Goal: Information Seeking & Learning: Learn about a topic

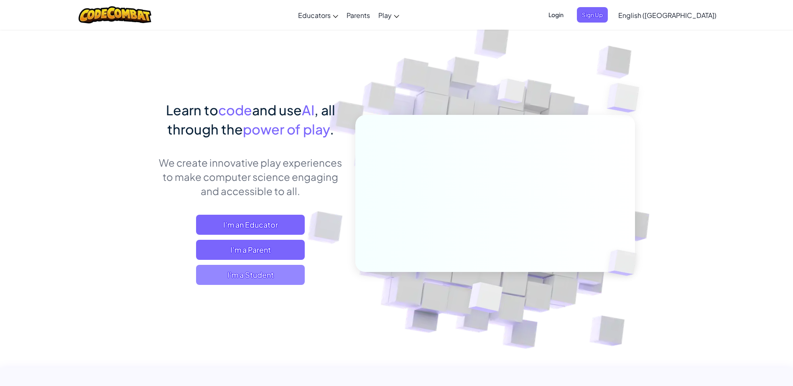
click at [271, 275] on span "I'm a Student" at bounding box center [250, 275] width 109 height 20
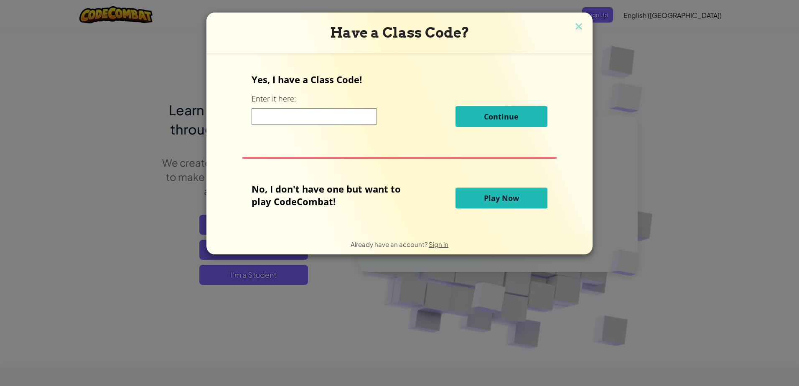
click at [506, 195] on span "Play Now" at bounding box center [501, 198] width 35 height 10
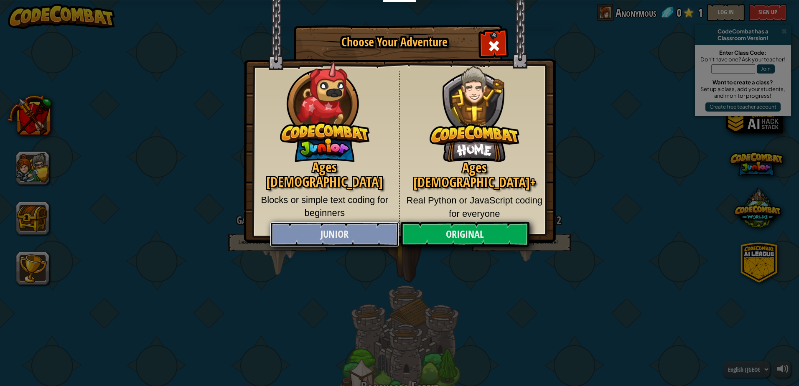
click at [367, 242] on link "Junior" at bounding box center [334, 234] width 129 height 25
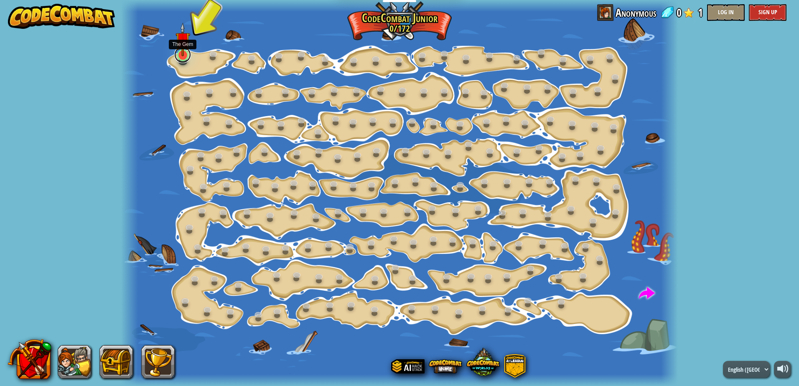
click at [182, 57] on link at bounding box center [182, 54] width 17 height 17
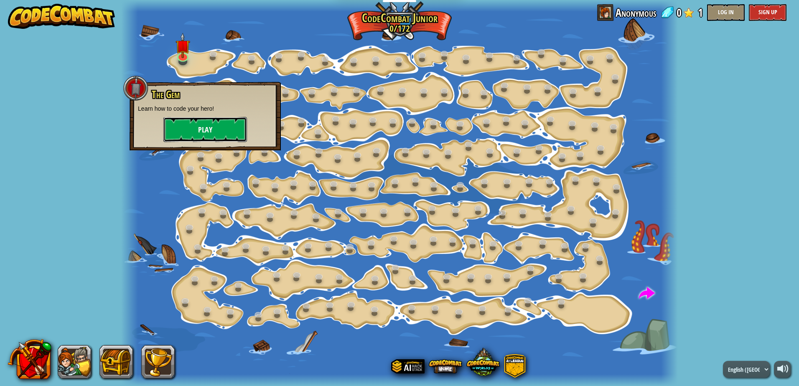
click at [183, 137] on button "Play" at bounding box center [205, 129] width 84 height 25
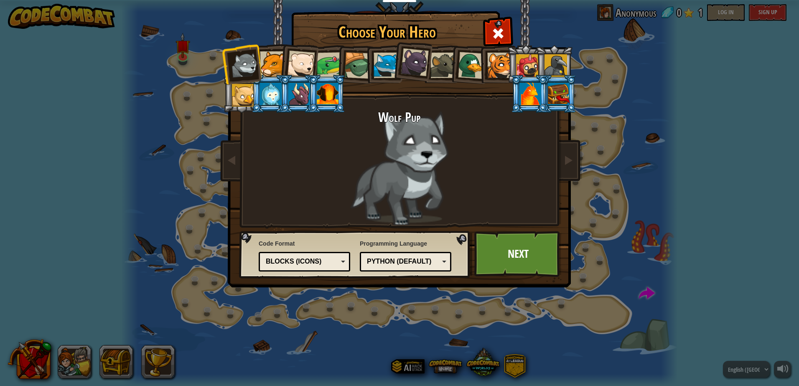
click at [269, 59] on div at bounding box center [272, 63] width 25 height 25
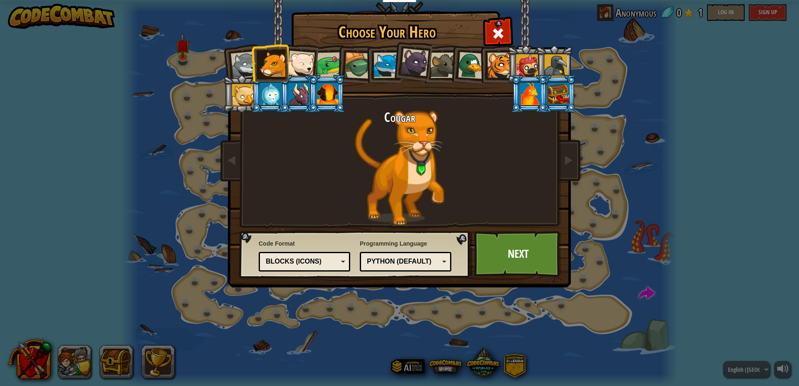
click at [489, 61] on div at bounding box center [499, 65] width 25 height 25
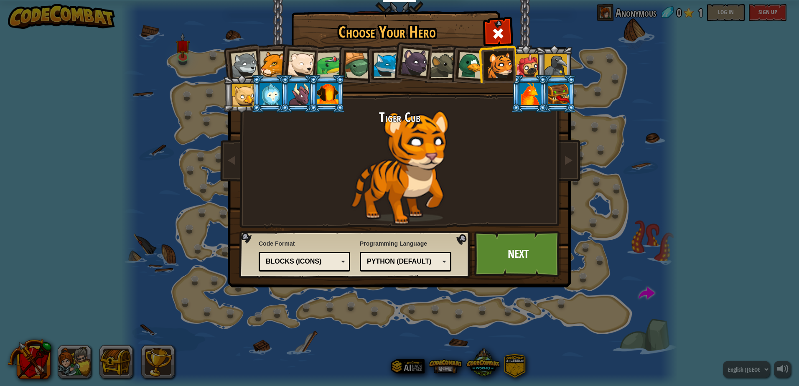
click at [377, 66] on div at bounding box center [386, 65] width 25 height 25
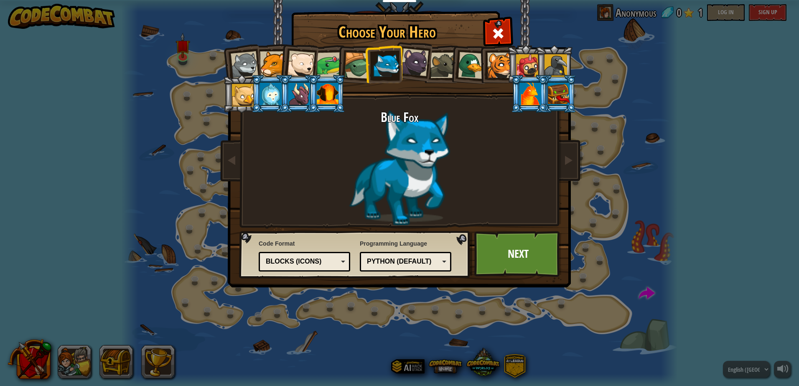
click at [364, 70] on div at bounding box center [357, 65] width 27 height 27
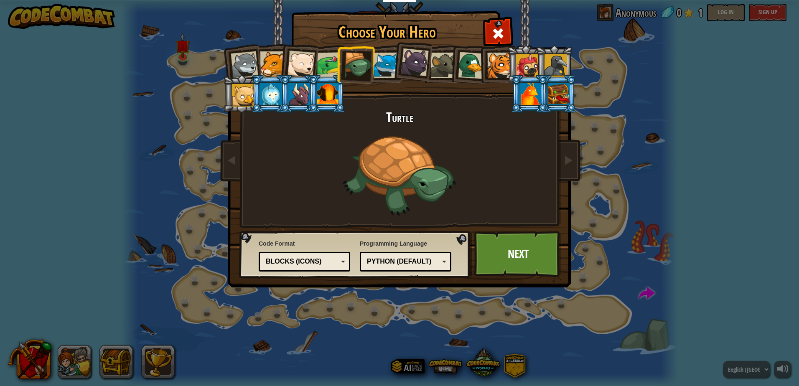
click at [328, 64] on div at bounding box center [330, 65] width 26 height 26
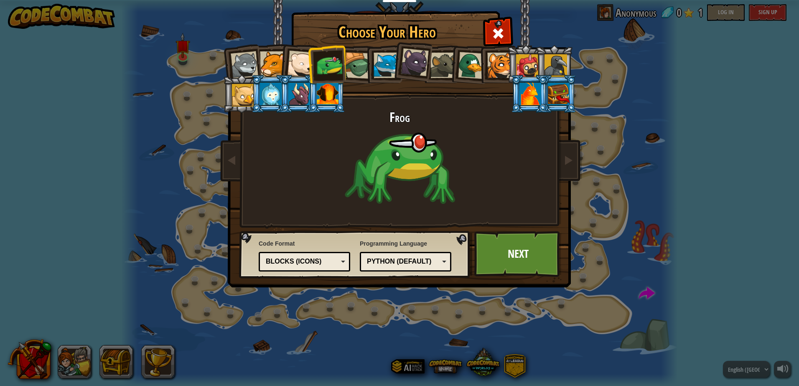
click at [238, 66] on div at bounding box center [245, 65] width 28 height 28
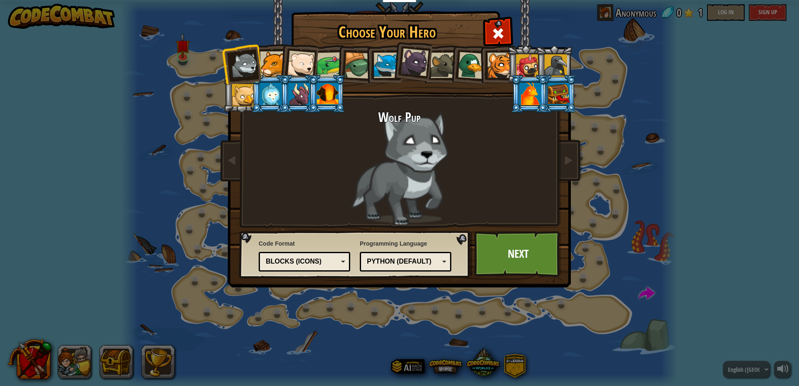
click at [273, 61] on div at bounding box center [272, 63] width 25 height 25
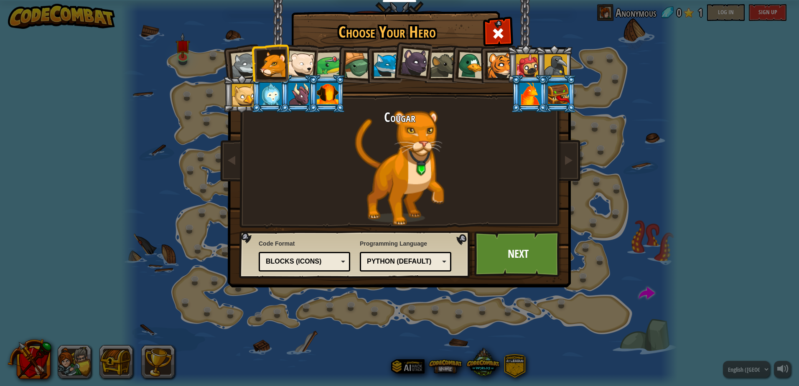
click at [310, 65] on div at bounding box center [301, 65] width 28 height 28
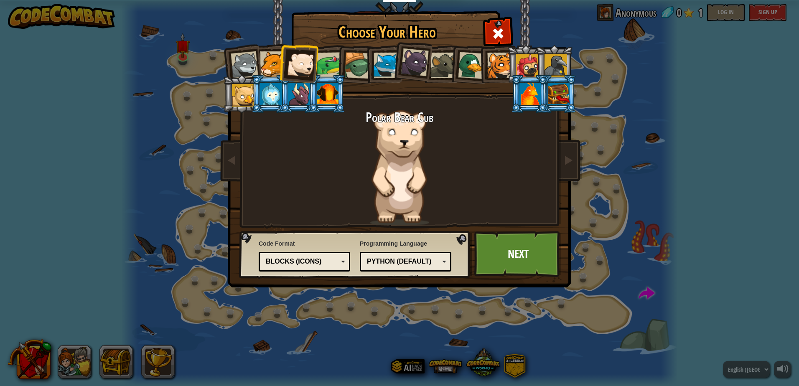
click at [333, 62] on div at bounding box center [330, 65] width 26 height 26
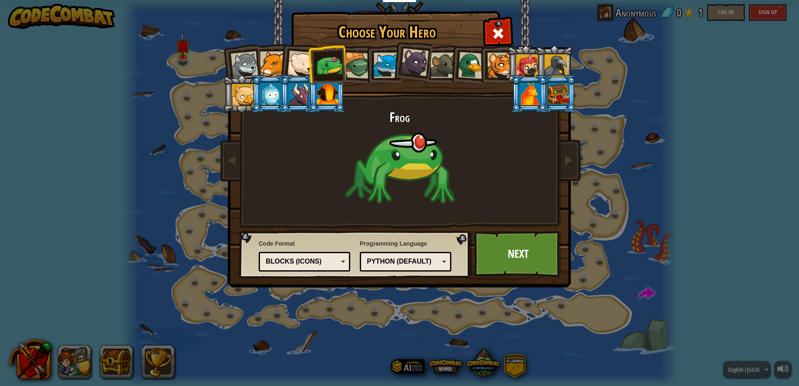
click at [359, 61] on div at bounding box center [357, 65] width 27 height 27
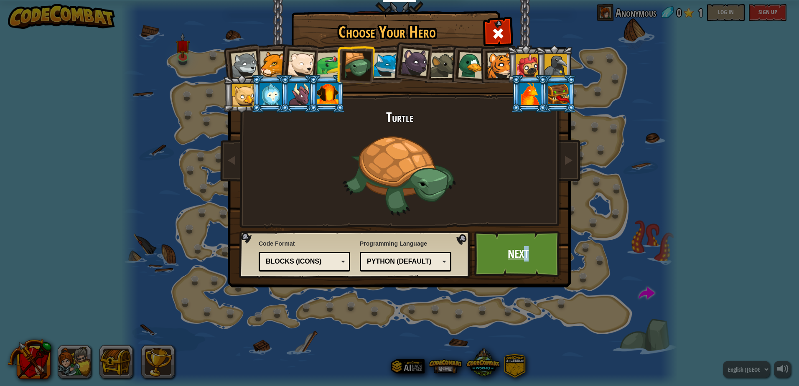
drag, startPoint x: 525, startPoint y: 268, endPoint x: 511, endPoint y: 269, distance: 13.8
click at [511, 269] on link "Next" at bounding box center [517, 254] width 87 height 46
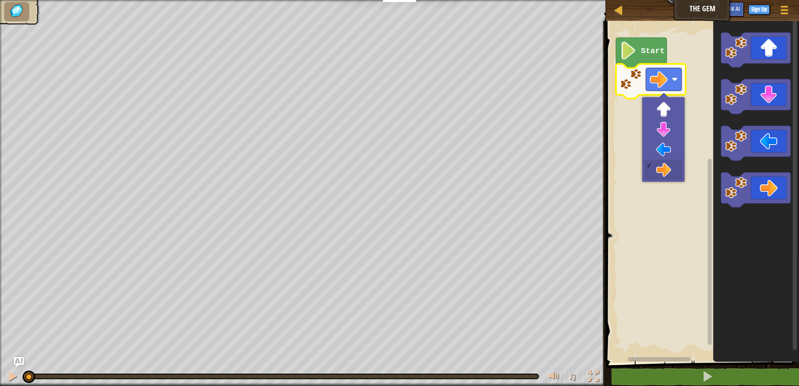
drag, startPoint x: 655, startPoint y: 20, endPoint x: 653, endPoint y: 45, distance: 24.7
click at [654, 22] on div "Map The Gem Game Menu Sign Up Ask AI 1 הההההההההההההההההההההההההההההההההההההההה…" at bounding box center [399, 193] width 799 height 386
click at [649, 59] on icon "Blockly Workspace" at bounding box center [641, 53] width 51 height 31
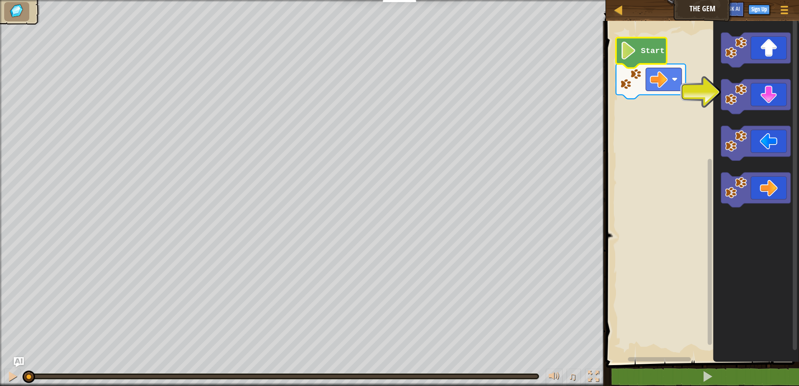
click at [639, 55] on icon "Blockly Workspace" at bounding box center [641, 53] width 51 height 31
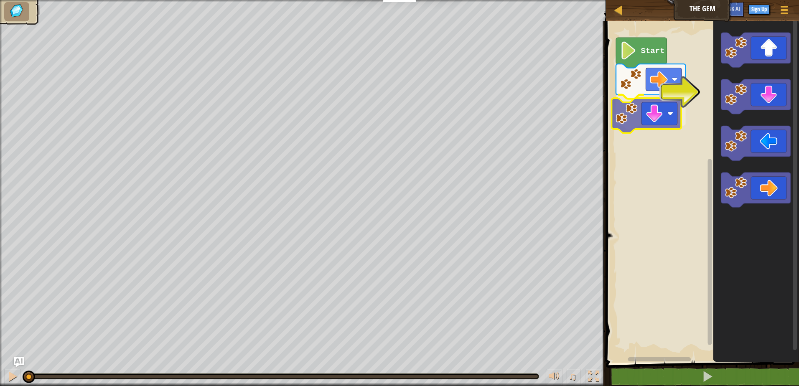
click at [646, 118] on div "Start" at bounding box center [701, 190] width 196 height 346
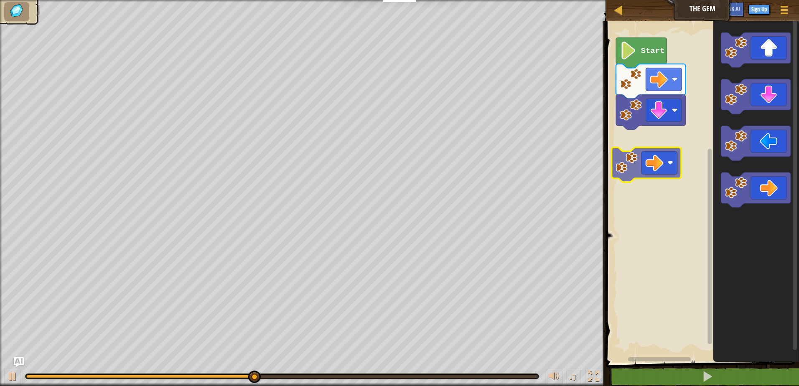
click at [655, 161] on div "Start" at bounding box center [701, 190] width 196 height 346
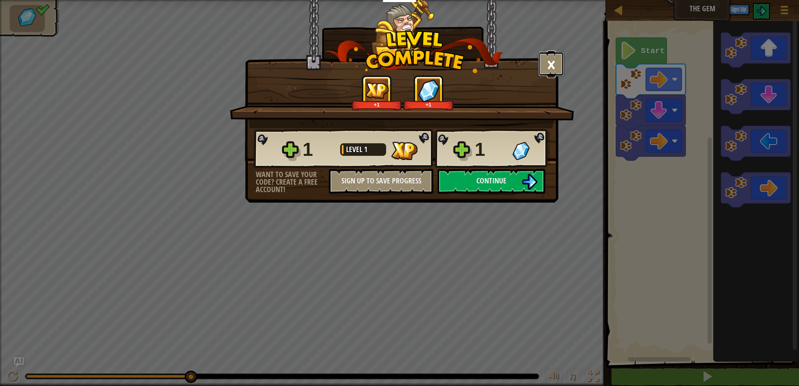
drag, startPoint x: 559, startPoint y: 70, endPoint x: 574, endPoint y: 64, distance: 16.3
click at [559, 70] on button "×" at bounding box center [551, 63] width 26 height 25
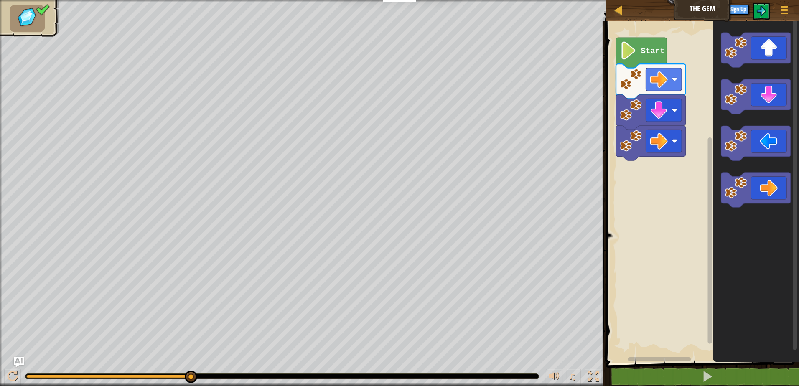
click at [664, 53] on icon "Blockly Workspace" at bounding box center [641, 53] width 51 height 31
click at [662, 51] on text "Start" at bounding box center [653, 50] width 24 height 9
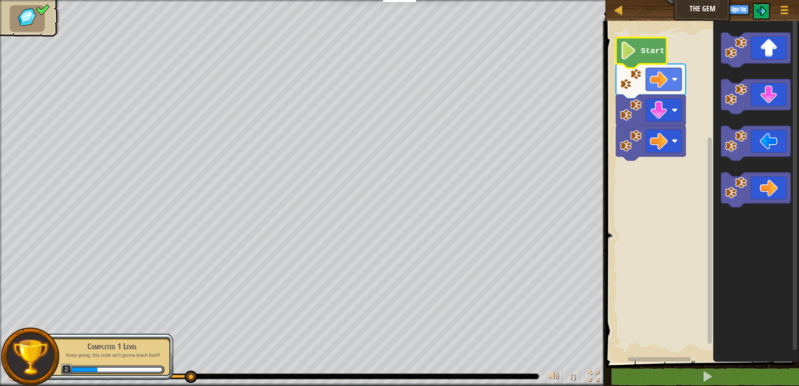
click at [627, 48] on image "Blockly Workspace" at bounding box center [628, 51] width 17 height 18
click at [627, 50] on image "Blockly Workspace" at bounding box center [628, 51] width 17 height 18
click at [628, 50] on image "Blockly Workspace" at bounding box center [628, 51] width 17 height 18
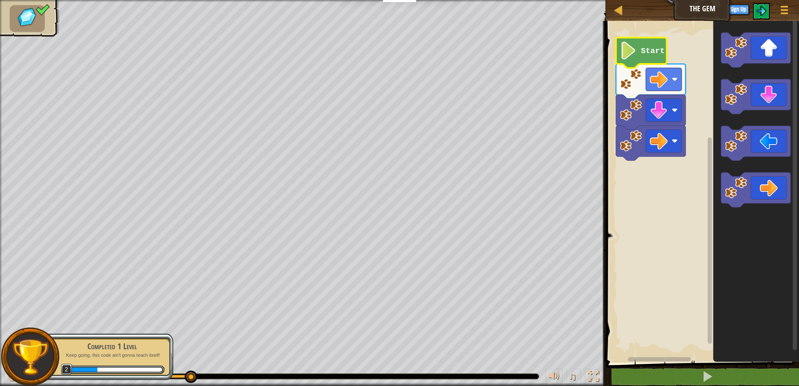
click at [628, 50] on image "Blockly Workspace" at bounding box center [628, 51] width 17 height 18
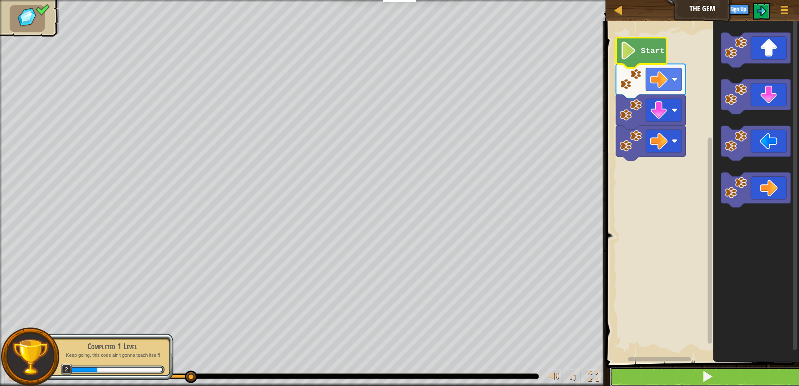
click at [633, 379] on button at bounding box center [708, 376] width 196 height 19
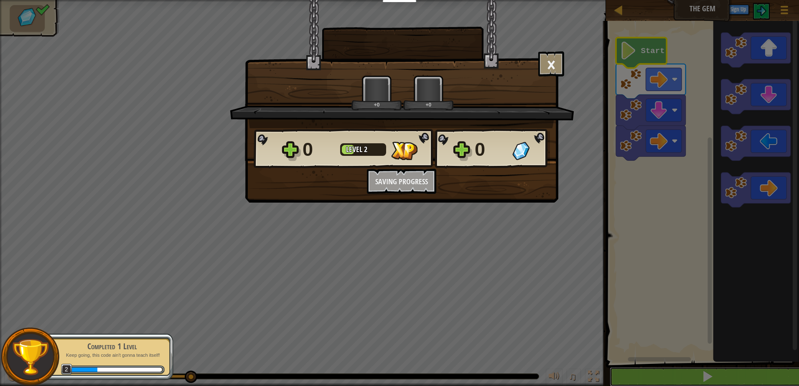
scroll to position [0, 0]
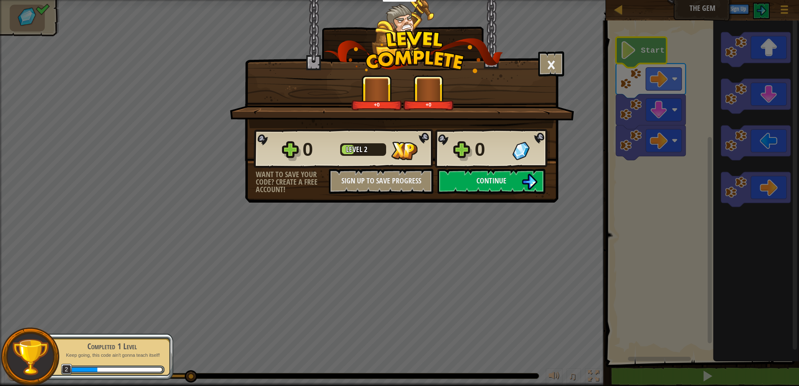
click at [631, 369] on div "× How fun was this level? +0 +0 Reticulating Splines... 0 Level 2 0 Want to sav…" at bounding box center [399, 193] width 799 height 386
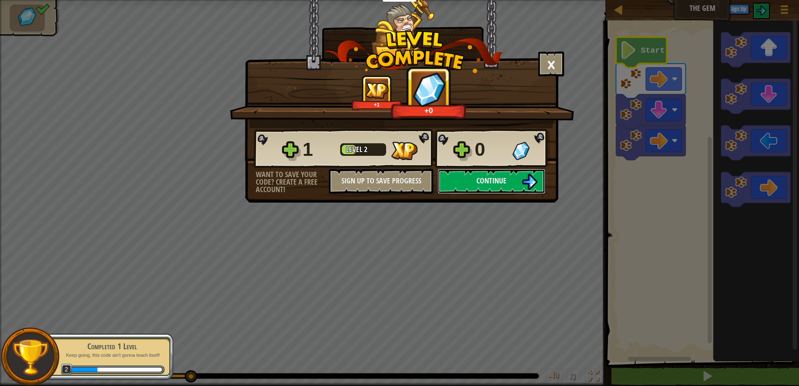
click at [519, 178] on button "Continue" at bounding box center [492, 181] width 108 height 25
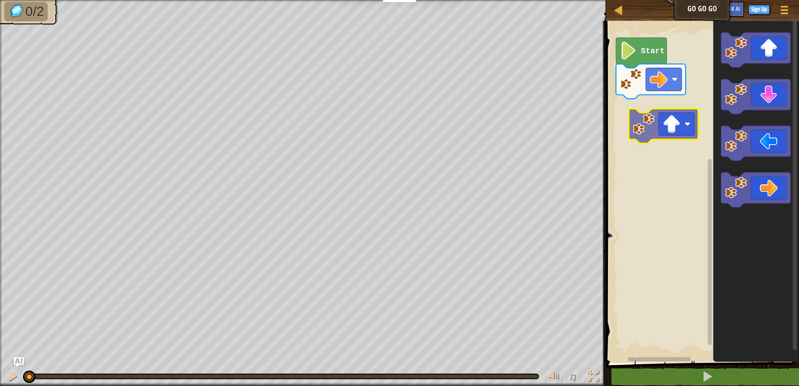
click at [685, 134] on div "Start" at bounding box center [701, 190] width 196 height 346
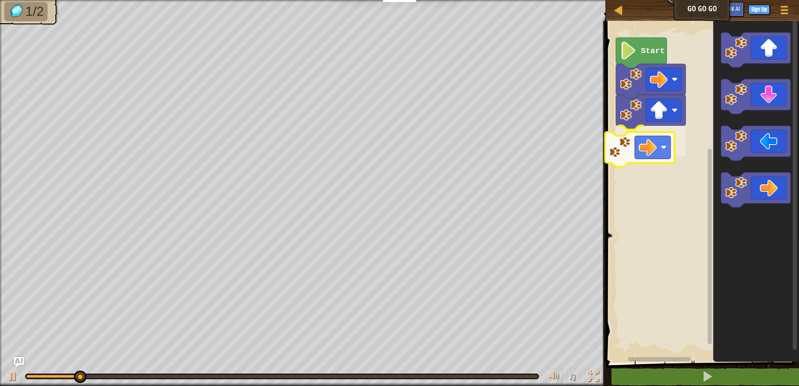
click at [656, 143] on div "Start" at bounding box center [701, 190] width 196 height 346
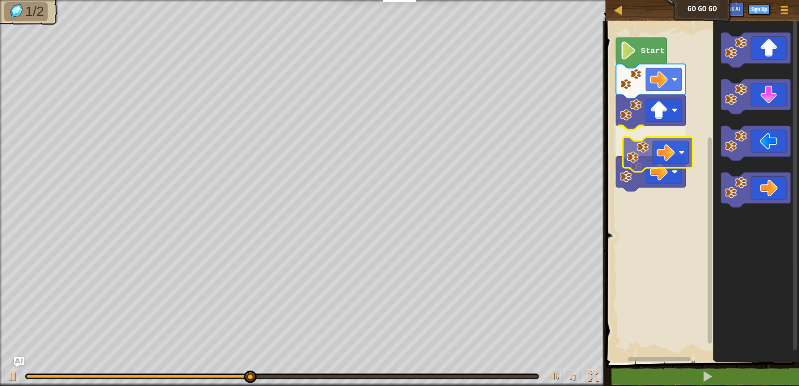
click at [636, 149] on div "Start" at bounding box center [701, 190] width 196 height 346
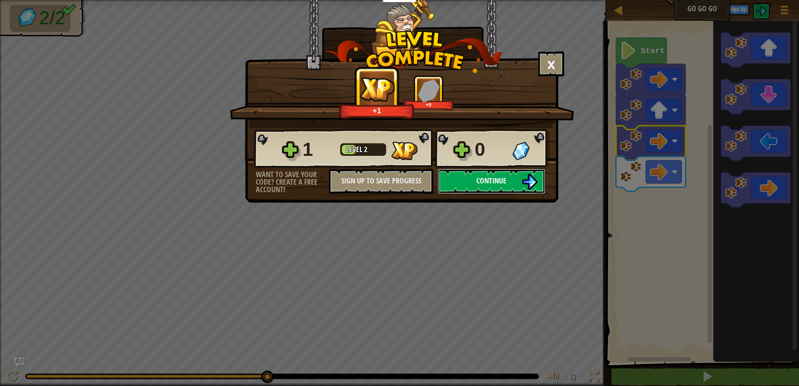
click at [473, 191] on button "Continue" at bounding box center [492, 181] width 108 height 25
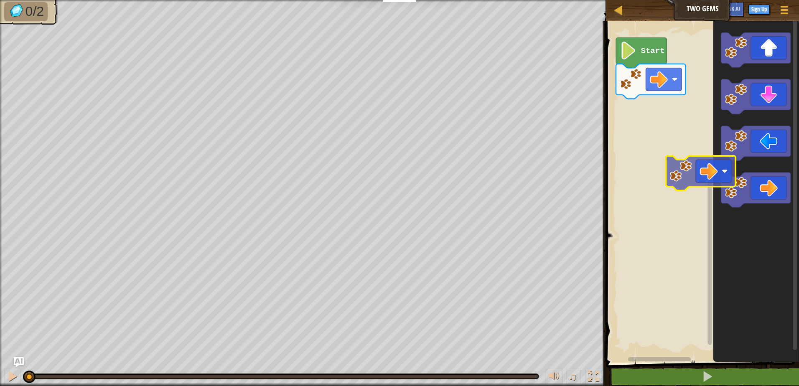
click at [702, 183] on div "Start" at bounding box center [701, 190] width 196 height 346
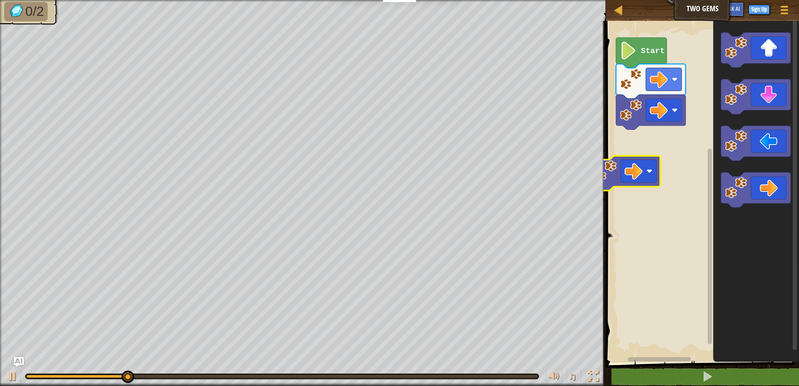
click at [642, 186] on div "Start" at bounding box center [701, 190] width 196 height 346
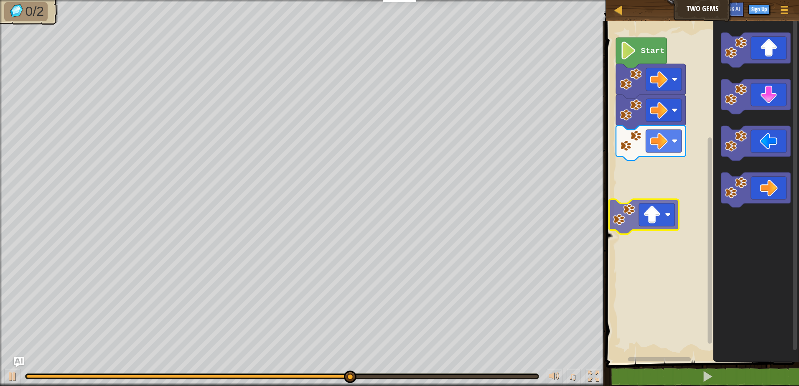
click at [653, 221] on div "Start" at bounding box center [701, 190] width 196 height 346
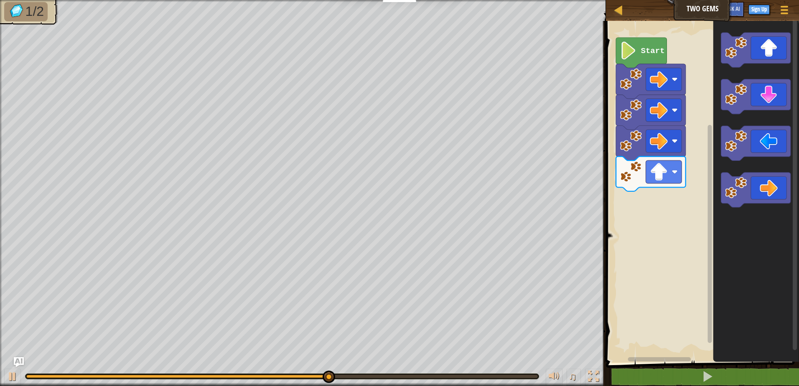
click at [712, 136] on div "Start" at bounding box center [701, 190] width 196 height 346
click at [737, 146] on g "Blockly Workspace" at bounding box center [756, 120] width 70 height 175
click at [700, 201] on div "Start" at bounding box center [701, 190] width 196 height 346
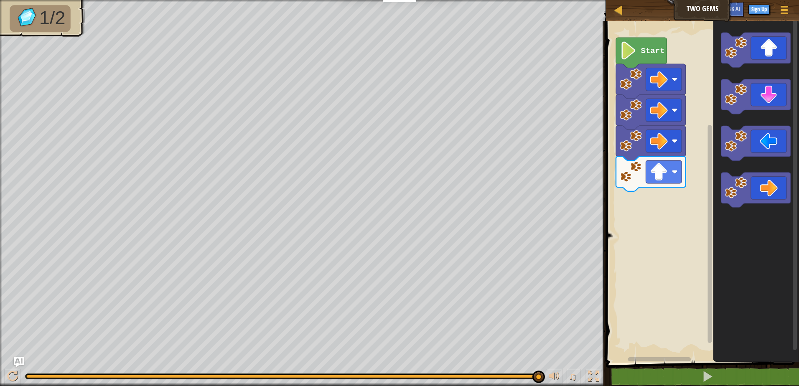
click at [744, 117] on icon "Blockly Workspace" at bounding box center [756, 190] width 86 height 346
click at [755, 115] on icon "Blockly Workspace" at bounding box center [756, 190] width 86 height 346
click at [623, 288] on rect "Blockly Workspace" at bounding box center [701, 190] width 196 height 346
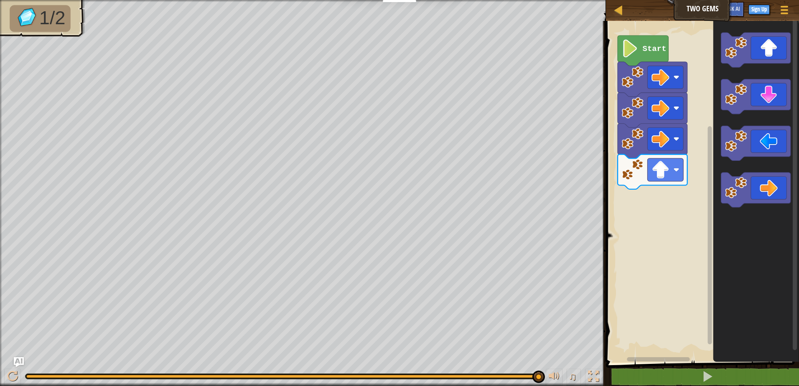
click at [638, 272] on rect "Blockly Workspace" at bounding box center [701, 190] width 196 height 346
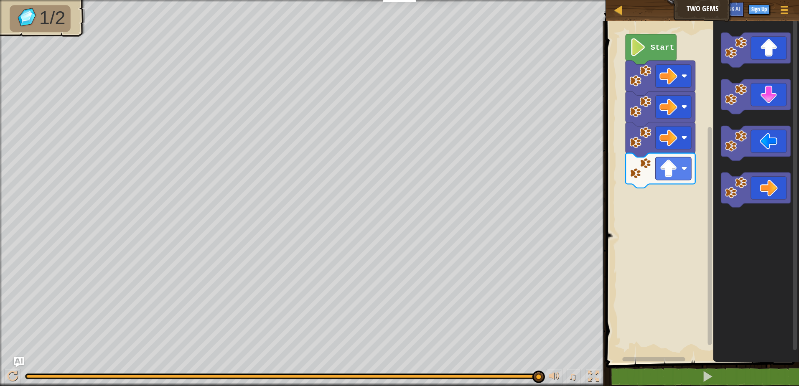
click at [660, 245] on rect "Blockly Workspace" at bounding box center [701, 190] width 196 height 346
click at [671, 231] on div "Start" at bounding box center [701, 190] width 196 height 346
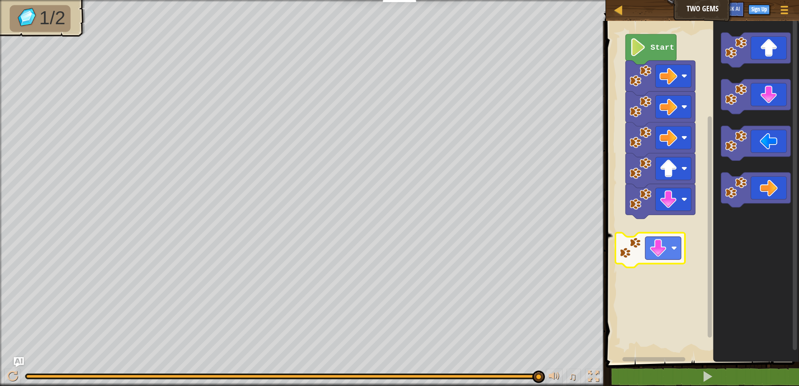
click at [654, 254] on div "Start" at bounding box center [701, 190] width 196 height 346
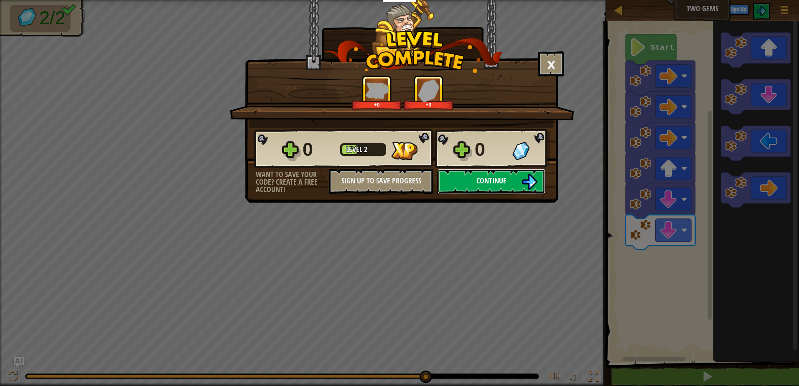
click at [517, 178] on button "Continue" at bounding box center [492, 181] width 108 height 25
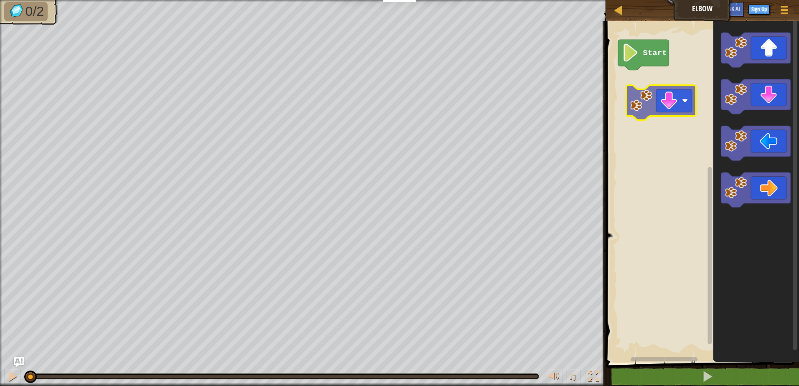
click at [660, 92] on div "Start" at bounding box center [701, 190] width 196 height 346
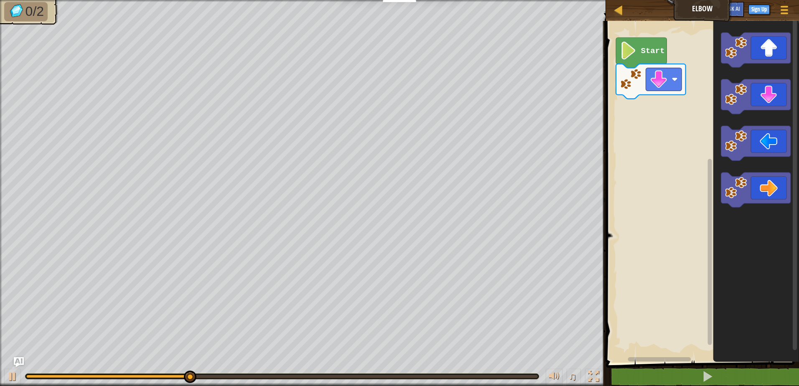
click at [664, 111] on div "Start" at bounding box center [701, 190] width 196 height 346
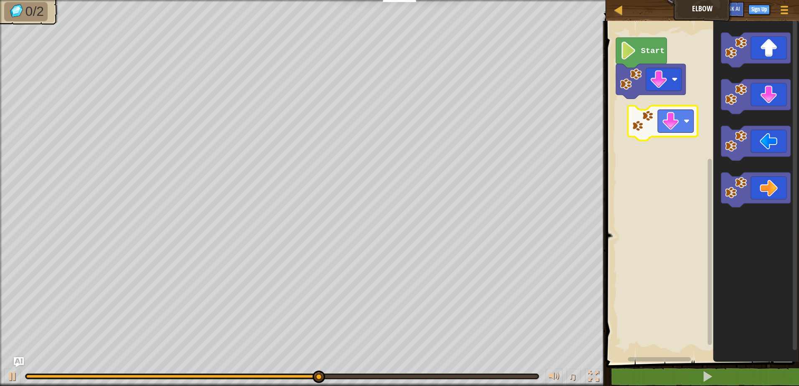
click at [676, 120] on div "Start" at bounding box center [701, 190] width 196 height 346
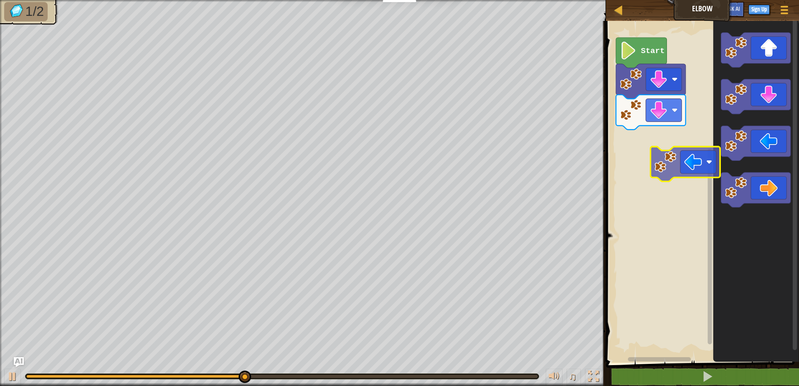
click at [639, 153] on div "Start" at bounding box center [701, 190] width 196 height 346
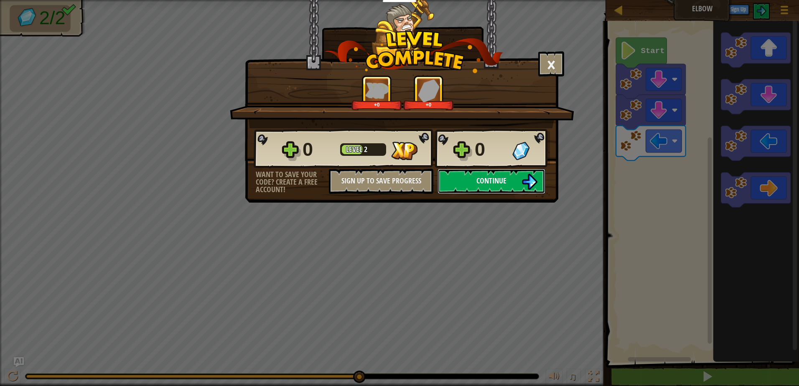
click at [530, 178] on img at bounding box center [530, 182] width 16 height 16
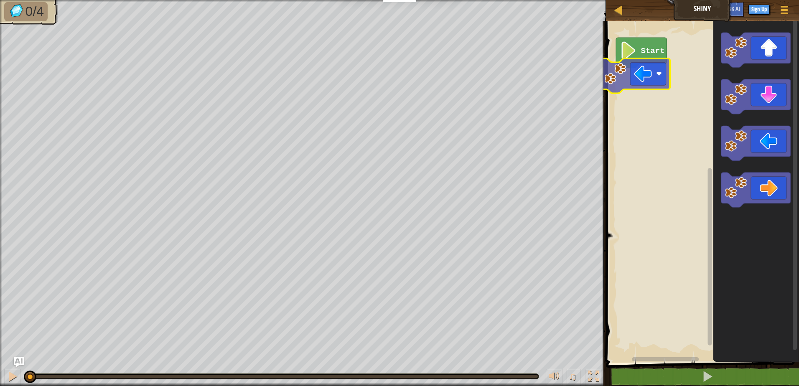
click at [651, 78] on div "Start" at bounding box center [701, 190] width 196 height 346
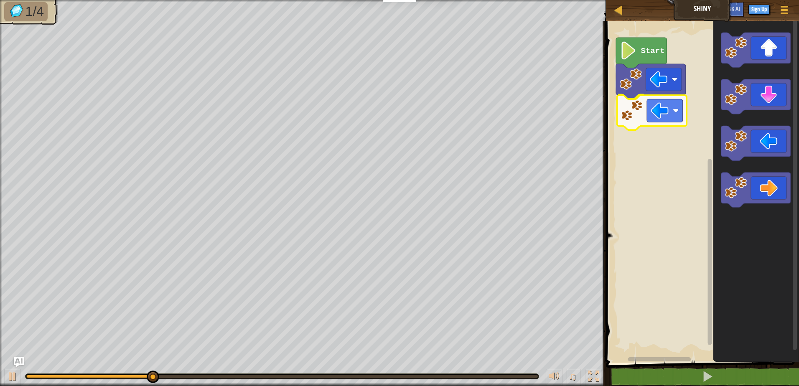
click at [669, 122] on div "Start" at bounding box center [701, 190] width 196 height 346
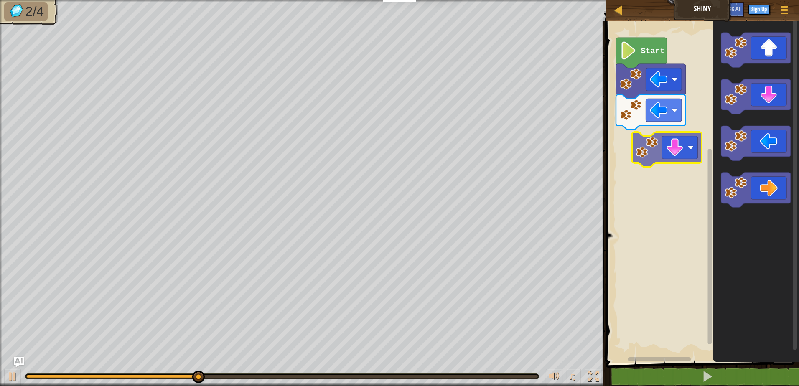
click at [684, 146] on div "Start" at bounding box center [701, 190] width 196 height 346
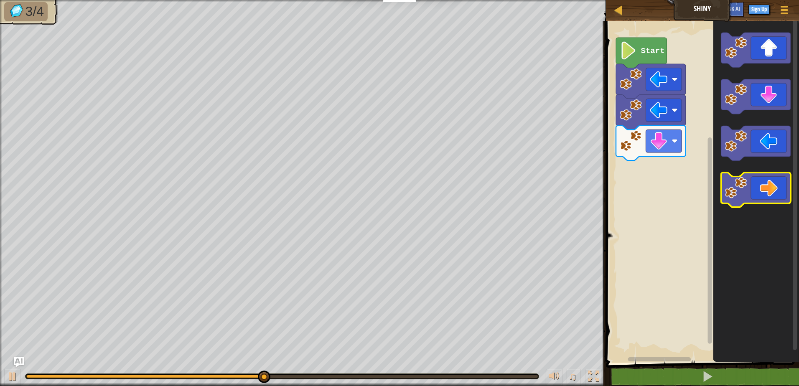
click at [780, 174] on icon "Blockly Workspace" at bounding box center [756, 190] width 86 height 346
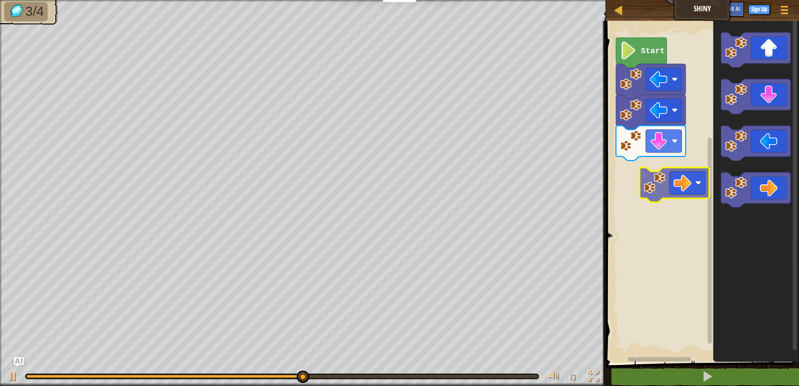
click at [685, 170] on div "Start" at bounding box center [701, 190] width 196 height 346
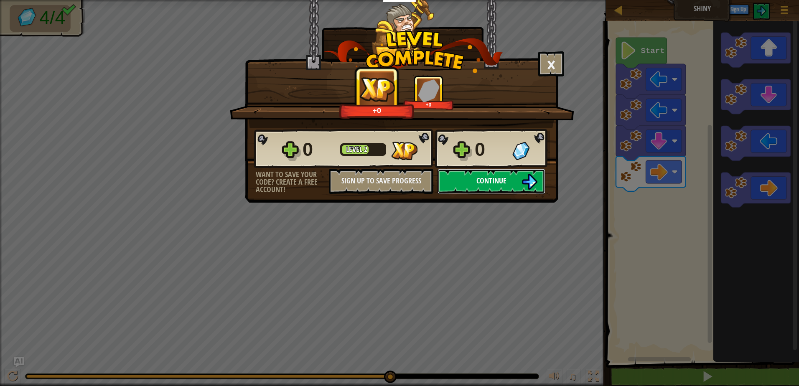
click at [519, 184] on button "Continue" at bounding box center [492, 181] width 108 height 25
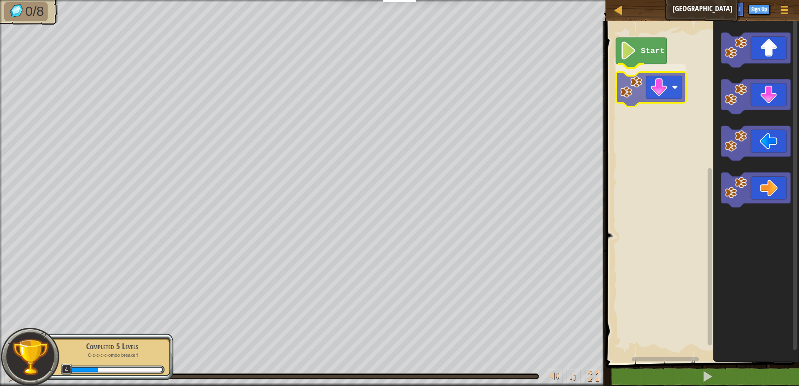
click at [642, 84] on div "Start" at bounding box center [701, 190] width 196 height 346
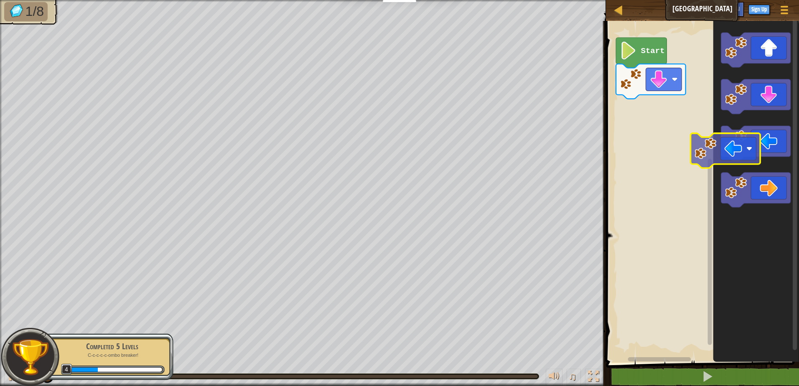
click at [646, 131] on div "Start" at bounding box center [701, 190] width 196 height 346
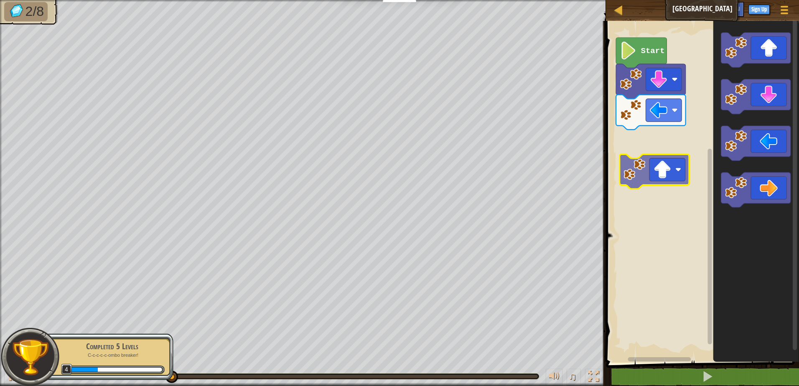
click at [677, 181] on div "Start" at bounding box center [701, 190] width 196 height 346
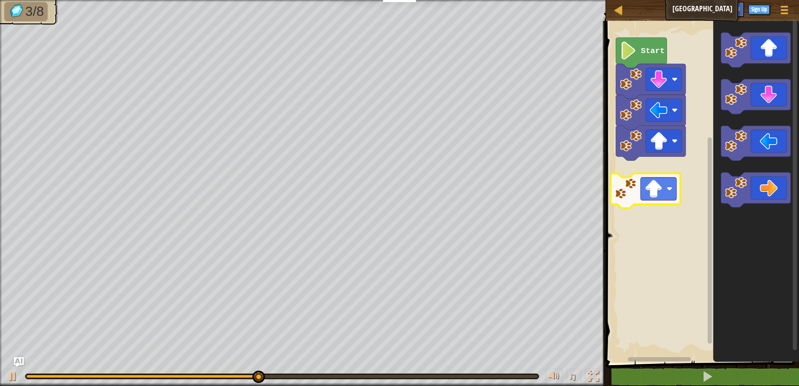
click at [666, 194] on div "Start" at bounding box center [701, 190] width 196 height 346
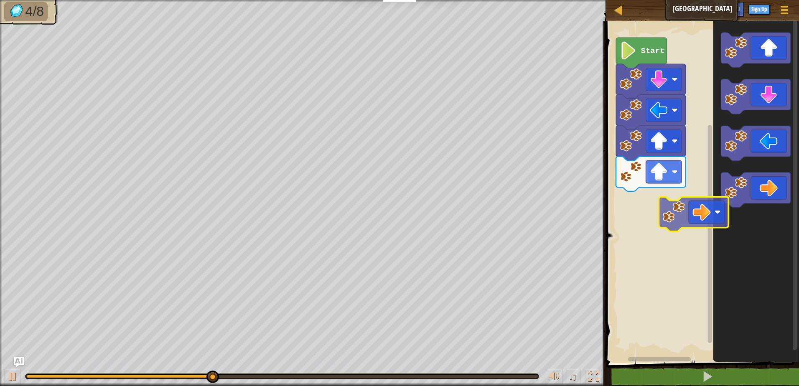
click at [684, 232] on div "Start" at bounding box center [701, 190] width 196 height 346
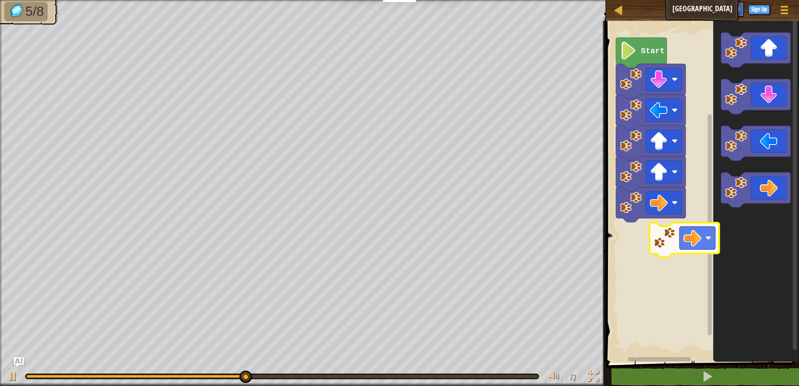
click at [680, 253] on div "Start" at bounding box center [701, 190] width 196 height 346
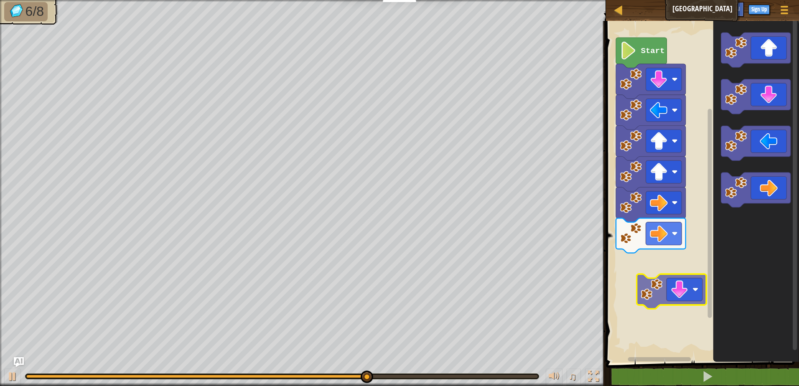
click at [694, 302] on div "Start" at bounding box center [701, 190] width 196 height 346
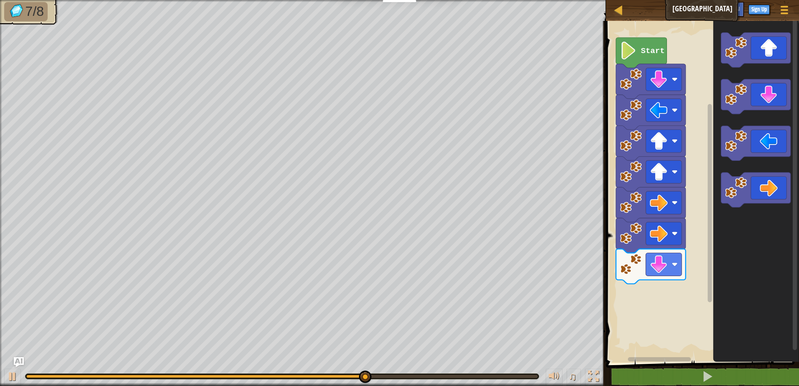
click at [679, 209] on div "Start" at bounding box center [701, 190] width 196 height 346
click at [744, 104] on image "Blockly Workspace" at bounding box center [736, 95] width 22 height 22
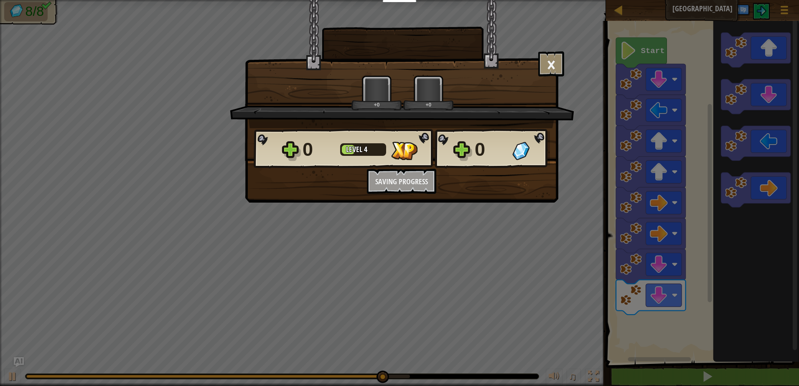
drag, startPoint x: 748, startPoint y: 99, endPoint x: 746, endPoint y: 107, distance: 7.8
click at [750, 1] on body "Educators Create Free Account School & District Solutions Teacher Toolkit Previ…" at bounding box center [399, 0] width 799 height 1
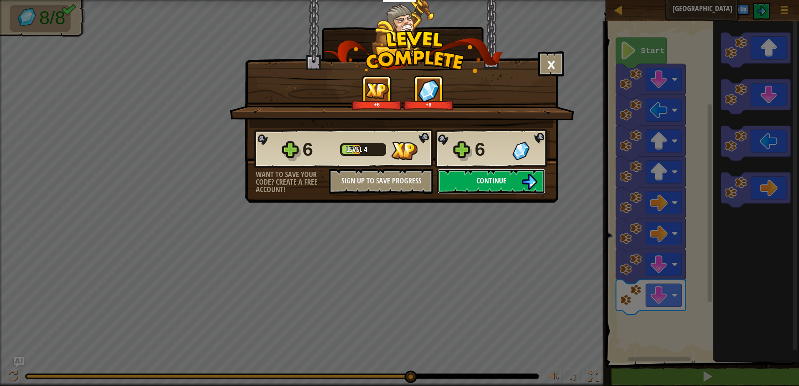
click at [539, 173] on button "Continue" at bounding box center [492, 181] width 108 height 25
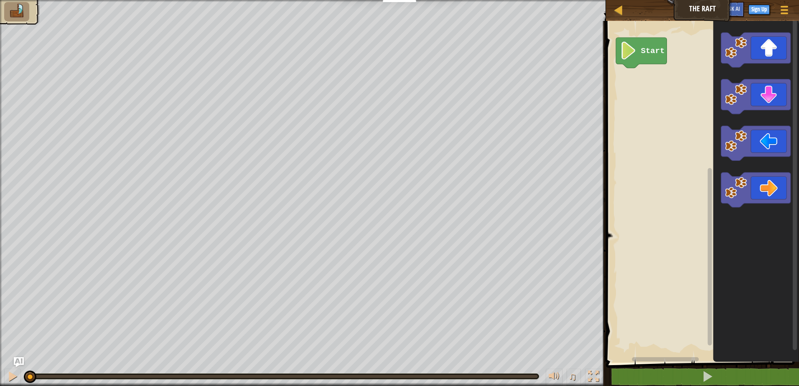
click at [793, 123] on div "Start" at bounding box center [701, 190] width 196 height 346
click at [775, 47] on icon "Blockly Workspace" at bounding box center [756, 50] width 70 height 35
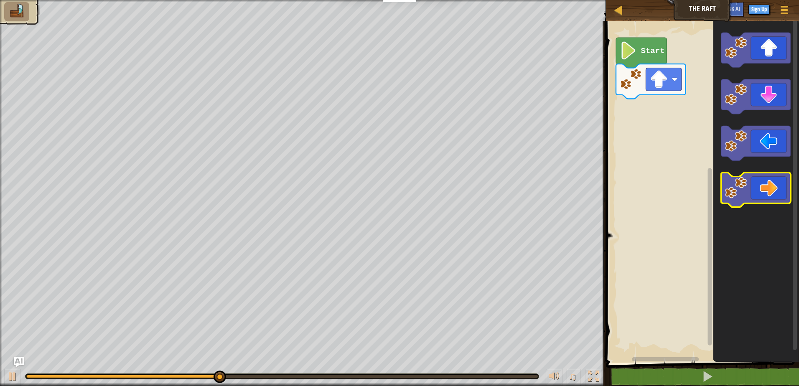
click at [779, 182] on icon "Blockly Workspace" at bounding box center [756, 190] width 70 height 35
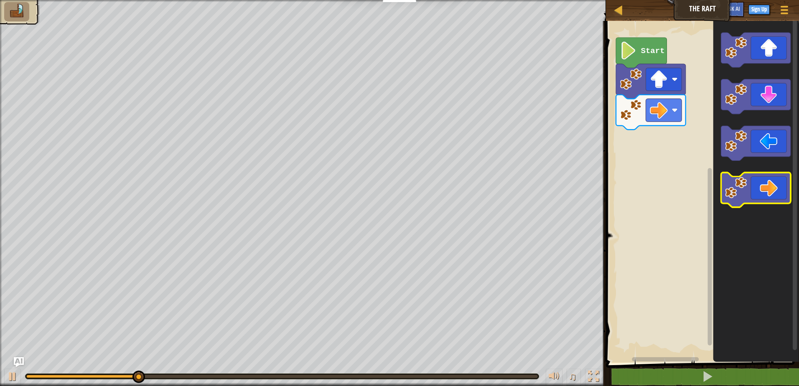
click at [779, 182] on icon "Blockly Workspace" at bounding box center [756, 190] width 70 height 35
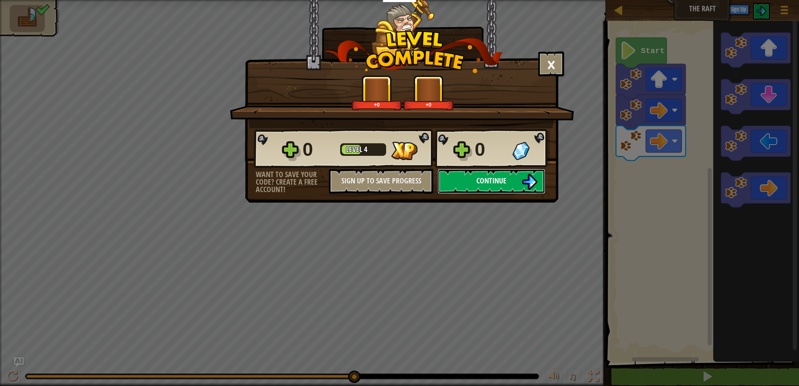
click at [527, 179] on img at bounding box center [530, 182] width 16 height 16
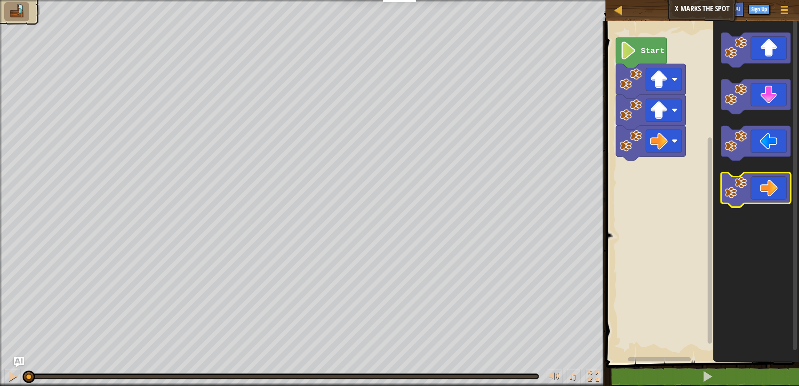
click at [774, 183] on icon "Blockly Workspace" at bounding box center [756, 190] width 70 height 35
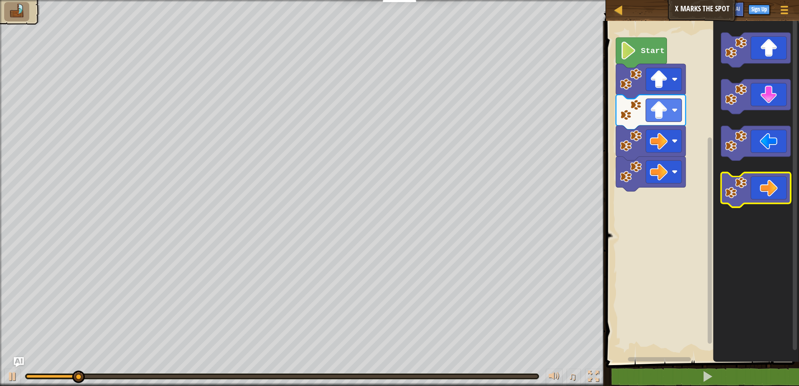
click at [778, 180] on icon "Blockly Workspace" at bounding box center [756, 190] width 70 height 35
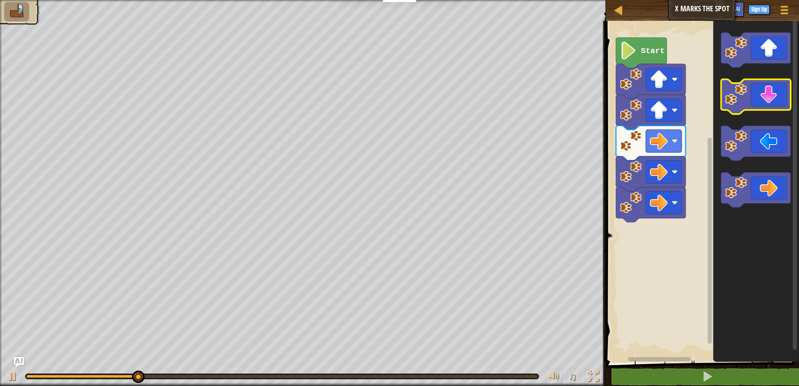
click at [771, 110] on icon "Blockly Workspace" at bounding box center [756, 96] width 70 height 35
click at [771, 109] on icon "Blockly Workspace" at bounding box center [756, 96] width 70 height 35
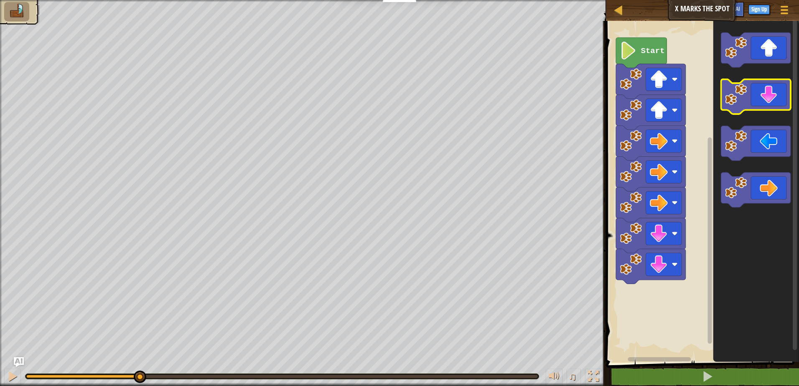
click at [771, 109] on icon "Blockly Workspace" at bounding box center [756, 96] width 70 height 35
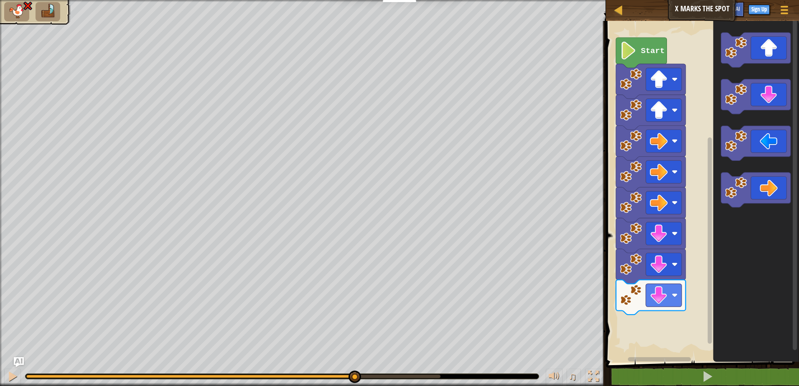
drag, startPoint x: 439, startPoint y: 381, endPoint x: 353, endPoint y: 364, distance: 87.3
click at [353, 364] on div "♫" at bounding box center [303, 374] width 606 height 25
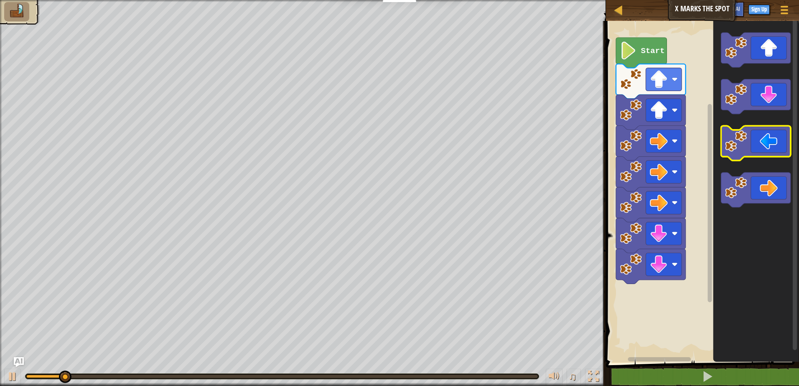
click at [763, 137] on icon "Blockly Workspace" at bounding box center [756, 143] width 70 height 35
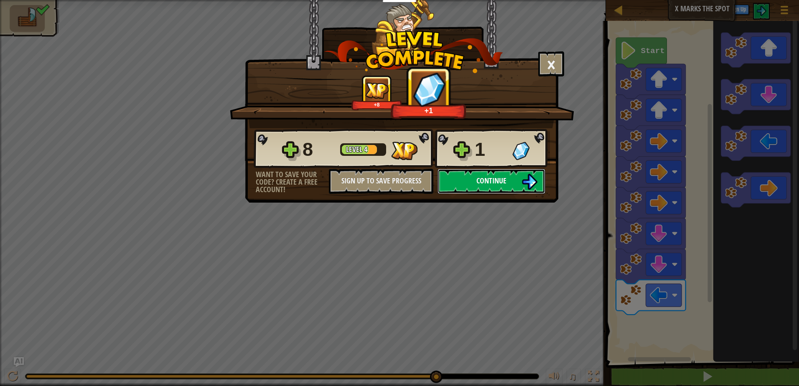
click at [523, 186] on img at bounding box center [530, 182] width 16 height 16
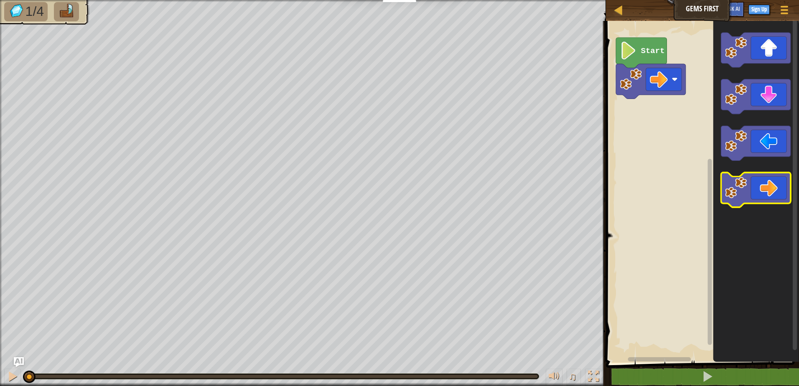
click at [779, 184] on icon "Blockly Workspace" at bounding box center [756, 190] width 70 height 35
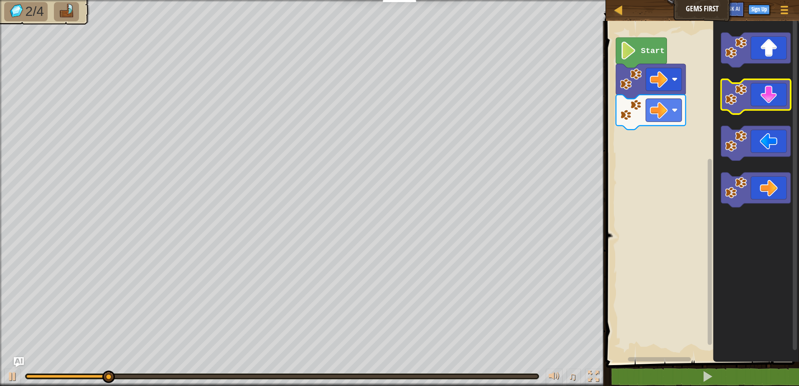
click at [774, 99] on icon "Blockly Workspace" at bounding box center [756, 96] width 70 height 35
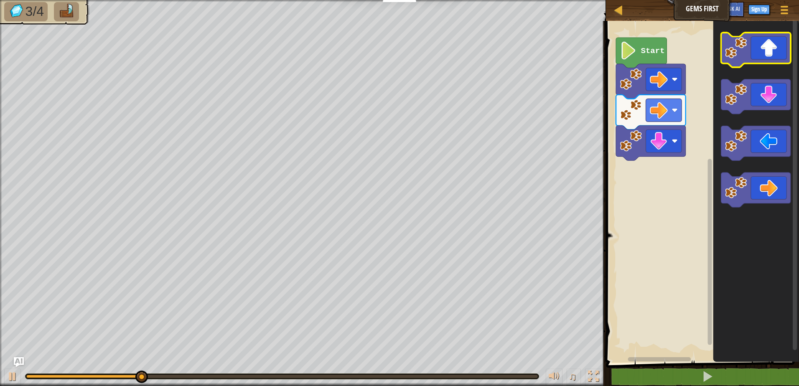
click at [779, 41] on icon "Blockly Workspace" at bounding box center [756, 50] width 70 height 35
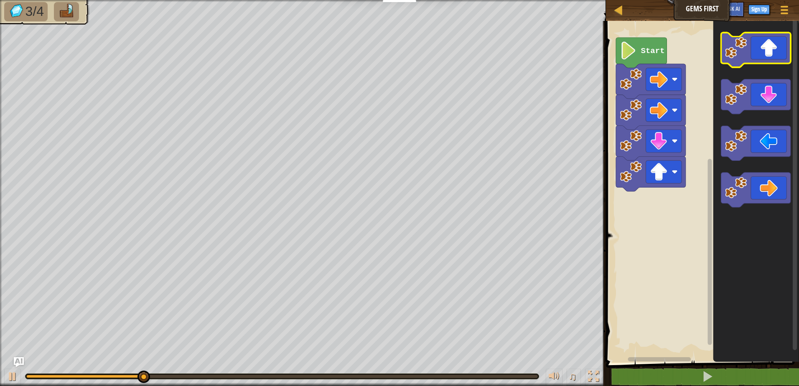
click at [779, 41] on icon "Blockly Workspace" at bounding box center [756, 50] width 70 height 35
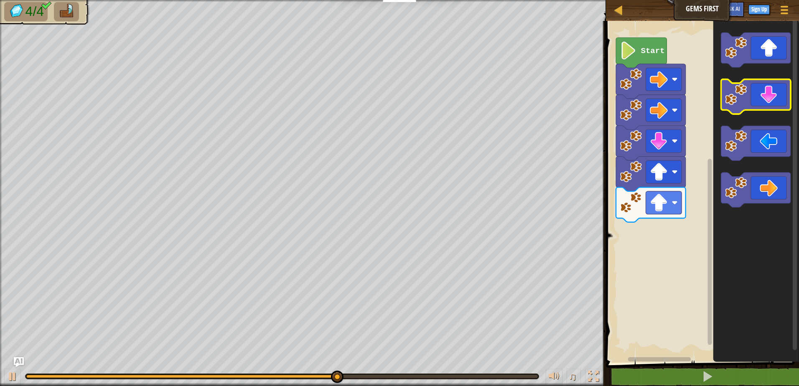
click at [774, 96] on icon "Blockly Workspace" at bounding box center [756, 96] width 70 height 35
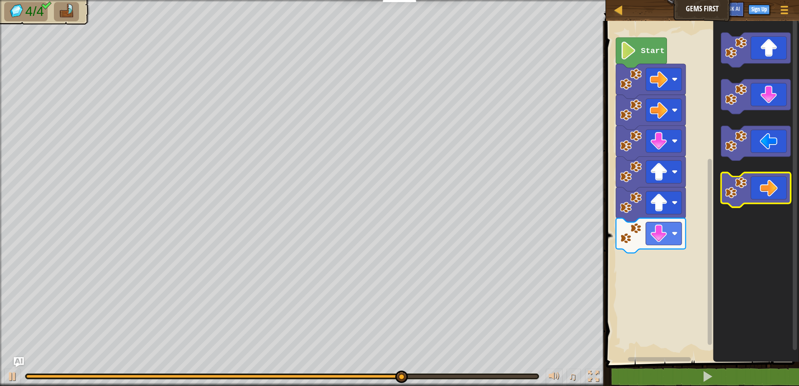
click at [763, 178] on icon "Blockly Workspace" at bounding box center [756, 190] width 70 height 35
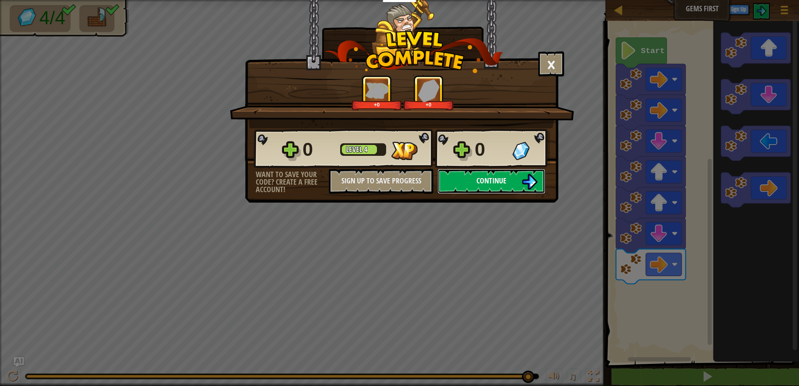
click at [534, 187] on img at bounding box center [530, 182] width 16 height 16
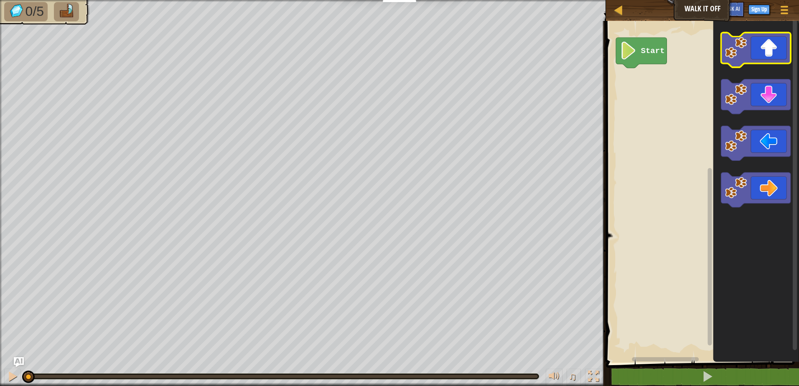
click at [779, 62] on g "Blockly Workspace" at bounding box center [756, 50] width 70 height 35
click at [779, 60] on icon "Blockly Workspace" at bounding box center [756, 50] width 70 height 35
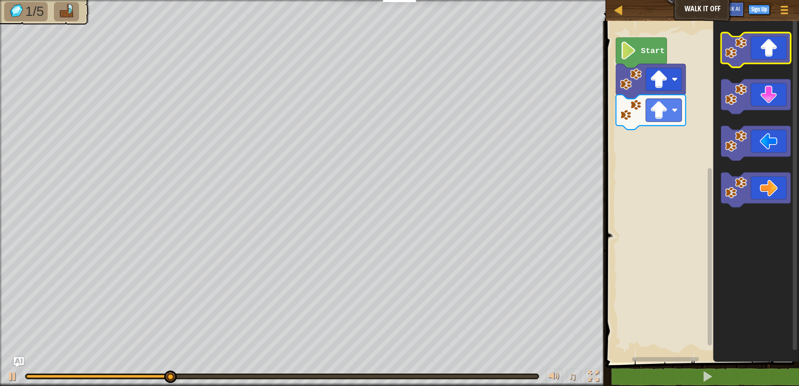
click at [771, 58] on icon "Blockly Workspace" at bounding box center [756, 50] width 70 height 35
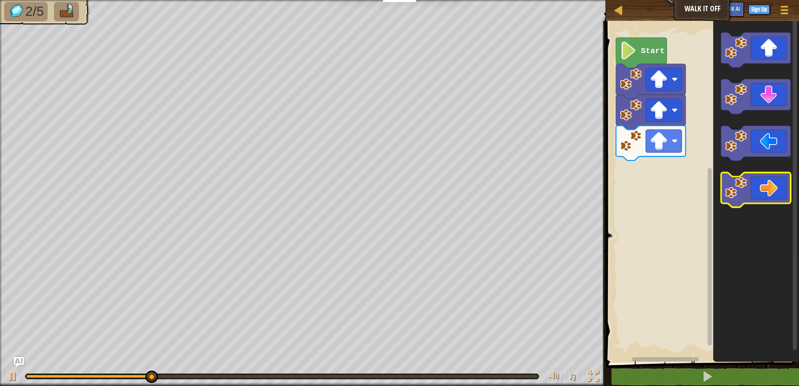
click at [769, 187] on icon "Blockly Workspace" at bounding box center [756, 190] width 70 height 35
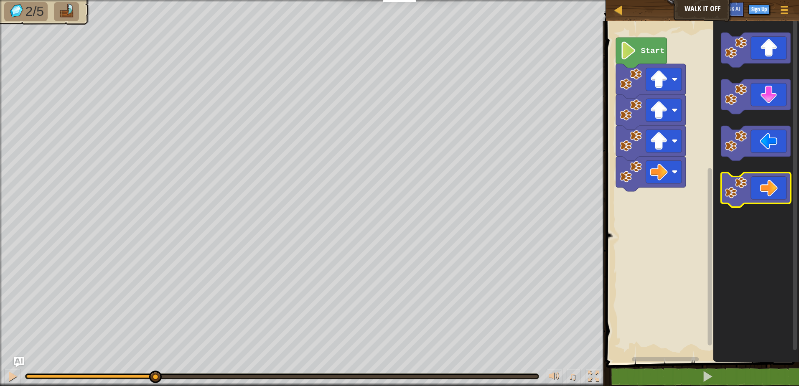
click at [769, 187] on icon "Blockly Workspace" at bounding box center [756, 190] width 70 height 35
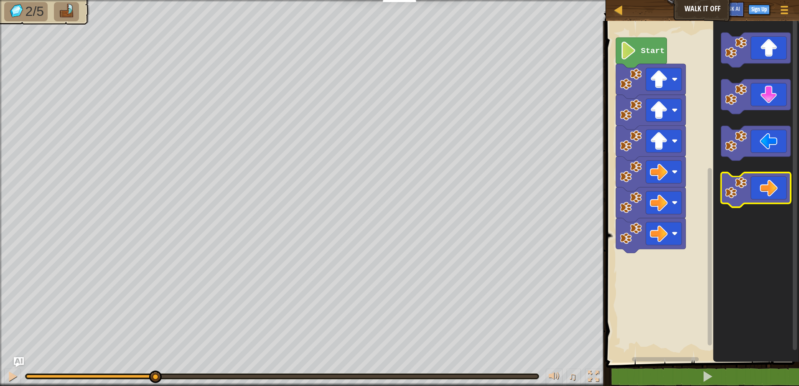
click at [769, 187] on icon "Blockly Workspace" at bounding box center [756, 190] width 70 height 35
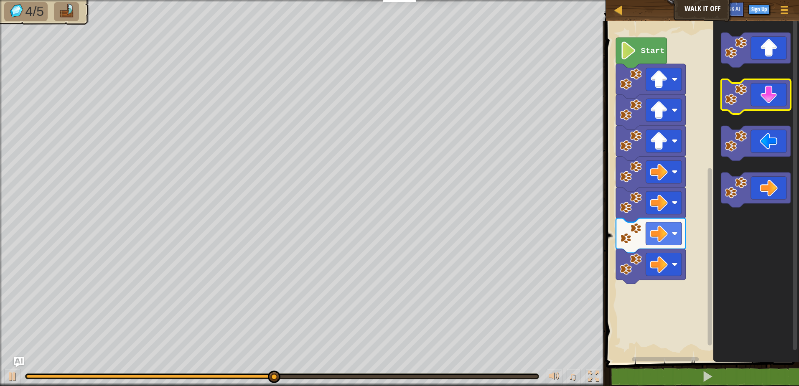
click at [776, 103] on icon "Blockly Workspace" at bounding box center [756, 96] width 70 height 35
click at [776, 102] on icon "Blockly Workspace" at bounding box center [756, 96] width 70 height 35
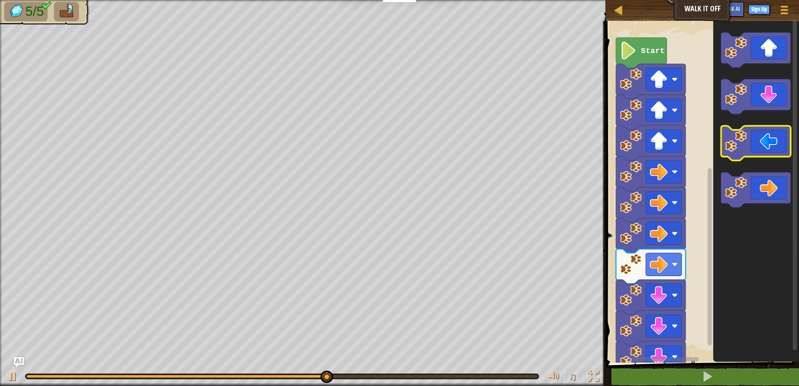
click at [752, 149] on icon "Blockly Workspace" at bounding box center [756, 143] width 70 height 35
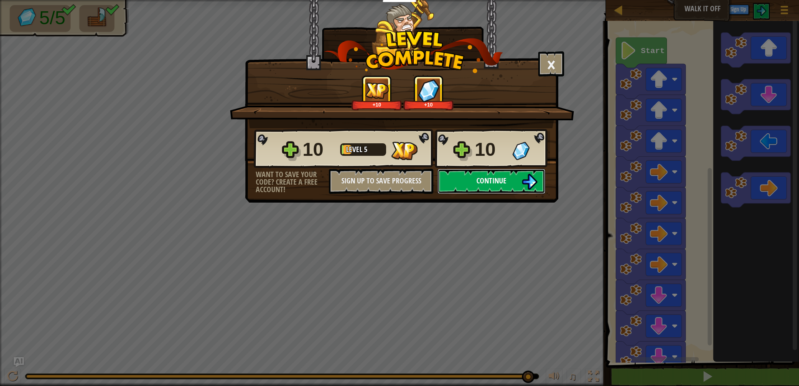
click at [526, 171] on button "Continue" at bounding box center [492, 181] width 108 height 25
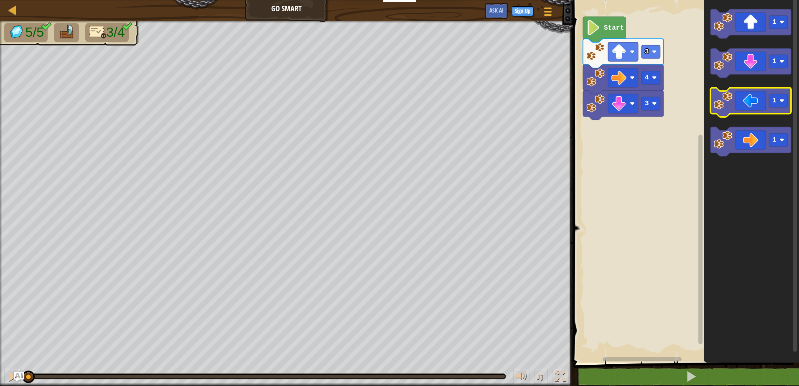
click at [734, 100] on icon "Blockly Workspace" at bounding box center [750, 102] width 81 height 29
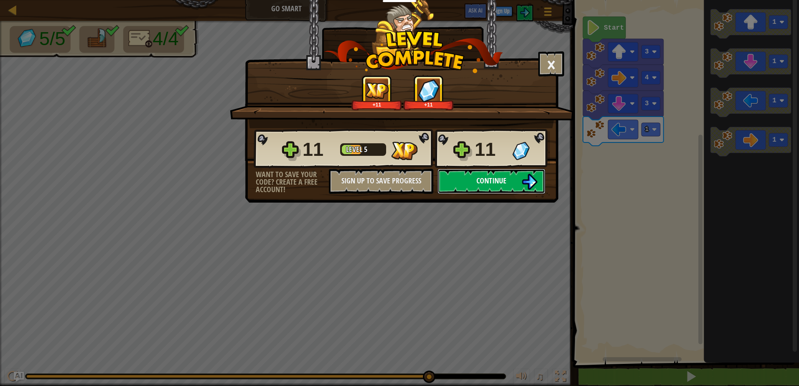
click at [515, 179] on button "Continue" at bounding box center [492, 181] width 108 height 25
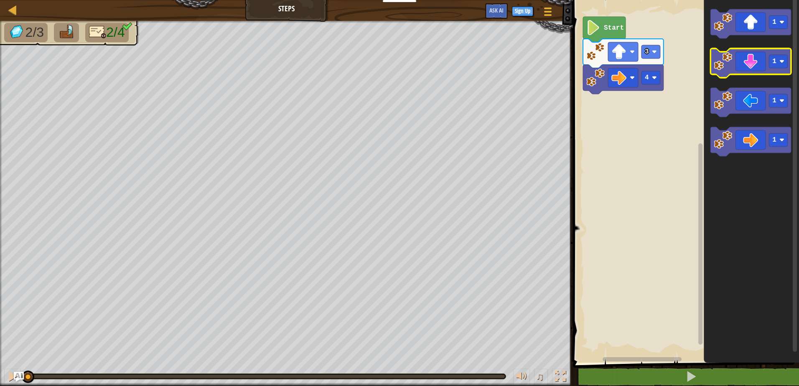
click at [738, 62] on icon "Blockly Workspace" at bounding box center [750, 62] width 81 height 29
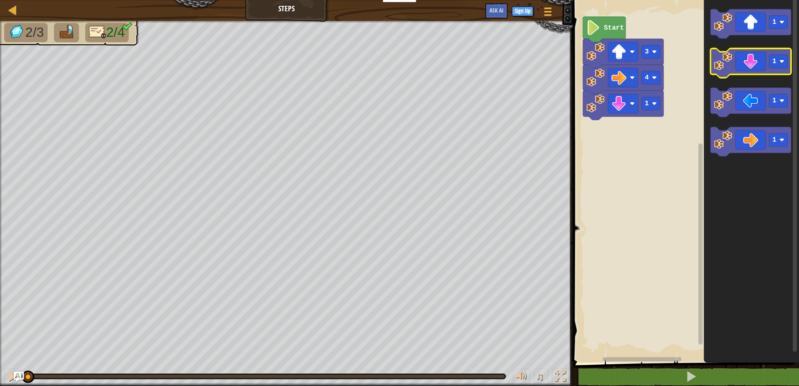
click at [739, 61] on icon "Blockly Workspace" at bounding box center [750, 62] width 81 height 29
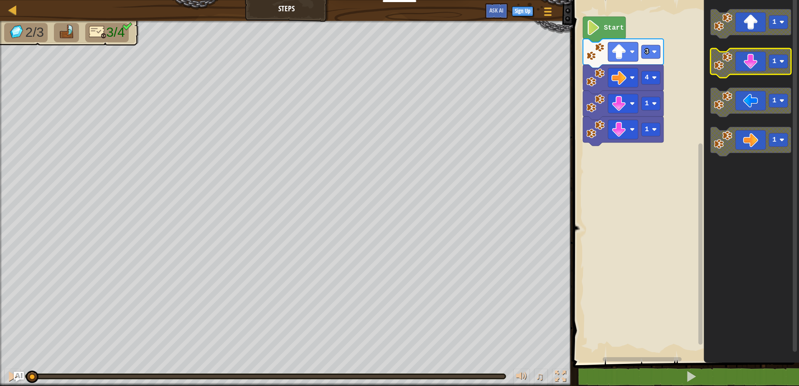
click at [739, 61] on icon "Blockly Workspace" at bounding box center [750, 62] width 81 height 29
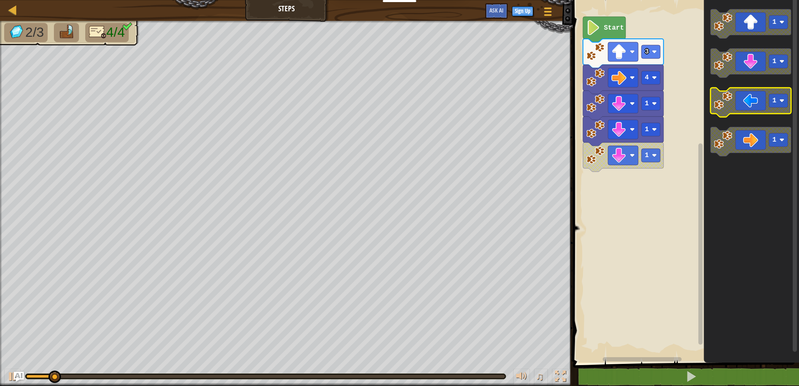
click at [747, 100] on icon "Blockly Workspace" at bounding box center [750, 102] width 81 height 29
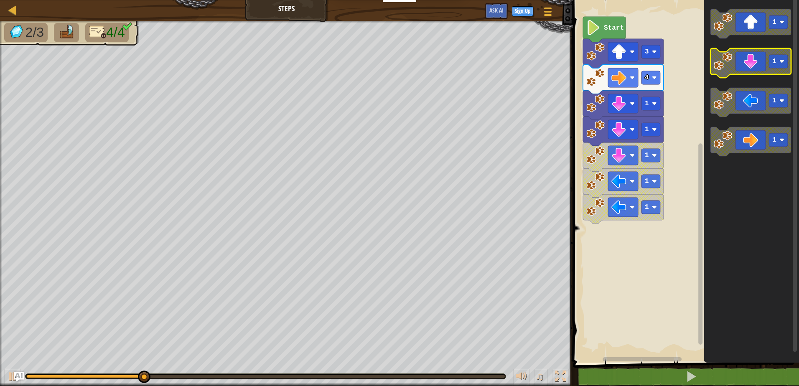
click at [754, 68] on icon "Blockly Workspace" at bounding box center [750, 62] width 81 height 29
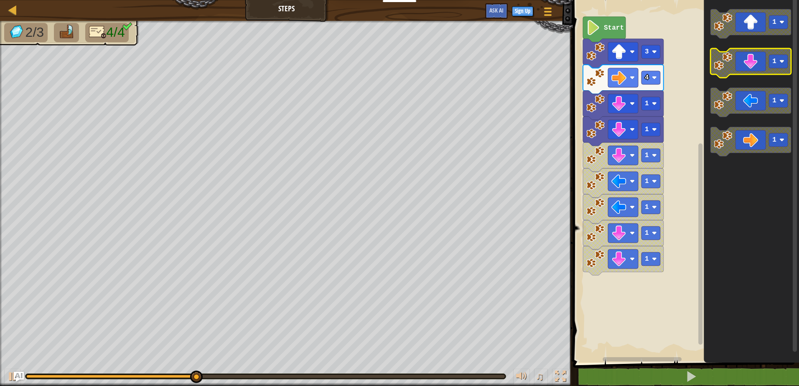
click at [754, 68] on icon "Blockly Workspace" at bounding box center [750, 62] width 81 height 29
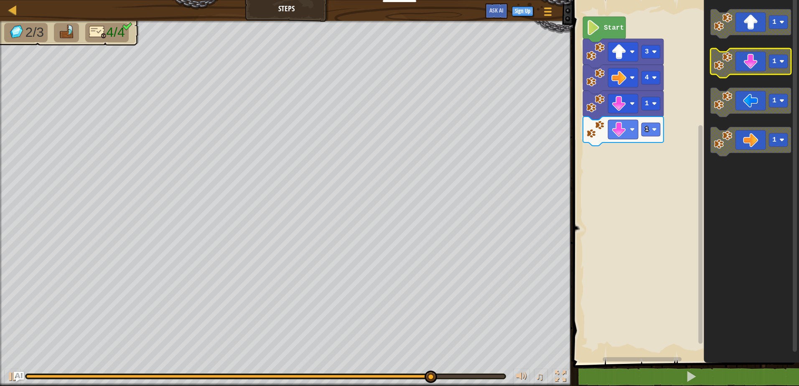
click at [740, 69] on icon "Blockly Workspace" at bounding box center [750, 62] width 81 height 29
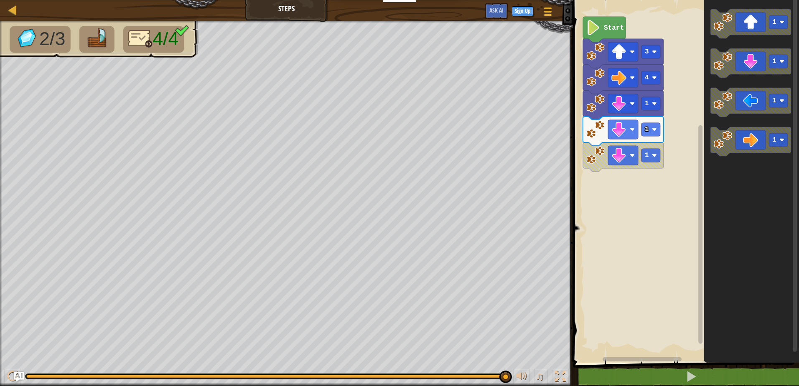
click at [579, 243] on rect "Blockly Workspace" at bounding box center [684, 179] width 229 height 367
click at [601, 237] on rect "Blockly Workspace" at bounding box center [684, 179] width 229 height 367
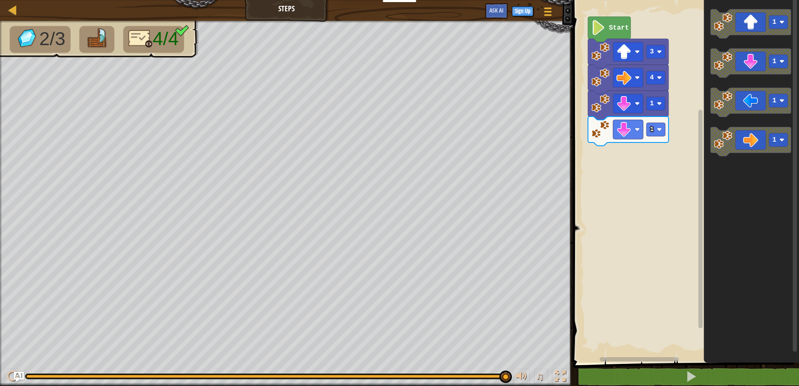
click at [649, 138] on div "4 1 1 3 Start 1 1 1 1" at bounding box center [684, 179] width 229 height 367
click at [734, 72] on icon "Blockly Workspace" at bounding box center [750, 62] width 81 height 29
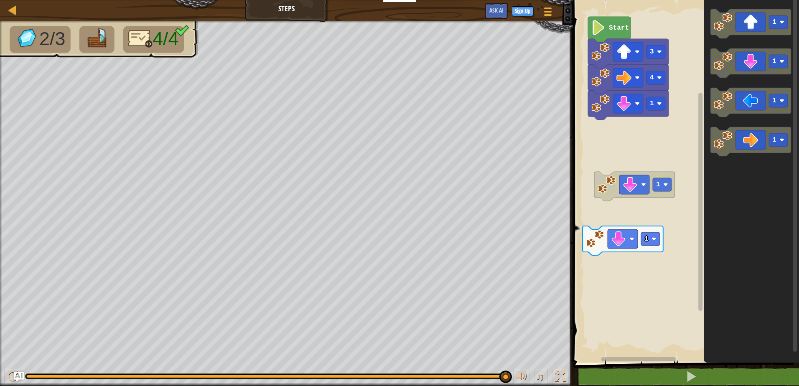
click at [700, 84] on div "4 1 3 Start 1 1 1 1 1 1" at bounding box center [684, 179] width 229 height 367
click at [740, 28] on icon "Blockly Workspace" at bounding box center [750, 23] width 81 height 29
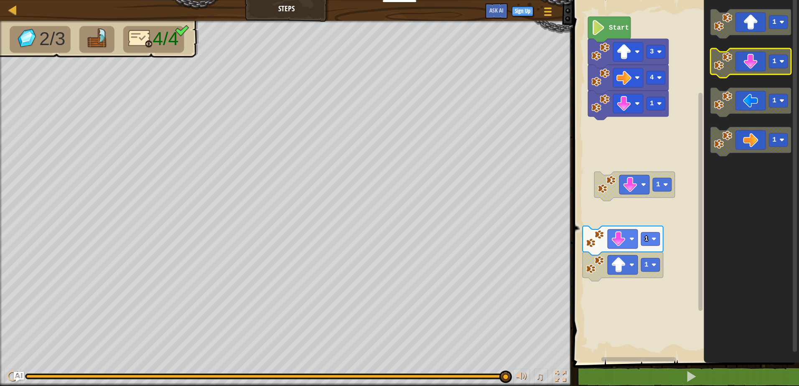
click at [720, 53] on g "1 1 1 1" at bounding box center [750, 82] width 81 height 147
click at [725, 27] on image "Blockly Workspace" at bounding box center [723, 22] width 18 height 18
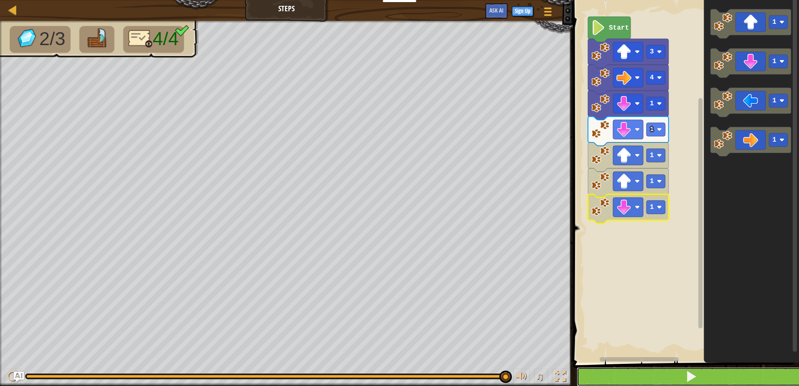
click at [707, 371] on button at bounding box center [691, 376] width 229 height 19
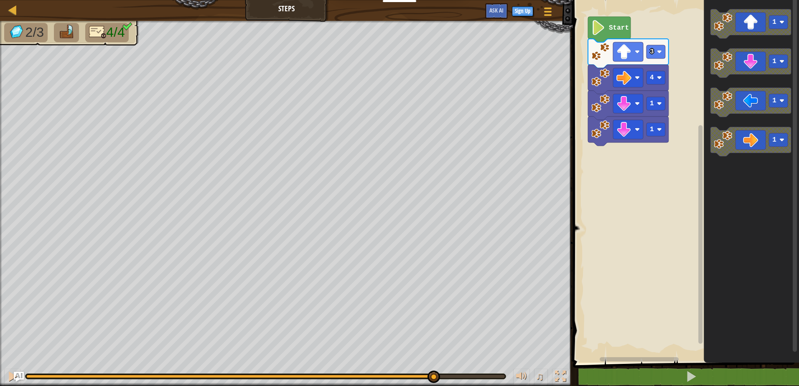
click at [433, 326] on div "2/3 4/4 ♫ Turtle" at bounding box center [399, 203] width 799 height 365
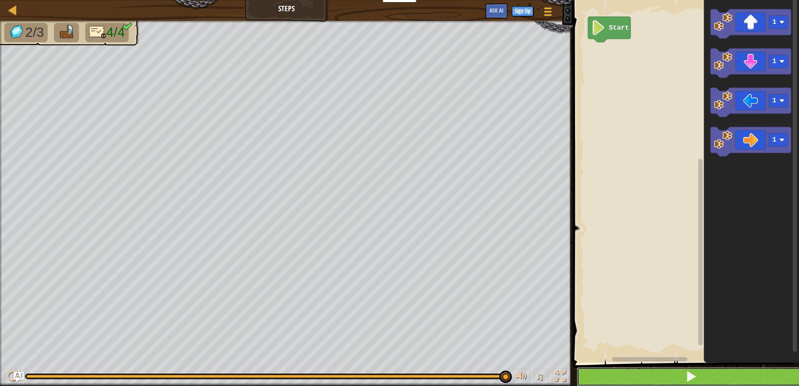
click at [674, 384] on button at bounding box center [691, 376] width 229 height 19
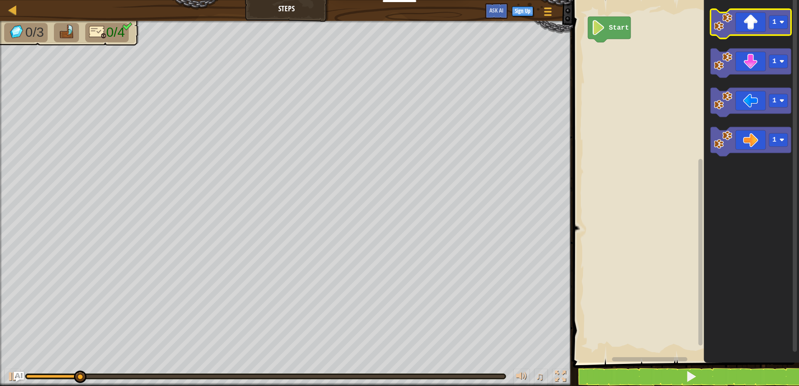
click at [727, 16] on image "Blockly Workspace" at bounding box center [723, 22] width 18 height 18
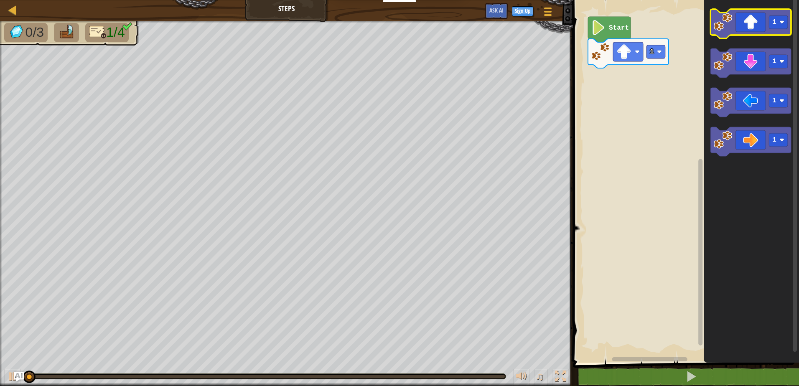
click at [727, 17] on image "Blockly Workspace" at bounding box center [723, 22] width 18 height 18
click at [728, 18] on image "Blockly Workspace" at bounding box center [723, 22] width 18 height 18
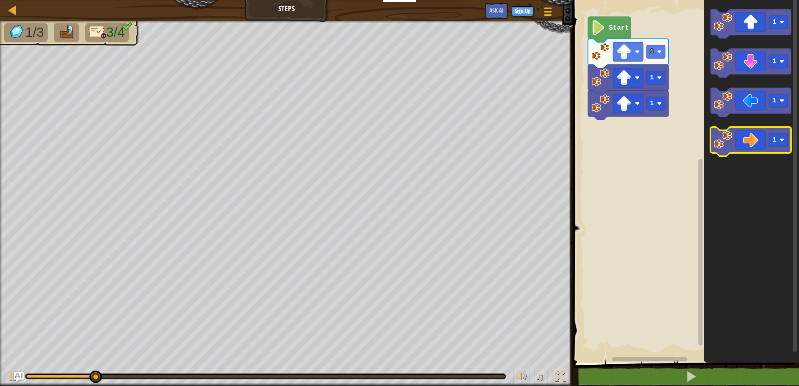
click at [754, 151] on g "1 1 1 1" at bounding box center [750, 82] width 81 height 147
click at [755, 149] on icon "Blockly Workspace" at bounding box center [750, 141] width 81 height 29
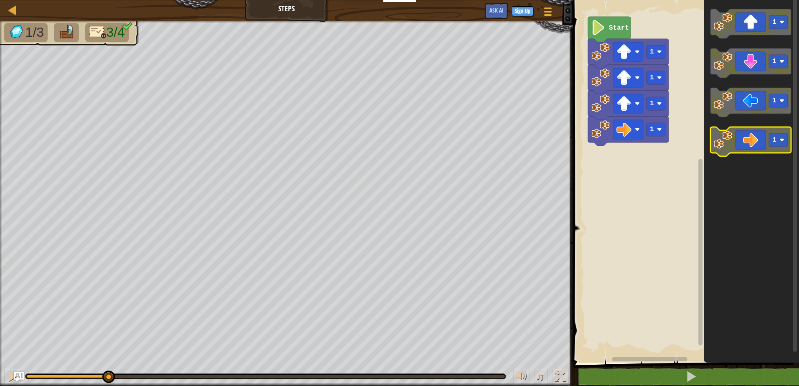
click at [756, 148] on icon "Blockly Workspace" at bounding box center [750, 141] width 81 height 29
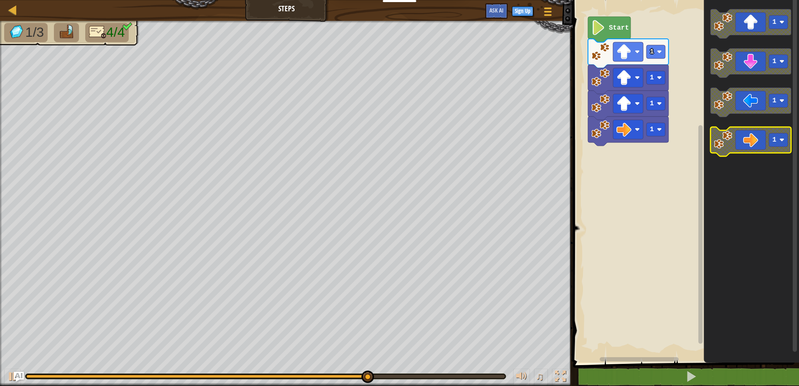
click at [741, 143] on icon "Blockly Workspace" at bounding box center [750, 141] width 81 height 29
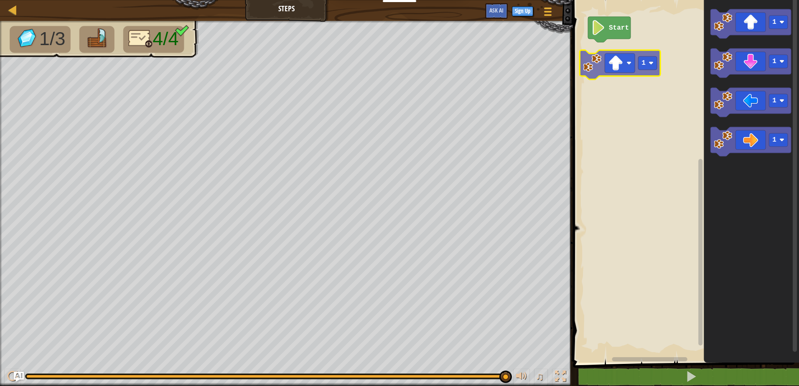
click at [639, 64] on div "Start 1 1 1 1 1 1" at bounding box center [684, 179] width 229 height 367
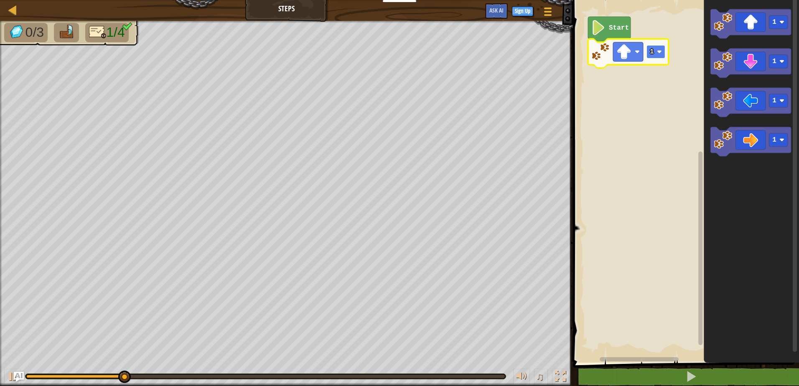
click at [659, 49] on g "1" at bounding box center [655, 51] width 19 height 13
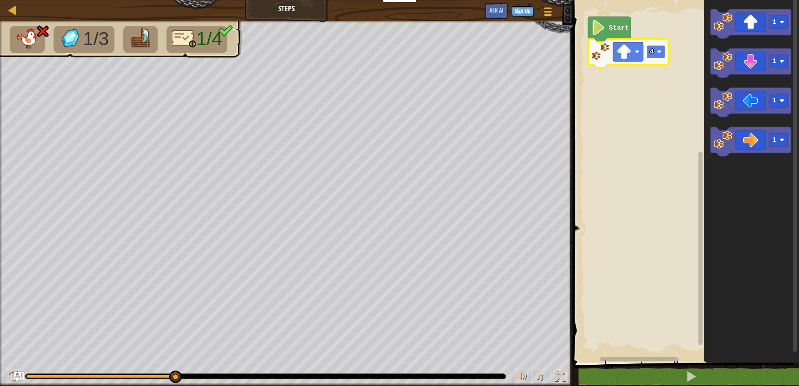
click at [657, 48] on rect "Blockly Workspace" at bounding box center [655, 51] width 19 height 13
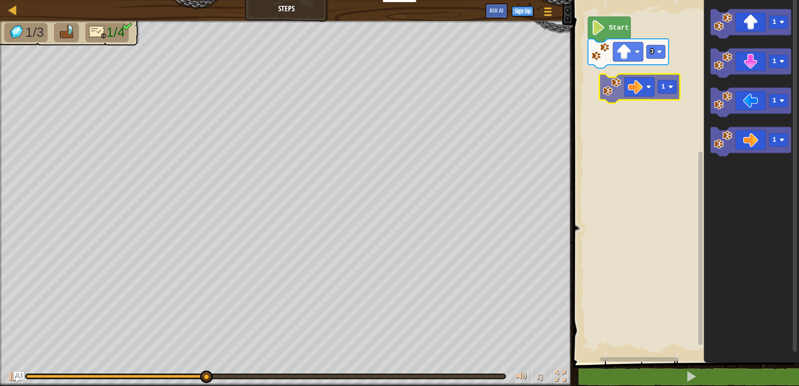
click at [639, 82] on div "Start 3 1 1 1 1 1" at bounding box center [684, 179] width 229 height 367
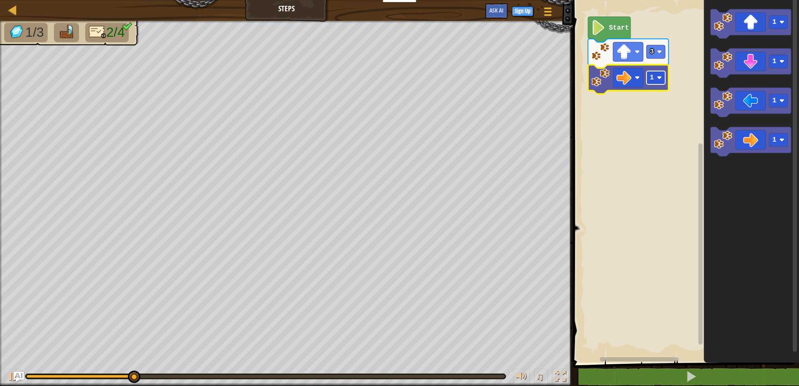
click at [651, 80] on text "1" at bounding box center [652, 78] width 4 height 8
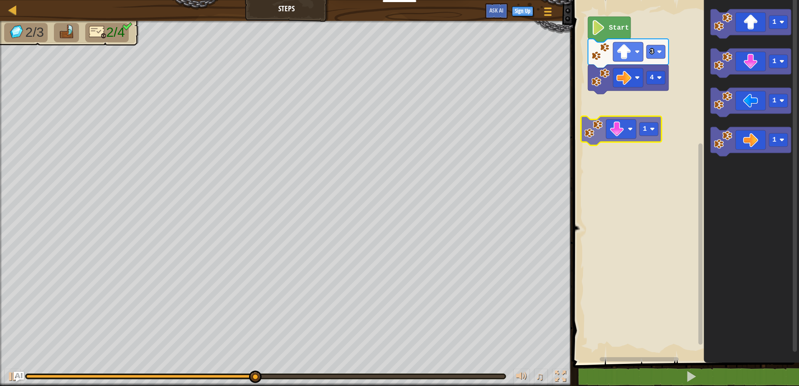
click at [605, 143] on div "Start 3 4 1 1 1 1 1 1" at bounding box center [684, 179] width 229 height 367
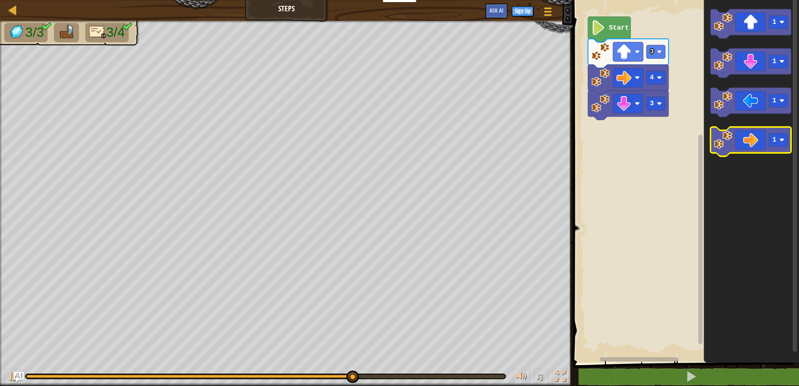
click at [724, 148] on image "Blockly Workspace" at bounding box center [723, 140] width 18 height 18
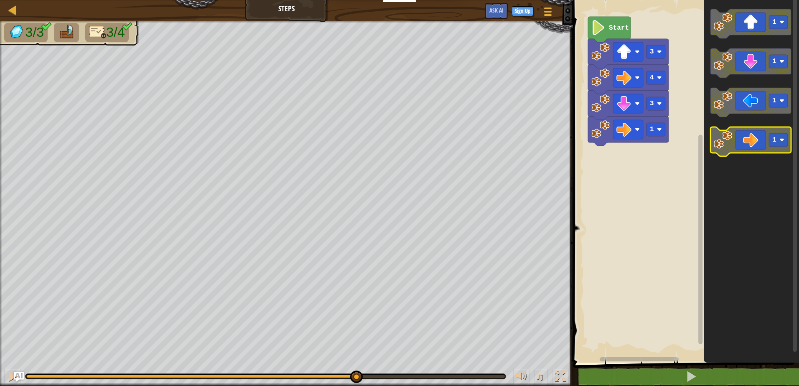
click at [724, 148] on image "Blockly Workspace" at bounding box center [723, 140] width 18 height 18
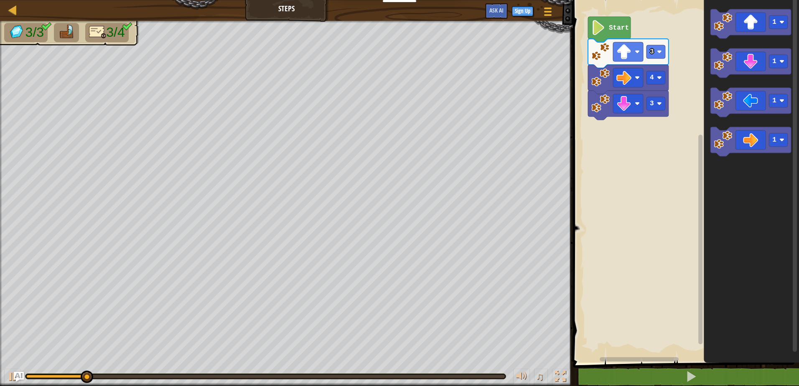
click at [601, 198] on div "Start 3 4 3 1 1 1 1" at bounding box center [684, 179] width 229 height 367
click at [733, 110] on icon "Blockly Workspace" at bounding box center [750, 102] width 81 height 29
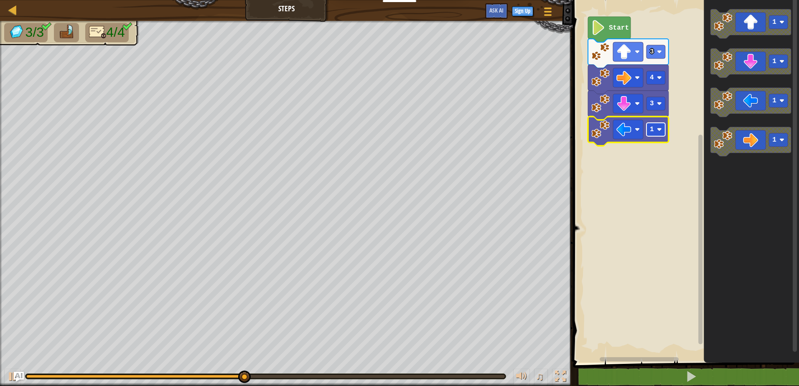
click at [657, 128] on image "Blockly Workspace" at bounding box center [659, 129] width 5 height 5
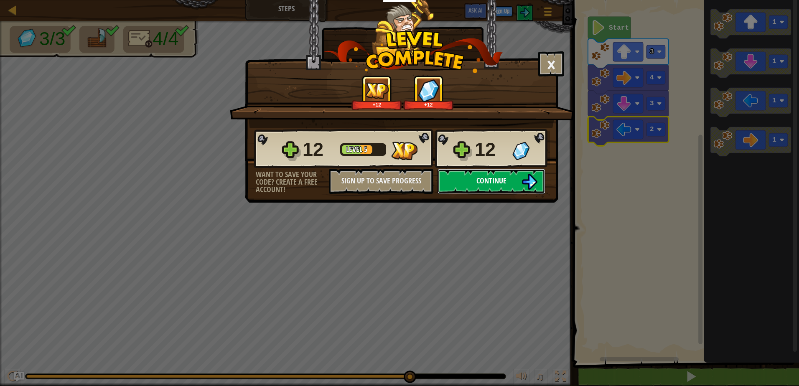
click at [462, 189] on button "Continue" at bounding box center [492, 181] width 108 height 25
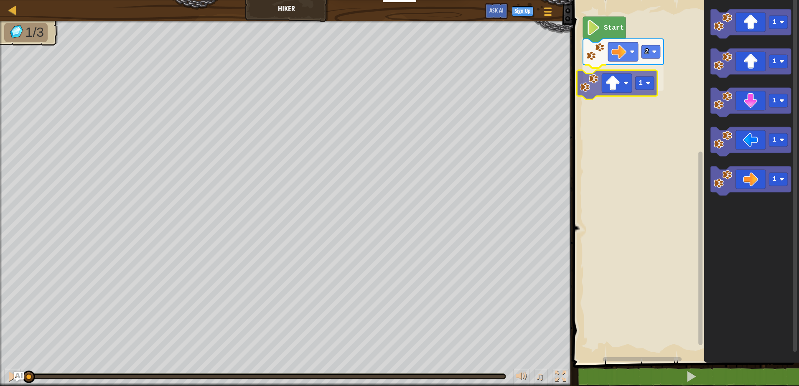
click at [580, 89] on div "2 1 Start 1 1 1 1 1 1" at bounding box center [684, 179] width 229 height 367
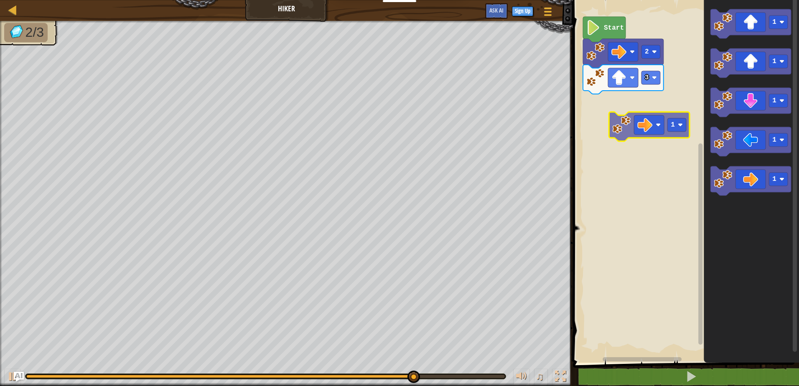
click at [648, 130] on div "Start 2 3 1 1 1 1 1 1" at bounding box center [684, 179] width 229 height 367
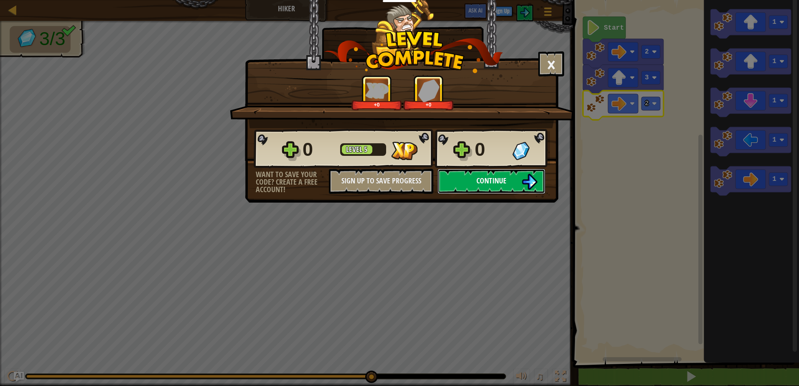
click at [506, 177] on span "Continue" at bounding box center [491, 181] width 30 height 10
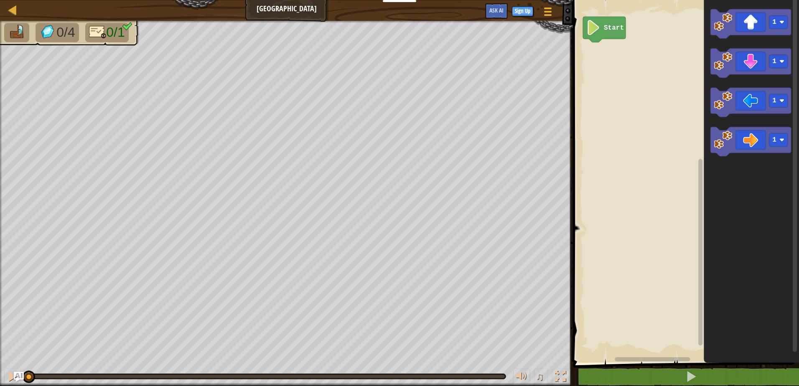
click at [615, 24] on text "Start" at bounding box center [614, 28] width 20 height 8
click at [616, 23] on icon "Blockly Workspace" at bounding box center [604, 29] width 43 height 25
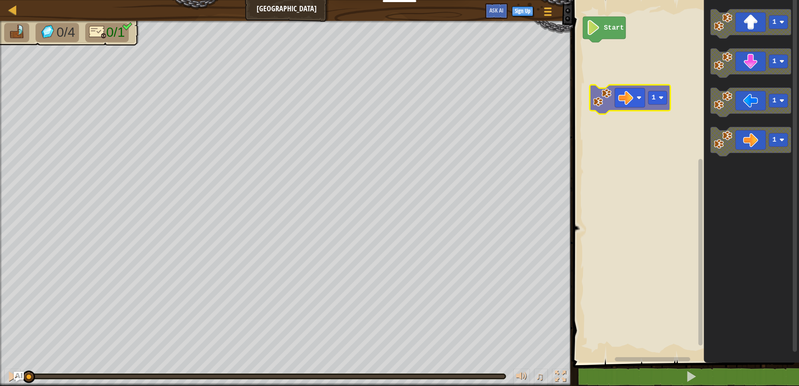
click at [618, 94] on div "Start 1 1 1 1 1" at bounding box center [684, 179] width 229 height 367
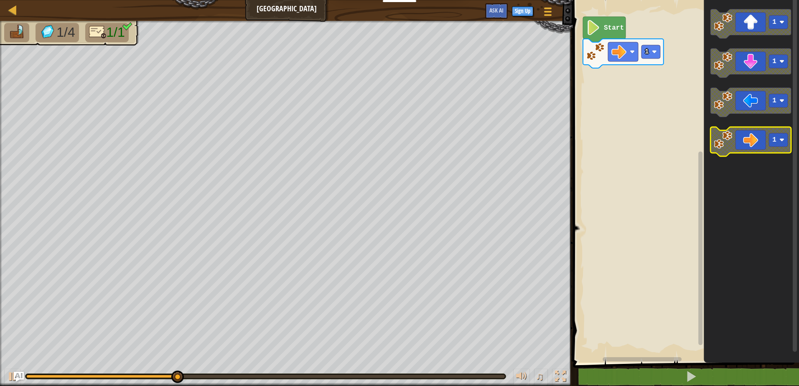
click at [738, 134] on icon "Blockly Workspace" at bounding box center [750, 141] width 81 height 29
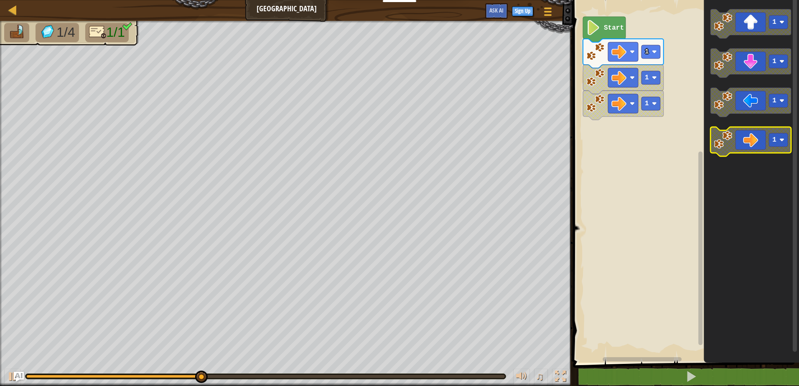
click at [738, 134] on icon "Blockly Workspace" at bounding box center [750, 141] width 81 height 29
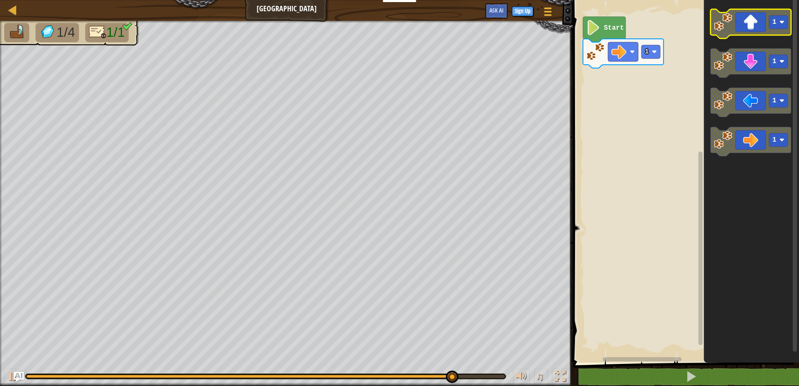
click at [763, 34] on icon "Blockly Workspace" at bounding box center [750, 23] width 81 height 29
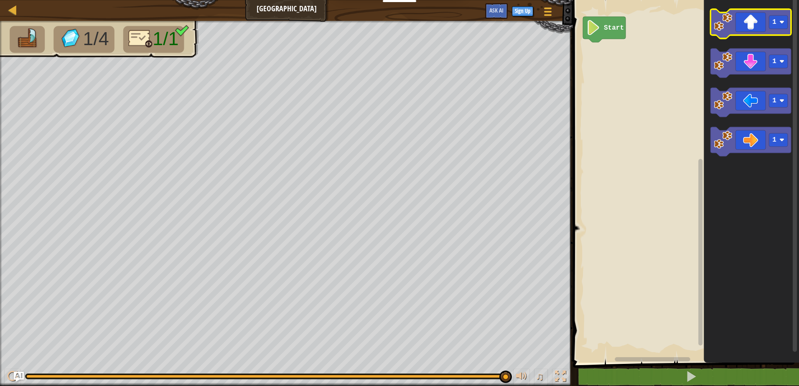
click at [728, 28] on image "Blockly Workspace" at bounding box center [723, 22] width 18 height 18
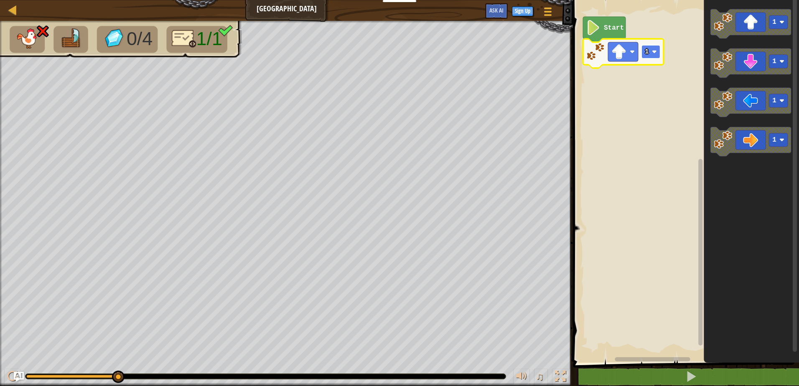
click at [647, 53] on text "1" at bounding box center [647, 52] width 4 height 8
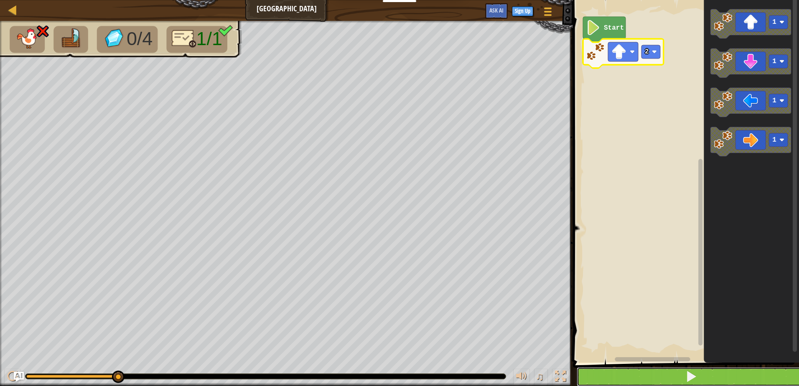
click at [704, 377] on button at bounding box center [691, 376] width 229 height 19
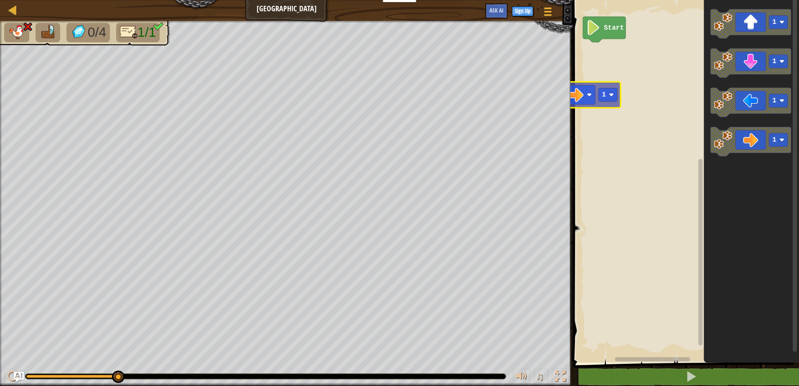
click at [597, 84] on div "Start 1 1 1 1 1" at bounding box center [684, 179] width 229 height 367
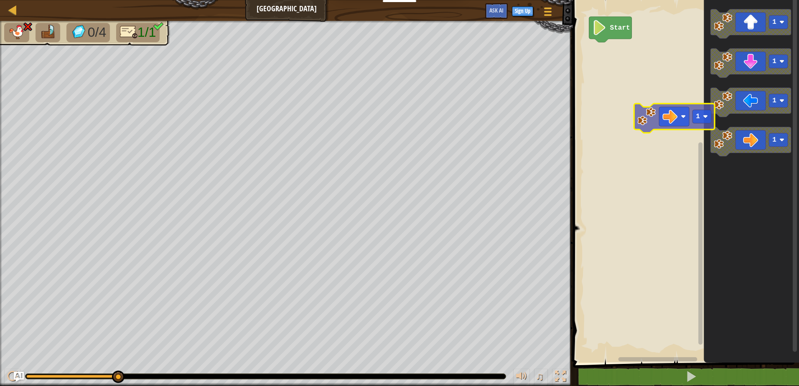
click at [674, 121] on div "Start 1 1 1 1 1" at bounding box center [684, 179] width 229 height 367
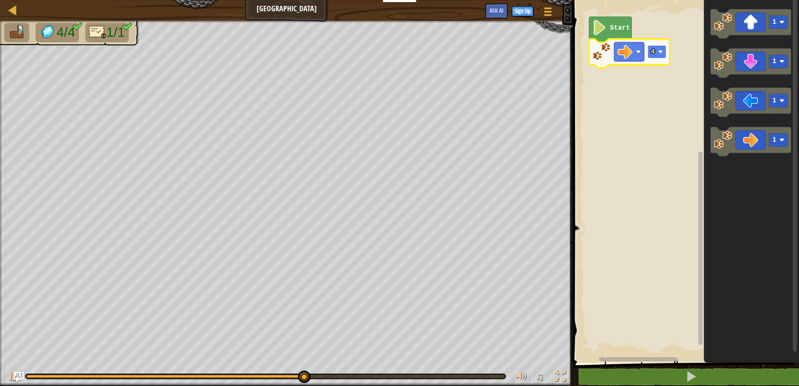
click at [663, 49] on image "Blockly Workspace" at bounding box center [660, 51] width 5 height 5
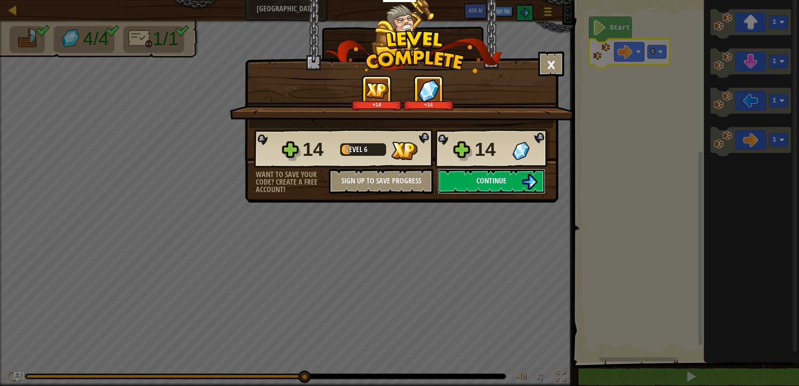
click at [452, 188] on button "Continue" at bounding box center [492, 181] width 108 height 25
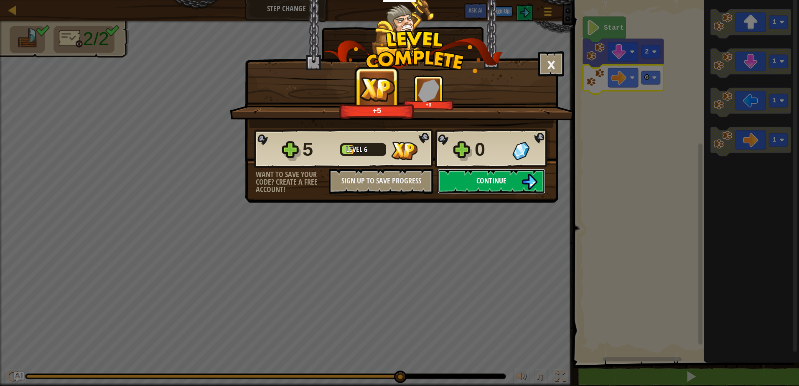
click at [527, 182] on img at bounding box center [530, 182] width 16 height 16
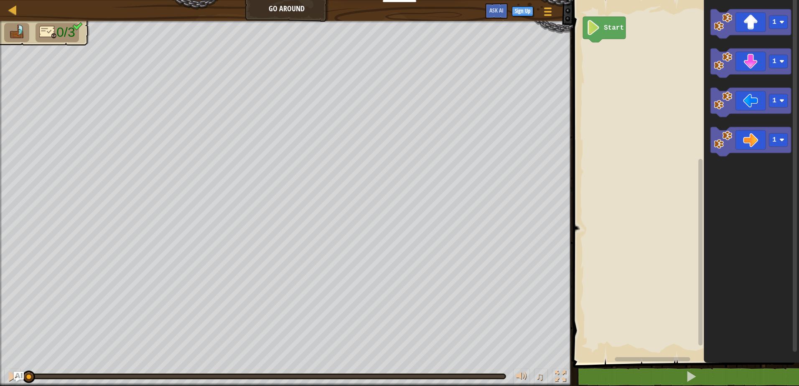
click at [700, 37] on div "Start 1 1 1 1" at bounding box center [684, 179] width 229 height 367
click at [735, 34] on icon "Blockly Workspace" at bounding box center [750, 23] width 81 height 29
click at [652, 48] on rect "Blockly Workspace" at bounding box center [650, 51] width 19 height 13
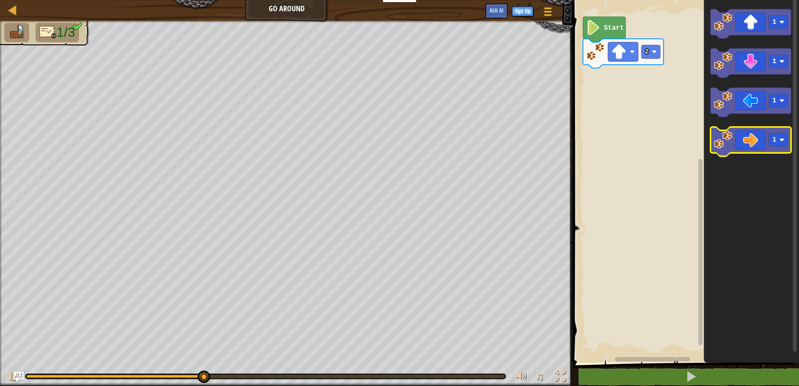
click at [714, 132] on image "Blockly Workspace" at bounding box center [723, 140] width 18 height 18
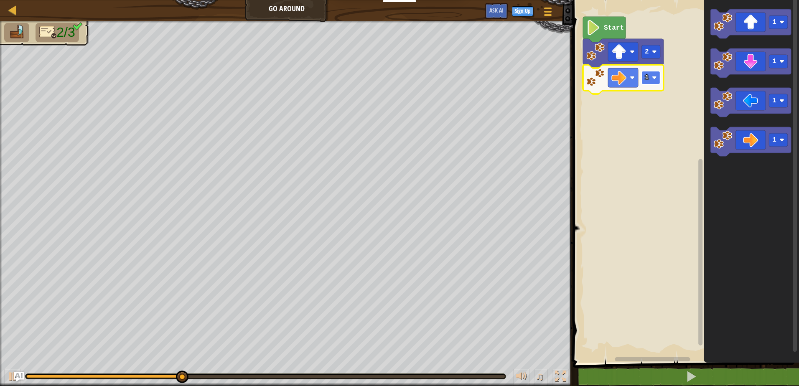
click at [654, 75] on rect "Blockly Workspace" at bounding box center [650, 77] width 19 height 13
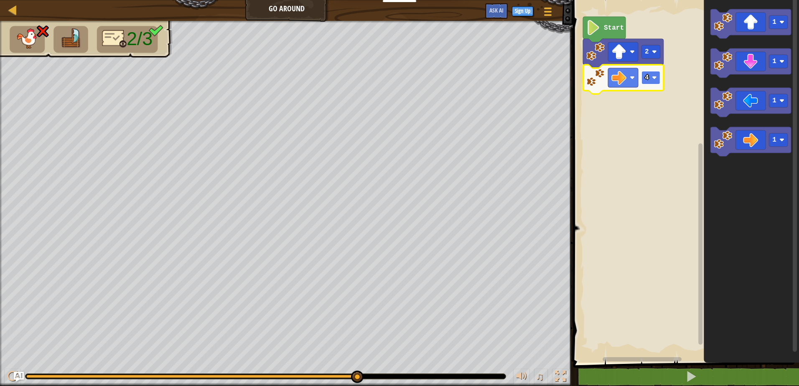
click at [659, 80] on rect "Blockly Workspace" at bounding box center [650, 77] width 19 height 13
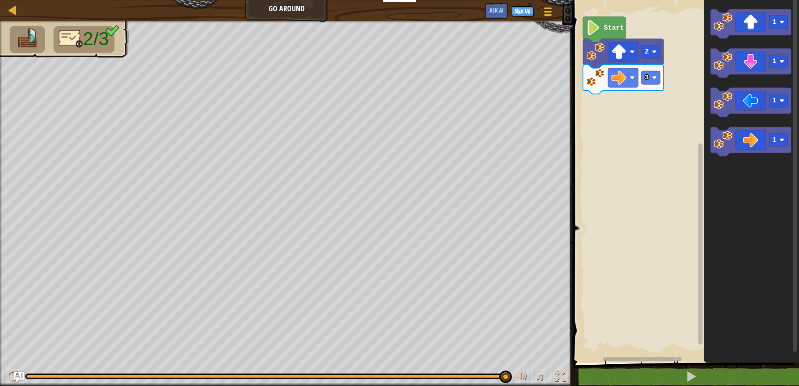
click at [703, 94] on div "Start 2 3 1 1 1 1" at bounding box center [684, 179] width 229 height 367
click at [715, 71] on icon "Blockly Workspace" at bounding box center [750, 62] width 81 height 29
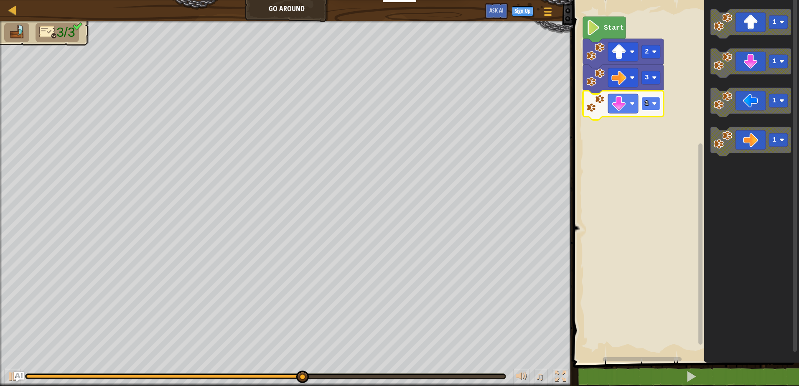
click at [654, 107] on rect "Blockly Workspace" at bounding box center [650, 103] width 19 height 13
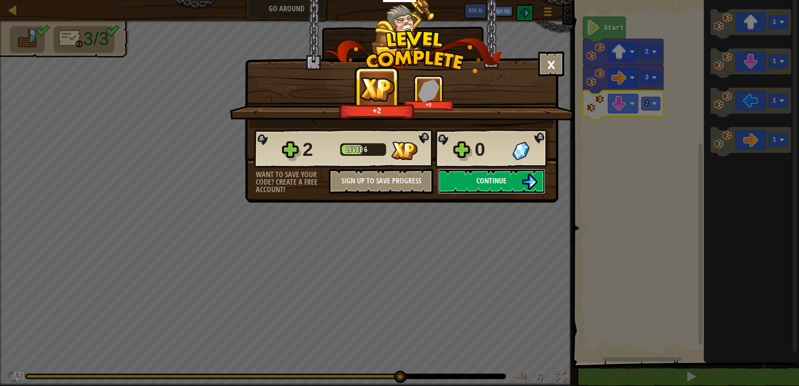
click at [517, 176] on button "Continue" at bounding box center [492, 181] width 108 height 25
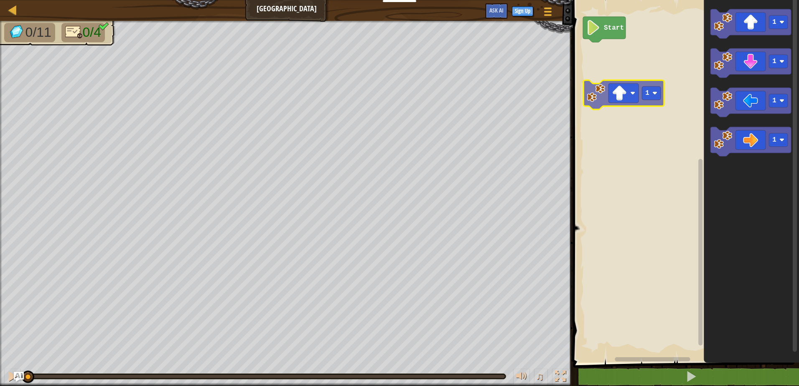
click at [615, 102] on div "Start 1 1 1 1 1" at bounding box center [684, 179] width 229 height 367
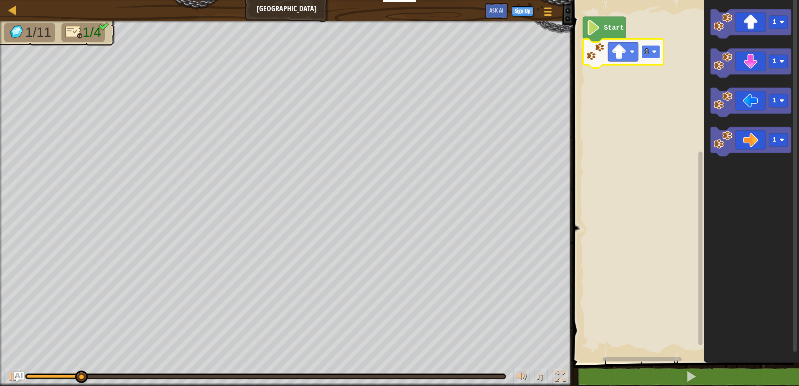
click at [657, 58] on rect "Blockly Workspace" at bounding box center [650, 51] width 19 height 13
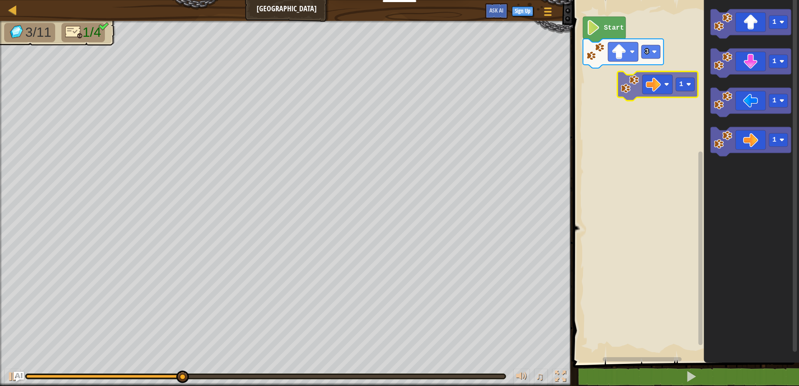
click at [633, 95] on div "Start 3 1 1 1 1 1 1" at bounding box center [684, 179] width 229 height 367
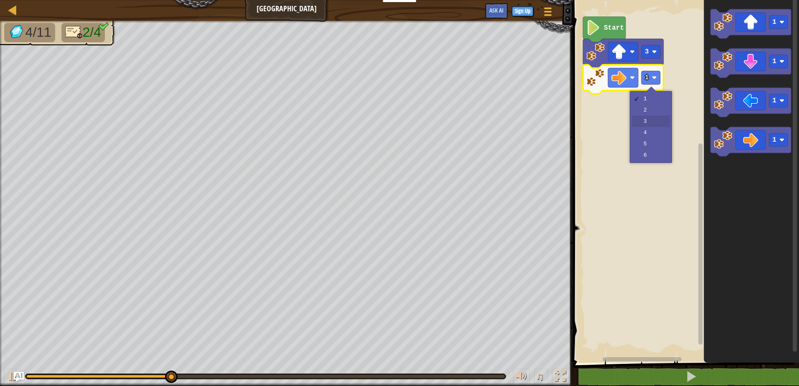
drag, startPoint x: 659, startPoint y: 123, endPoint x: 693, endPoint y: 119, distance: 34.1
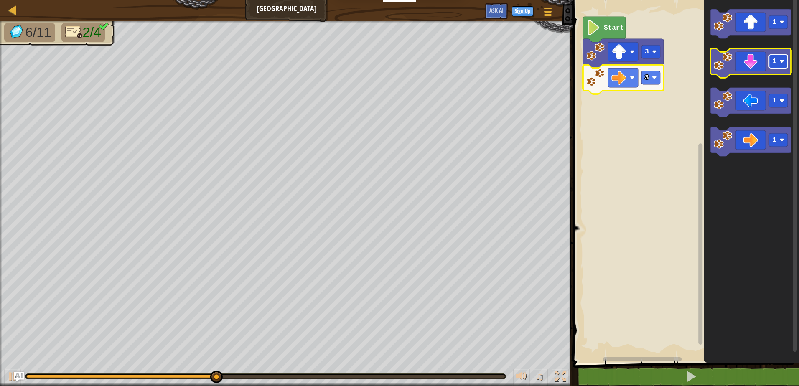
click at [782, 67] on rect "Blockly Workspace" at bounding box center [778, 61] width 19 height 13
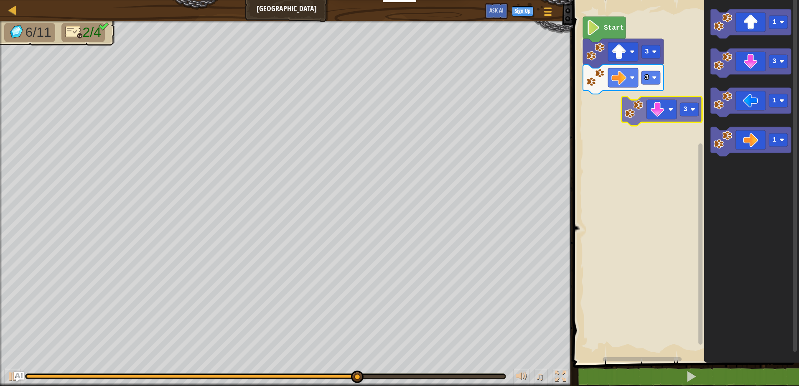
click at [639, 121] on div "Start 3 3 1 3 1 1 3" at bounding box center [684, 179] width 229 height 367
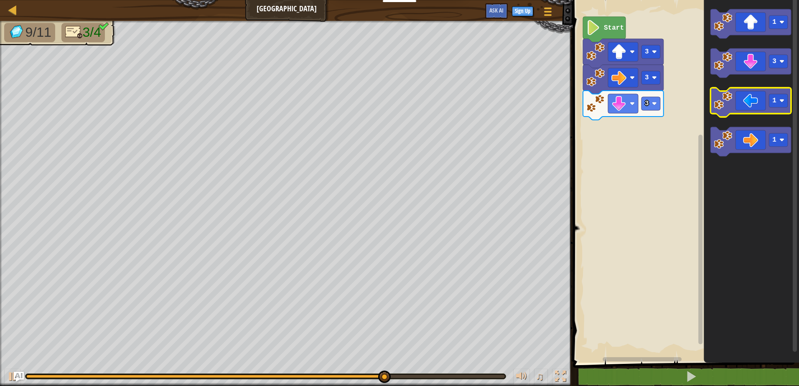
click at [727, 109] on image "Blockly Workspace" at bounding box center [723, 101] width 18 height 18
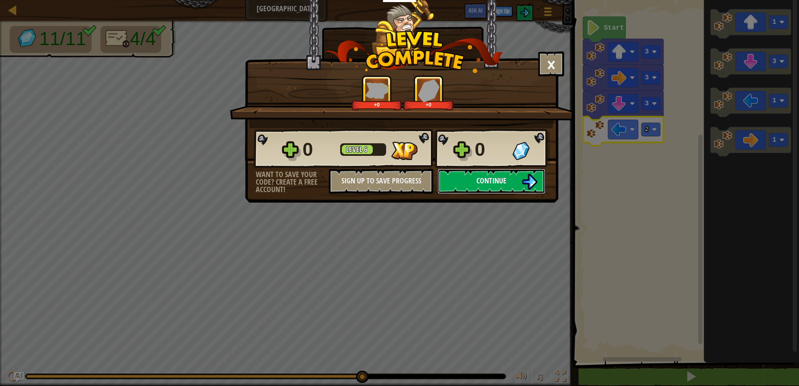
click at [498, 181] on span "Continue" at bounding box center [491, 181] width 30 height 10
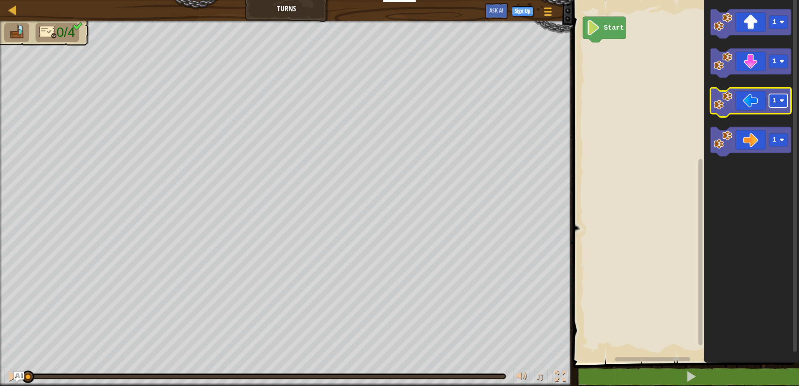
click at [784, 100] on image "Blockly Workspace" at bounding box center [781, 100] width 5 height 5
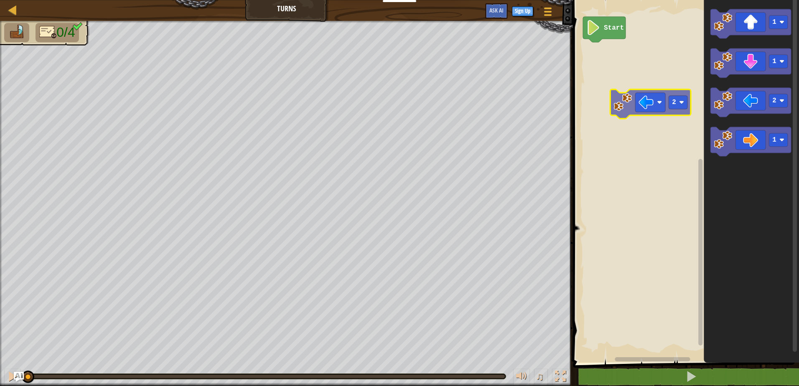
click at [618, 112] on div "Start 1 1 2 1 2" at bounding box center [684, 179] width 229 height 367
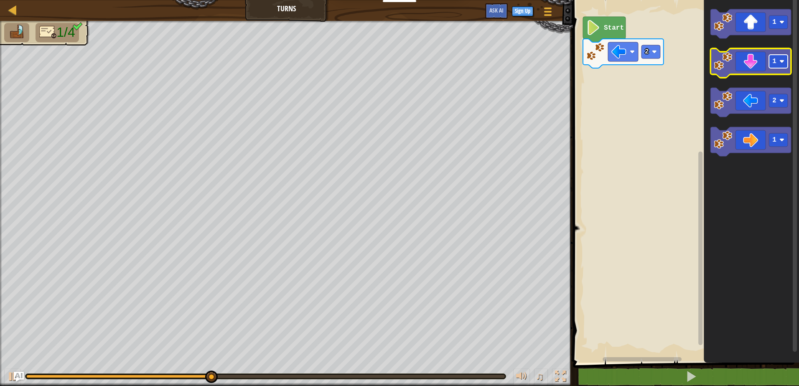
click at [779, 66] on rect "Blockly Workspace" at bounding box center [778, 61] width 19 height 13
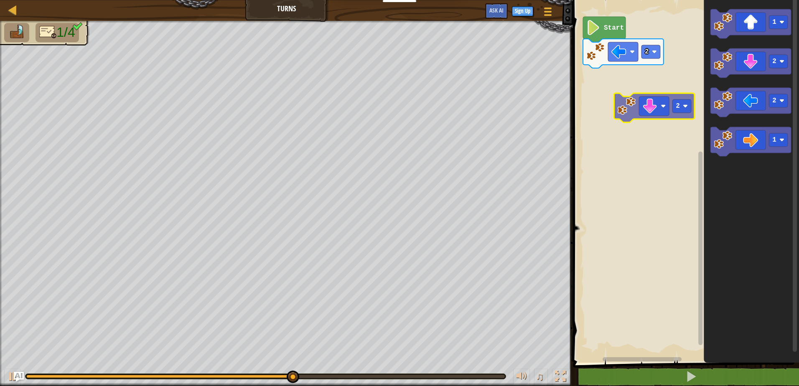
click at [627, 119] on div "2 Start 1 2 2 1 2" at bounding box center [684, 179] width 229 height 367
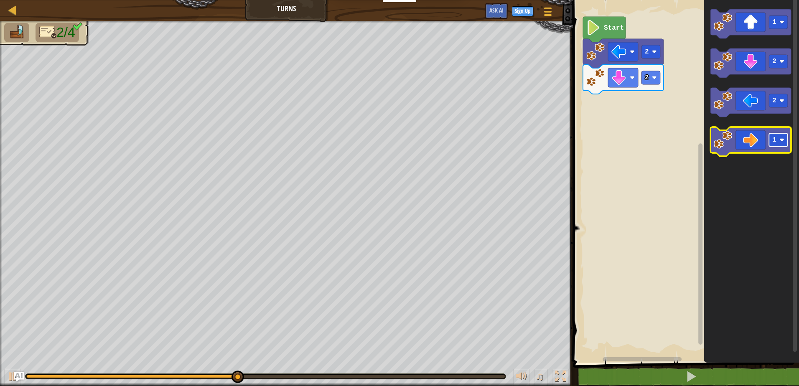
click at [776, 141] on text "1" at bounding box center [774, 140] width 4 height 8
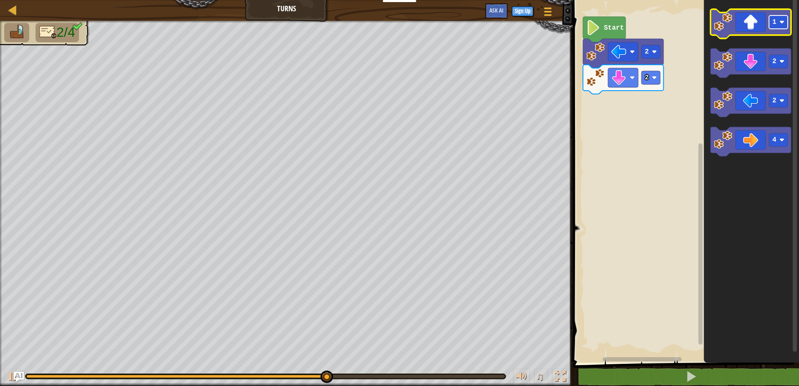
click at [778, 22] on rect "Blockly Workspace" at bounding box center [778, 21] width 19 height 13
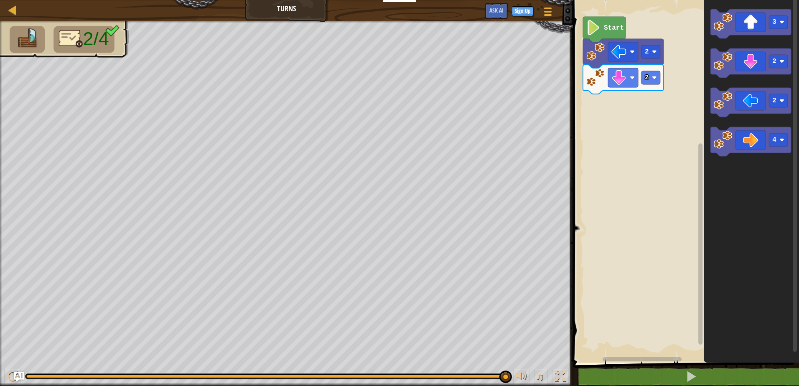
click at [606, 31] on text "Start" at bounding box center [614, 28] width 20 height 8
click at [608, 36] on icon "Blockly Workspace" at bounding box center [604, 29] width 43 height 25
click at [605, 246] on rect "Blockly Workspace" at bounding box center [684, 179] width 229 height 367
click at [613, 121] on div "2 2 Start 3 2 2 4 4" at bounding box center [684, 179] width 229 height 367
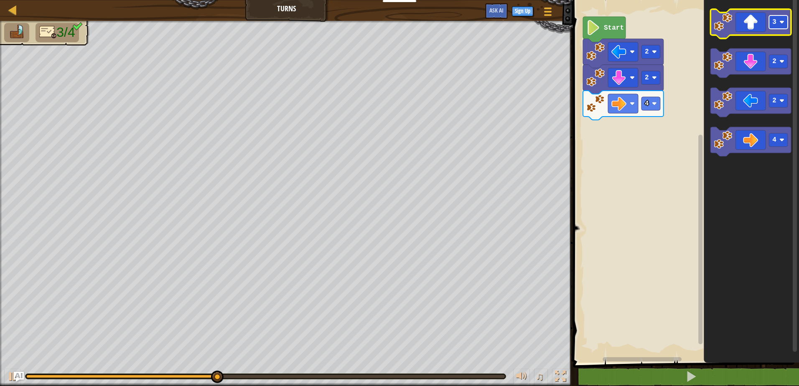
click at [782, 25] on rect "Blockly Workspace" at bounding box center [778, 21] width 19 height 13
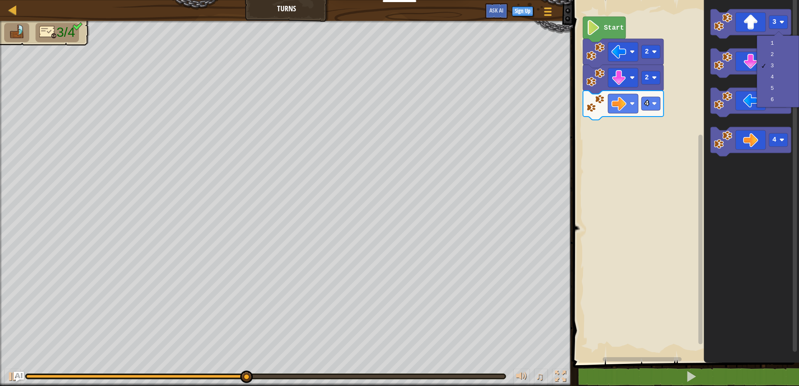
click at [778, 105] on div "1 2 3 4 5 6" at bounding box center [778, 72] width 42 height 72
drag, startPoint x: 779, startPoint y: 102, endPoint x: 779, endPoint y: 92, distance: 10.0
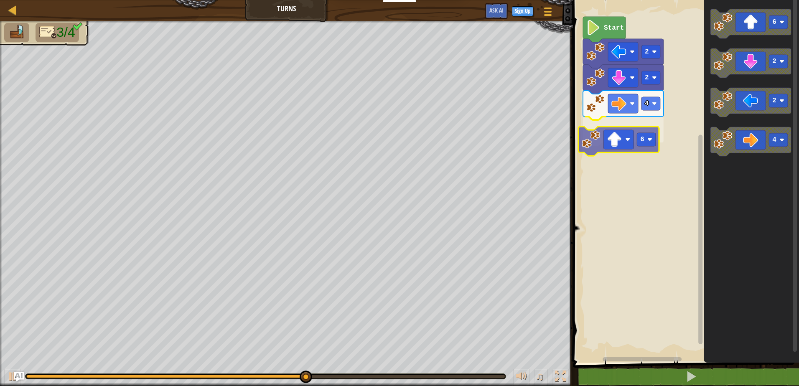
click at [597, 152] on div "4 6 2 2 Start 6 2 2 4 6" at bounding box center [684, 179] width 229 height 367
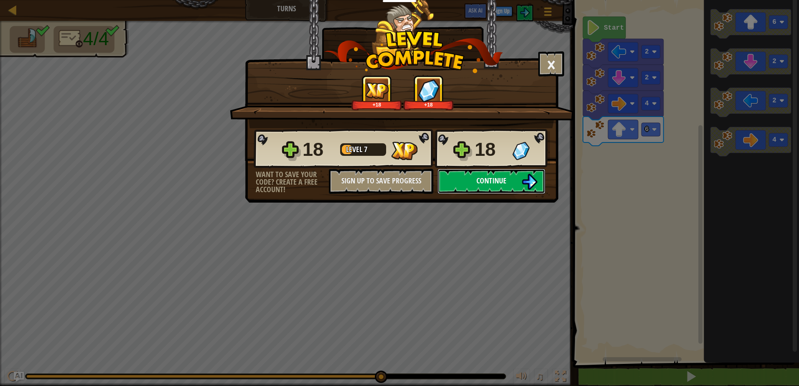
click at [496, 181] on span "Continue" at bounding box center [491, 181] width 30 height 10
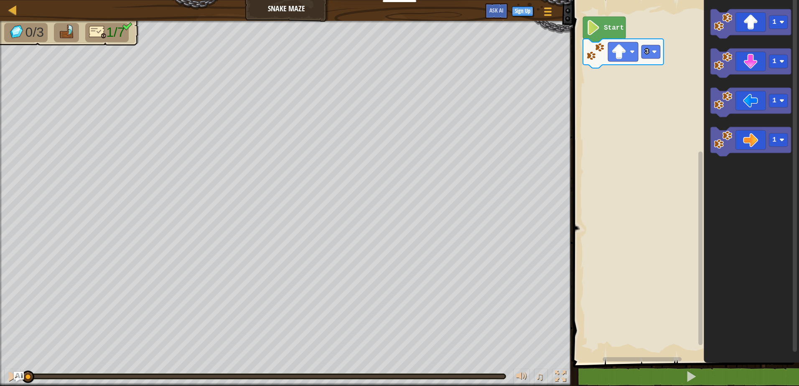
click at [590, 145] on div "3 Start 1 1 1 1" at bounding box center [684, 179] width 229 height 367
click at [776, 142] on text "1" at bounding box center [774, 140] width 4 height 8
drag, startPoint x: 784, startPoint y: 170, endPoint x: 775, endPoint y: 168, distance: 9.1
click at [724, 148] on image "Blockly Workspace" at bounding box center [723, 140] width 18 height 18
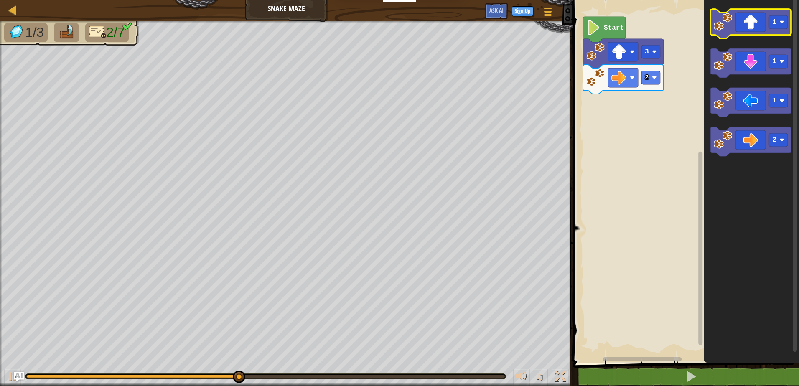
click at [720, 33] on icon "Blockly Workspace" at bounding box center [750, 23] width 81 height 29
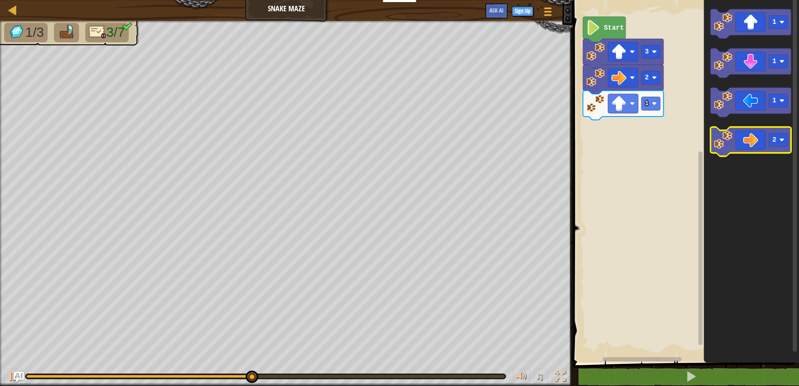
click at [731, 141] on image "Blockly Workspace" at bounding box center [723, 140] width 18 height 18
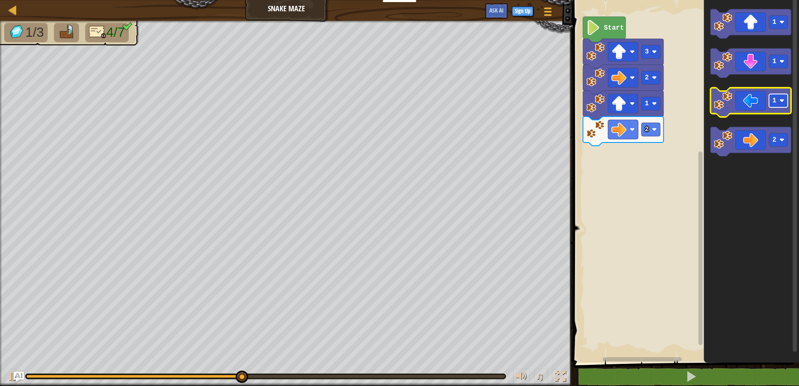
click at [771, 100] on rect "Blockly Workspace" at bounding box center [778, 100] width 19 height 13
click at [733, 114] on icon "Blockly Workspace" at bounding box center [750, 102] width 81 height 29
click at [728, 109] on image "Blockly Workspace" at bounding box center [723, 101] width 18 height 18
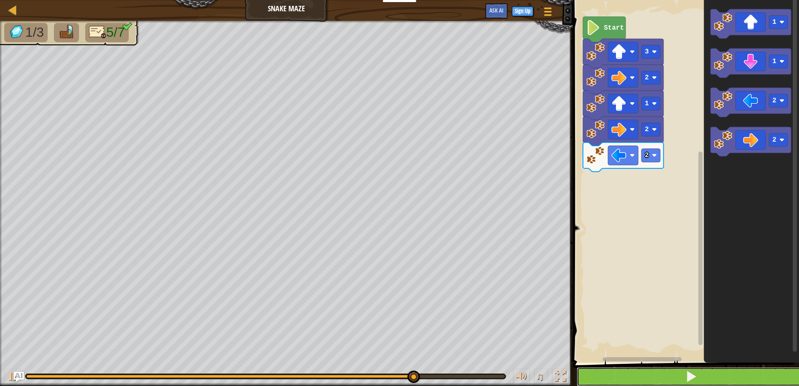
click at [778, 376] on button at bounding box center [691, 376] width 229 height 19
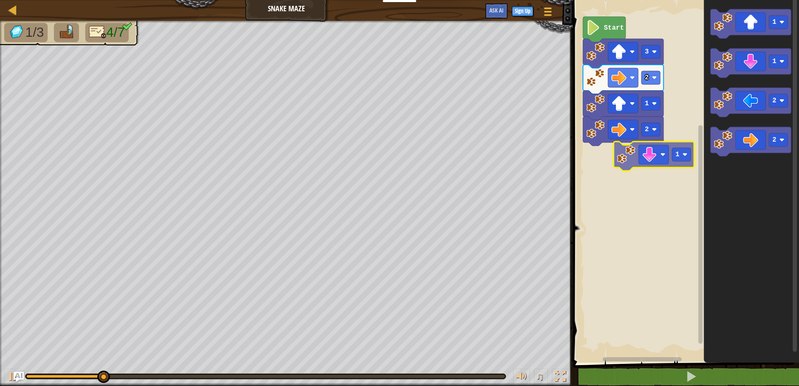
click at [634, 157] on div "3 2 1 2 Start 1 1 2 2 1" at bounding box center [684, 179] width 229 height 367
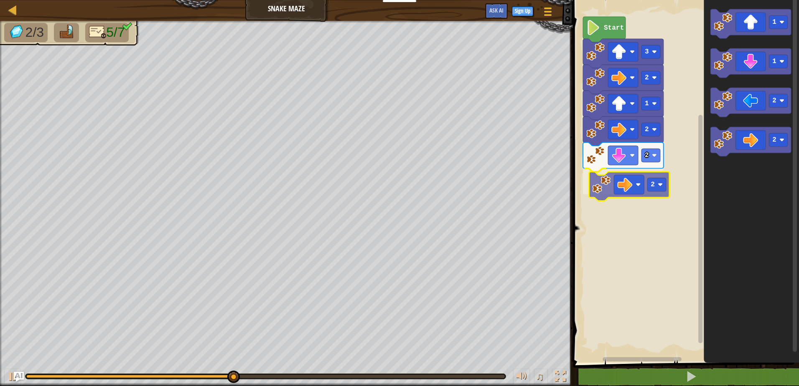
click at [614, 189] on div "Start 3 2 1 2 2 2 1 1 2 2 2" at bounding box center [684, 179] width 229 height 367
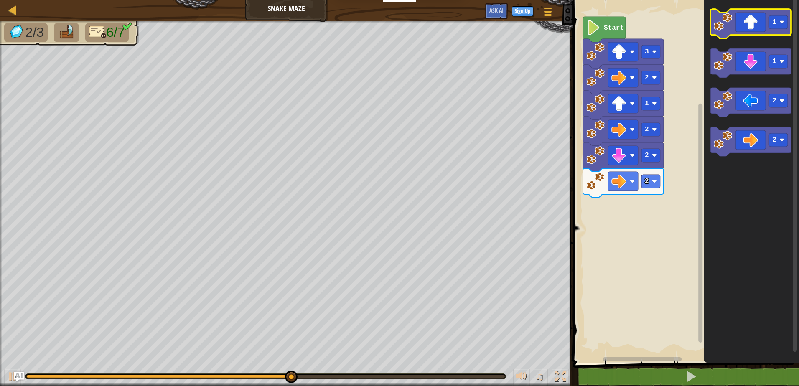
click at [762, 18] on icon "Blockly Workspace" at bounding box center [750, 23] width 81 height 29
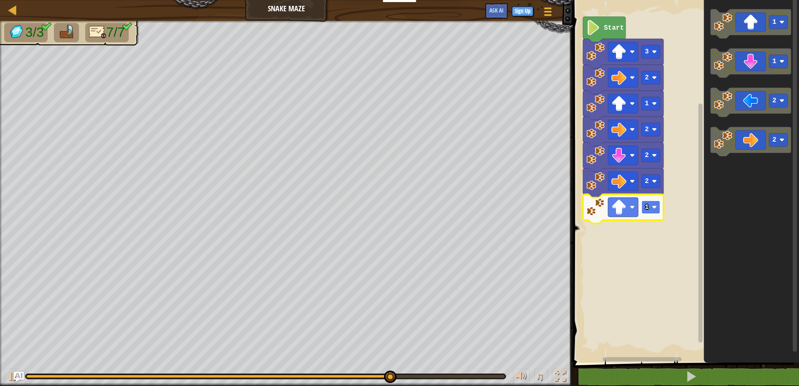
click at [651, 206] on rect "Blockly Workspace" at bounding box center [650, 207] width 19 height 13
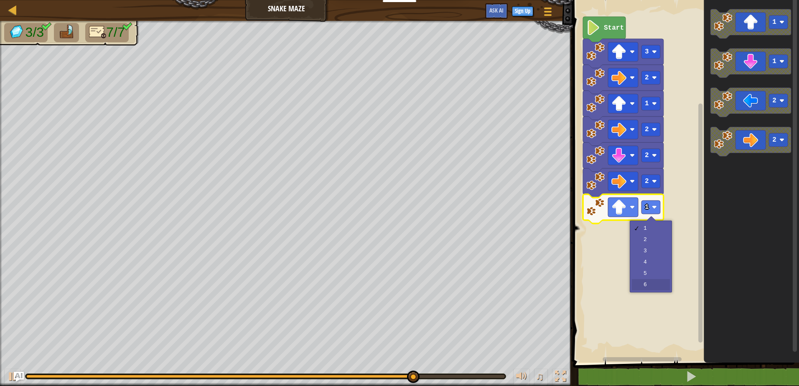
drag, startPoint x: 650, startPoint y: 287, endPoint x: 645, endPoint y: 278, distance: 9.9
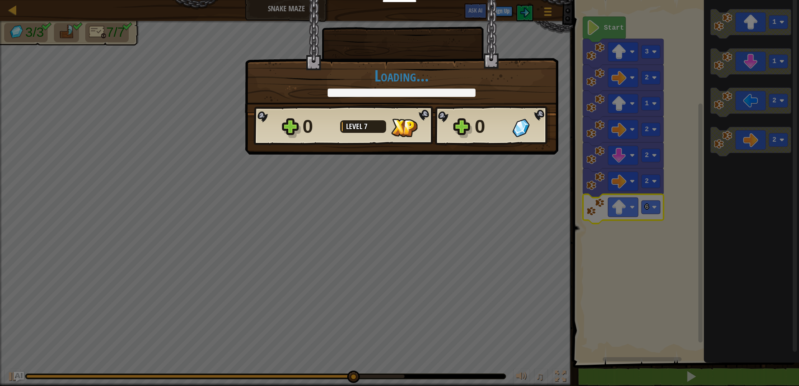
click at [686, 365] on div "× How fun was this level? Loading... Reticulating Splines... Loading... 0 Level…" at bounding box center [399, 193] width 799 height 386
click at [683, 372] on div "× How fun was this level? Loading... Reticulating Splines... Loading... 0 Level…" at bounding box center [399, 193] width 799 height 386
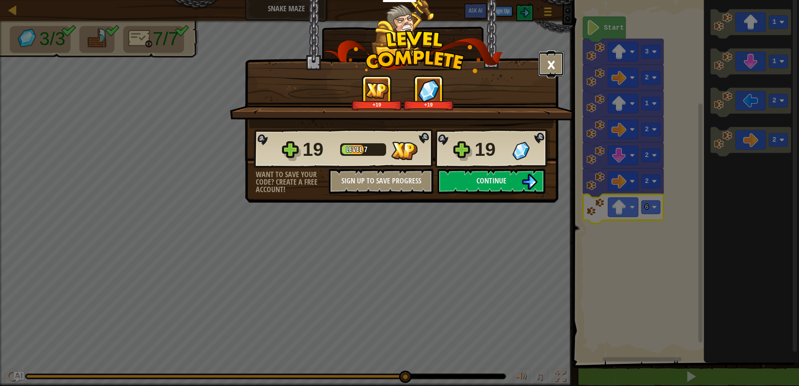
click at [550, 61] on button "×" at bounding box center [551, 63] width 26 height 25
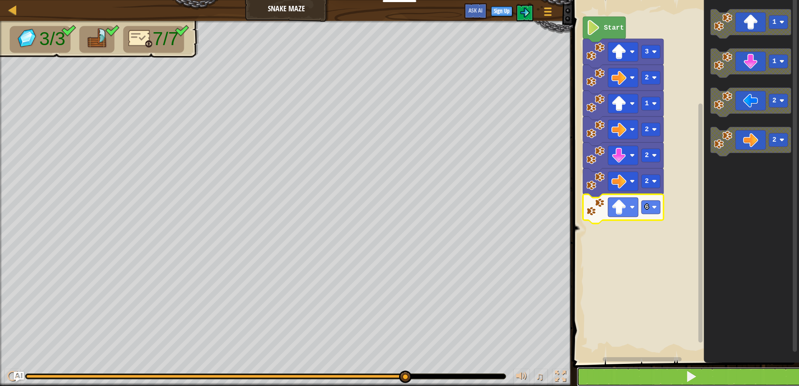
click at [685, 377] on span at bounding box center [691, 377] width 12 height 12
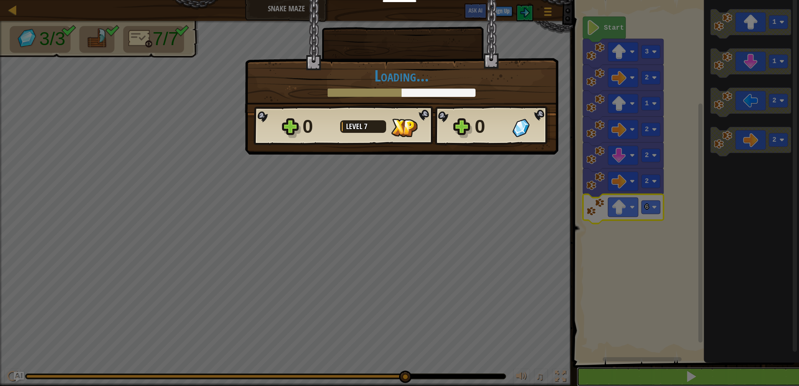
scroll to position [0, 0]
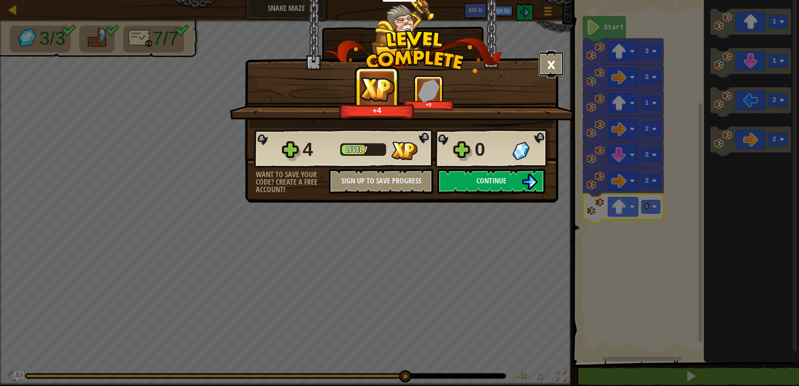
click at [542, 59] on button "×" at bounding box center [551, 63] width 26 height 25
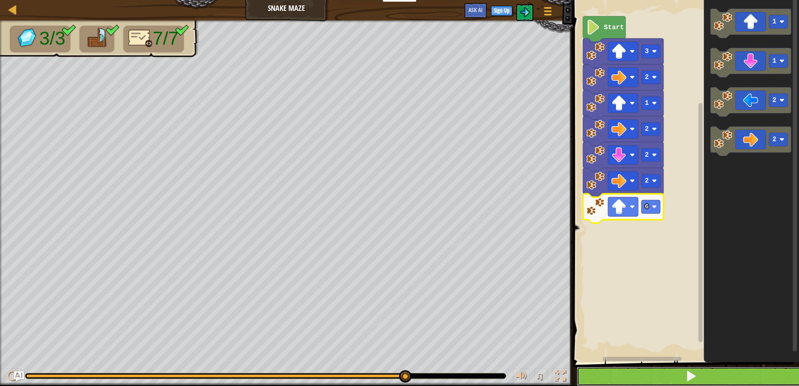
click at [599, 378] on button at bounding box center [691, 376] width 229 height 19
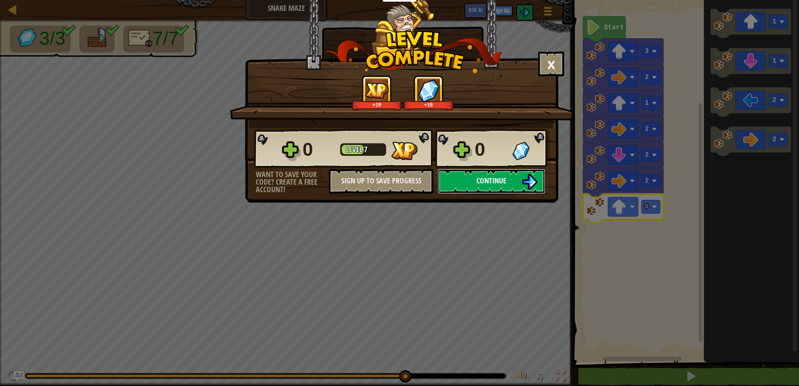
click at [476, 173] on button "Continue" at bounding box center [492, 181] width 108 height 25
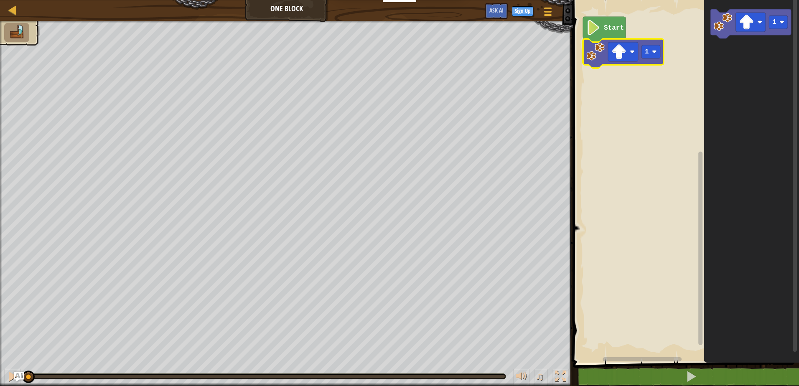
click at [629, 153] on rect "Blockly Workspace" at bounding box center [684, 179] width 229 height 367
click at [626, 58] on image "Blockly Workspace" at bounding box center [618, 51] width 15 height 15
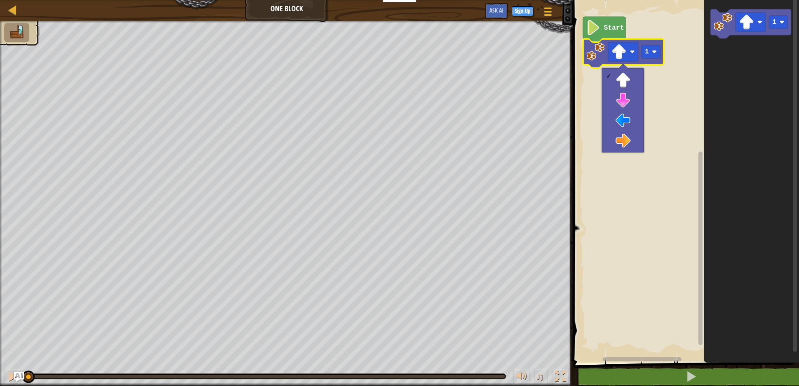
drag, startPoint x: 698, startPoint y: 104, endPoint x: 710, endPoint y: 91, distance: 17.8
click at [707, 92] on div "Start 1 1" at bounding box center [684, 179] width 229 height 367
click at [651, 134] on rect "Blockly Workspace" at bounding box center [684, 179] width 229 height 367
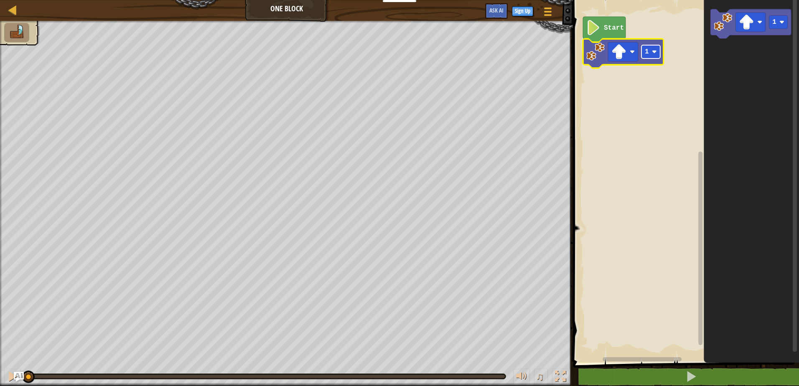
click at [656, 53] on image "Blockly Workspace" at bounding box center [654, 51] width 5 height 5
click at [581, 184] on rect "Blockly Workspace" at bounding box center [684, 179] width 229 height 367
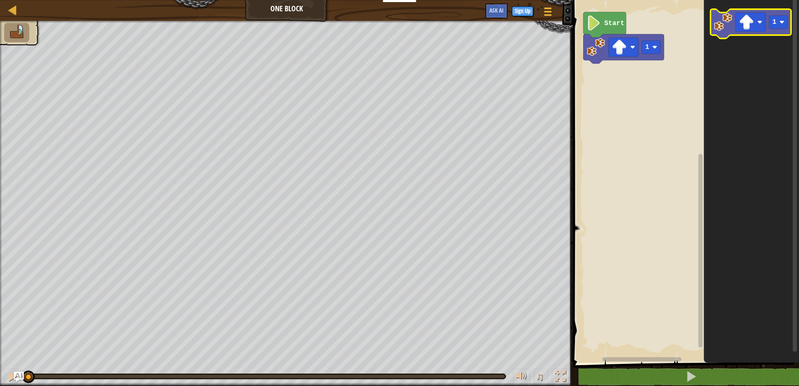
click at [726, 23] on image "Blockly Workspace" at bounding box center [723, 22] width 18 height 18
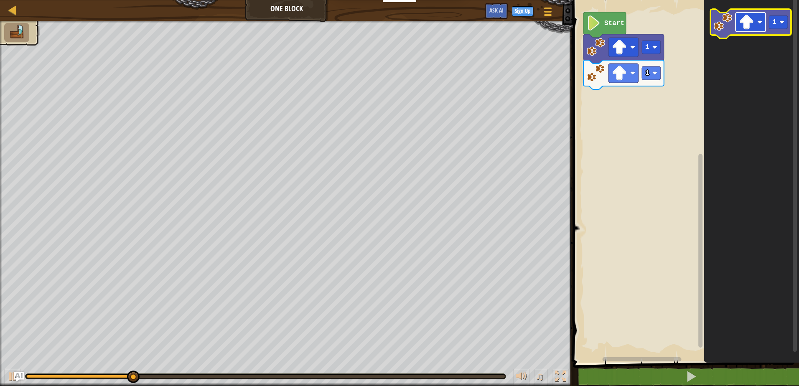
click at [743, 28] on image "Blockly Workspace" at bounding box center [746, 22] width 15 height 15
click at [727, 33] on icon "Blockly Workspace" at bounding box center [750, 23] width 81 height 29
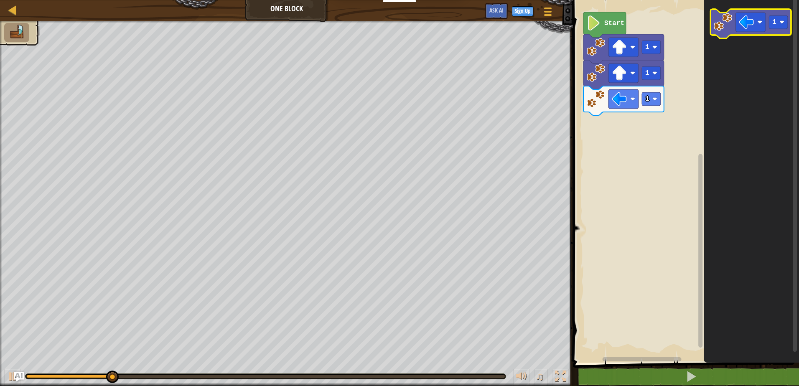
click at [727, 33] on icon "Blockly Workspace" at bounding box center [750, 23] width 81 height 29
click at [728, 33] on icon "Blockly Workspace" at bounding box center [750, 23] width 81 height 29
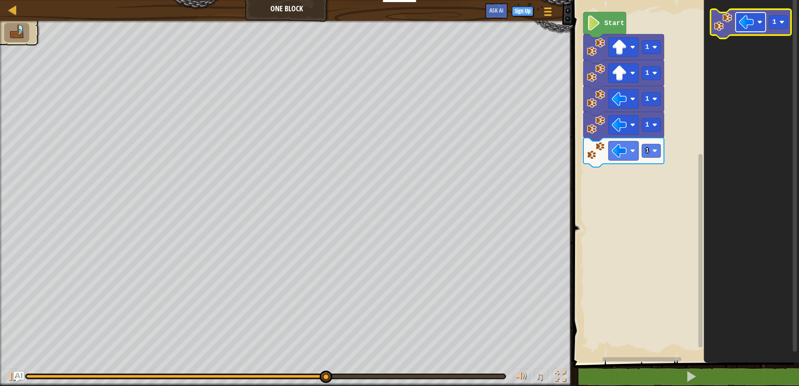
click at [749, 26] on image "Blockly Workspace" at bounding box center [746, 22] width 15 height 15
click at [722, 29] on image "Blockly Workspace" at bounding box center [723, 22] width 18 height 18
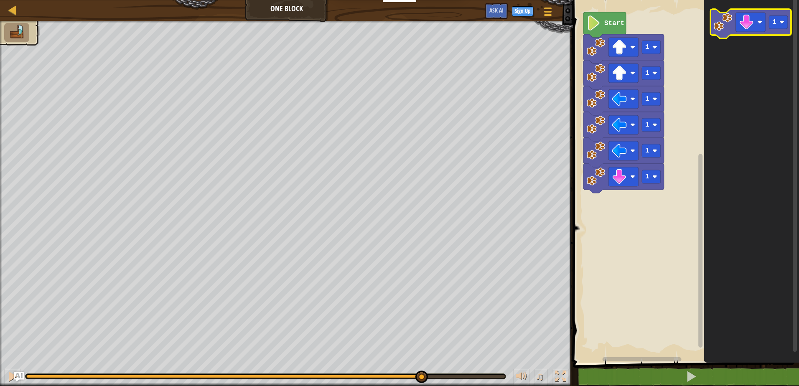
click at [722, 29] on image "Blockly Workspace" at bounding box center [723, 22] width 18 height 18
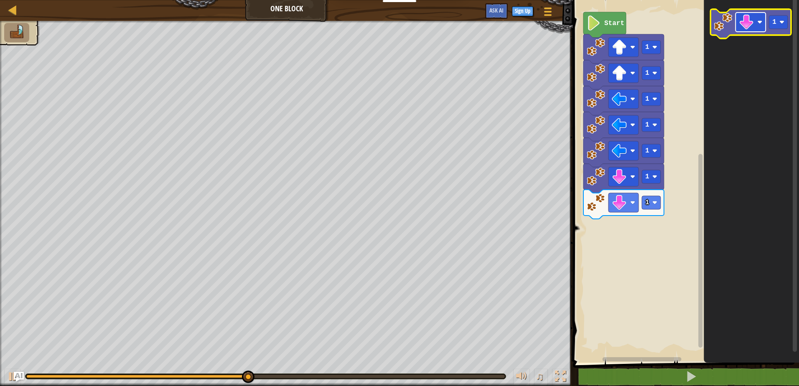
click at [747, 29] on image "Blockly Workspace" at bounding box center [746, 22] width 15 height 15
click at [728, 26] on image "Blockly Workspace" at bounding box center [723, 22] width 18 height 18
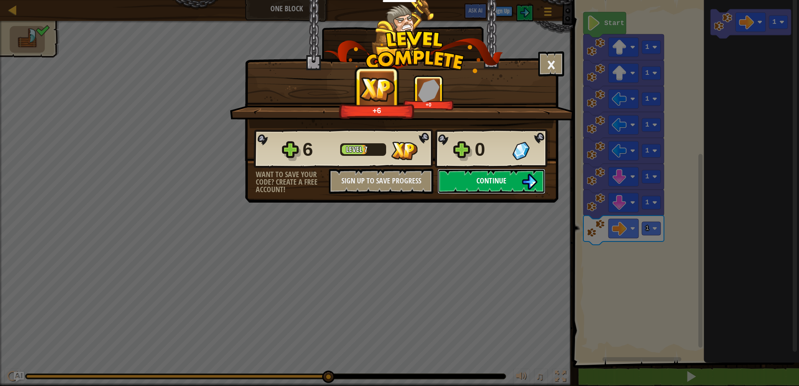
click at [525, 181] on img at bounding box center [530, 182] width 16 height 16
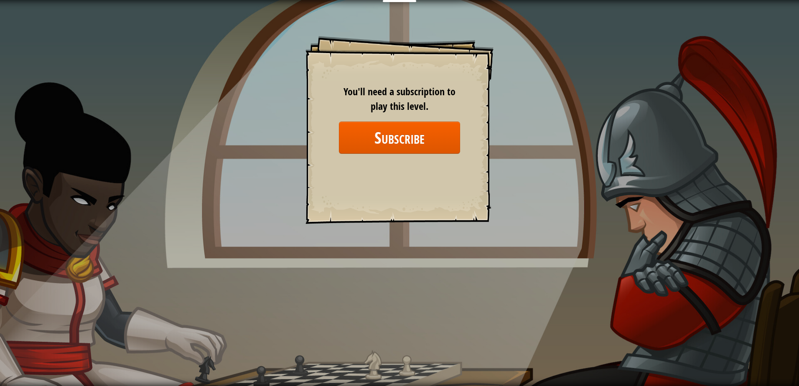
drag, startPoint x: 275, startPoint y: 138, endPoint x: 202, endPoint y: 71, distance: 98.8
click at [267, 136] on div "Goals Start Level Error loading from server. Try refreshing the page. You'll ne…" at bounding box center [399, 193] width 799 height 386
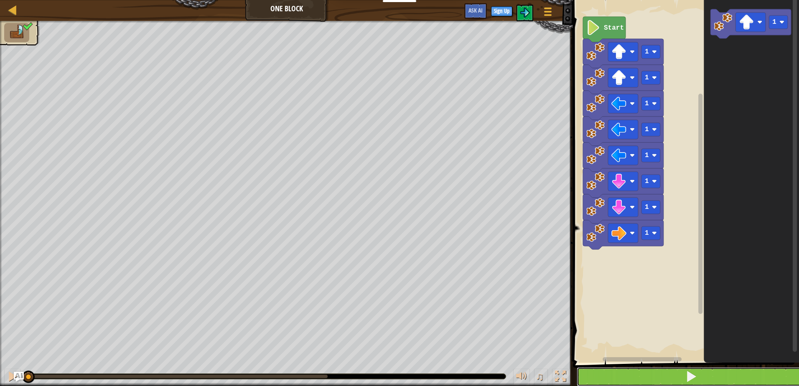
click at [681, 369] on button at bounding box center [691, 376] width 229 height 19
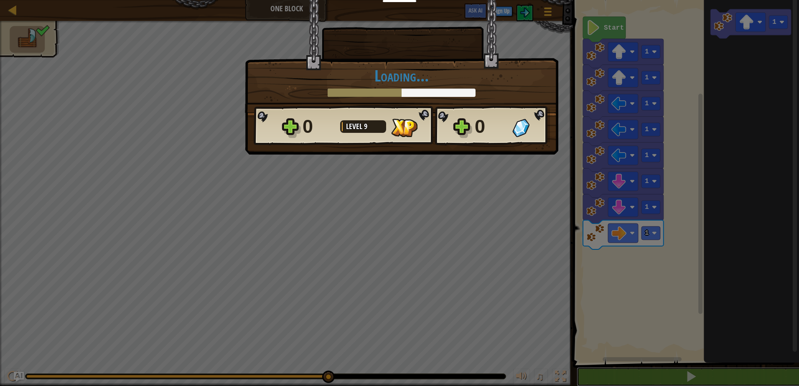
scroll to position [0, 0]
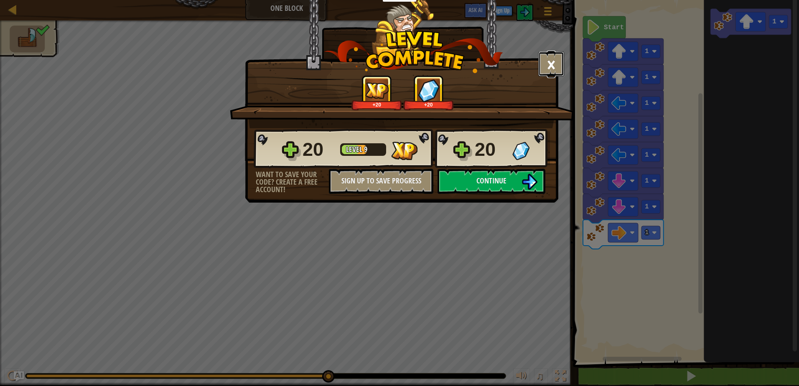
click at [562, 65] on button "×" at bounding box center [551, 63] width 26 height 25
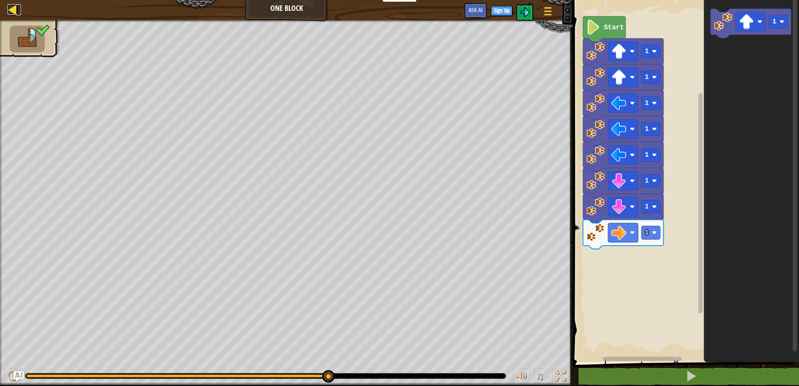
click at [13, 6] on div at bounding box center [13, 9] width 10 height 10
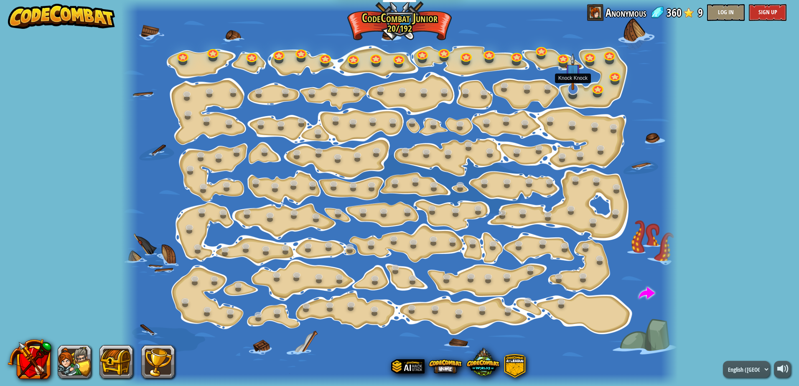
click at [573, 88] on img at bounding box center [573, 71] width 16 height 37
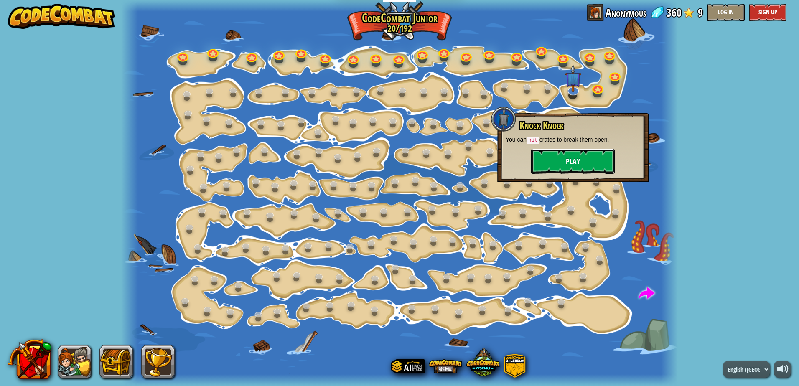
click at [580, 158] on button "Play" at bounding box center [573, 161] width 84 height 25
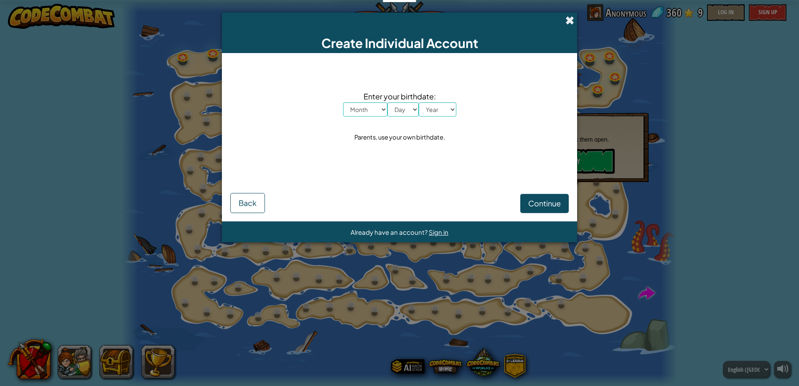
drag, startPoint x: 563, startPoint y: 22, endPoint x: 567, endPoint y: 20, distance: 4.5
click at [567, 20] on div "Create Individual Account" at bounding box center [399, 33] width 355 height 41
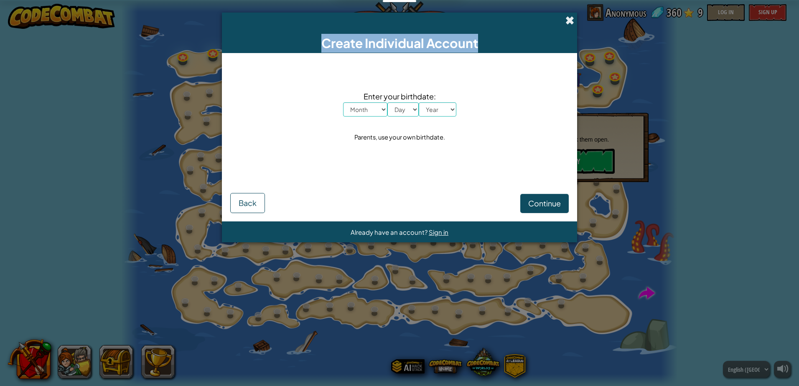
click at [568, 19] on span at bounding box center [569, 20] width 9 height 9
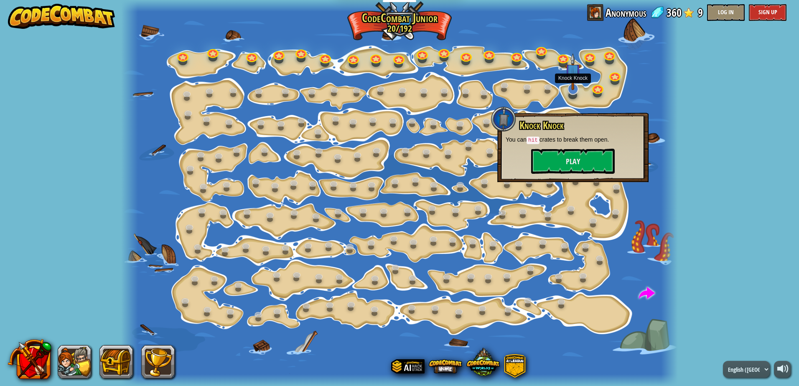
click at [581, 81] on img at bounding box center [573, 71] width 16 height 37
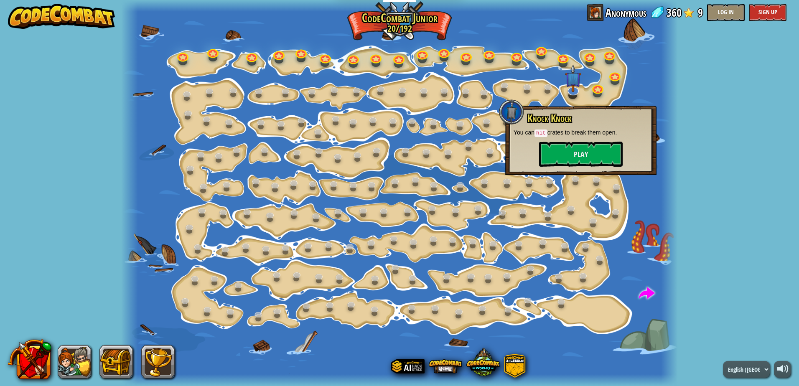
click at [754, 211] on div "powered by Step Change Change step arguments. 15a. Step Change A (practice) Go …" at bounding box center [399, 193] width 799 height 386
drag, startPoint x: 352, startPoint y: 64, endPoint x: 363, endPoint y: 55, distance: 13.6
click at [363, 55] on div "Step Change Change step arguments. 15a. Step Change A (practice) Go Smart Now w…" at bounding box center [399, 193] width 557 height 386
drag, startPoint x: 399, startPoint y: 1, endPoint x: 399, endPoint y: 7, distance: 5.9
click at [399, 7] on div at bounding box center [399, 6] width 557 height 12
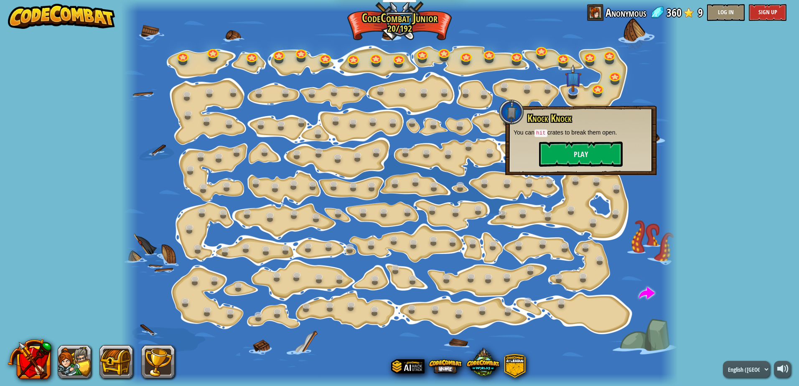
drag, startPoint x: 398, startPoint y: 21, endPoint x: 346, endPoint y: 192, distance: 179.2
click at [446, 78] on div at bounding box center [399, 193] width 557 height 386
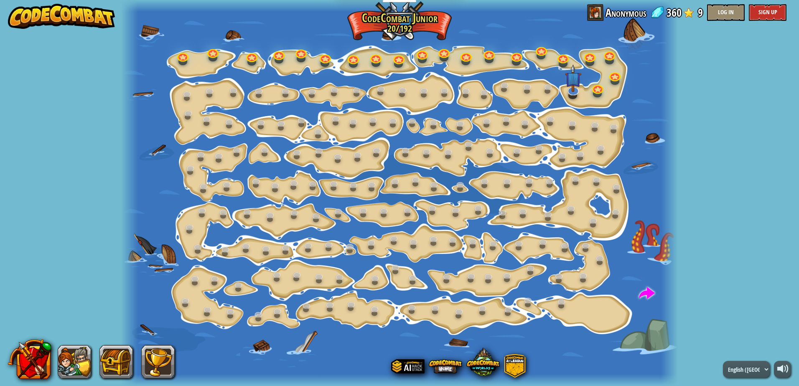
drag, startPoint x: 297, startPoint y: 344, endPoint x: 308, endPoint y: 347, distance: 11.8
click at [308, 347] on div at bounding box center [399, 193] width 557 height 386
drag, startPoint x: 400, startPoint y: 371, endPoint x: 118, endPoint y: 392, distance: 282.9
click at [118, 0] on html "Educators Create Free Account School & District Solutions Teacher Toolkit Previ…" at bounding box center [399, 0] width 799 height 0
drag, startPoint x: 145, startPoint y: 367, endPoint x: 687, endPoint y: 139, distance: 588.3
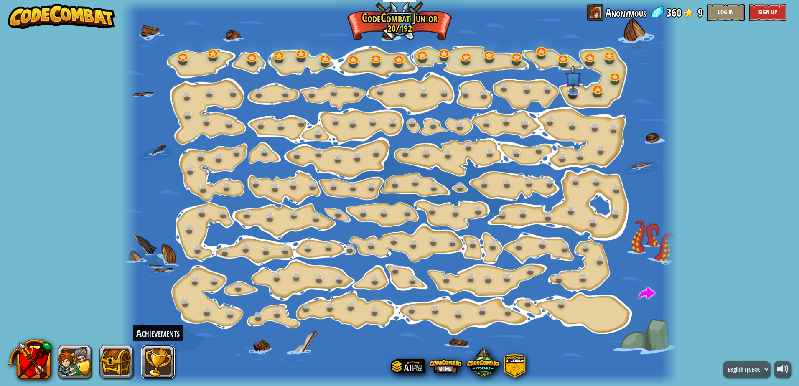
click at [689, 140] on div "powered by Step Change Change step arguments. 15a. Step Change A (practice) Go …" at bounding box center [399, 193] width 799 height 386
click at [531, 270] on link at bounding box center [531, 269] width 17 height 17
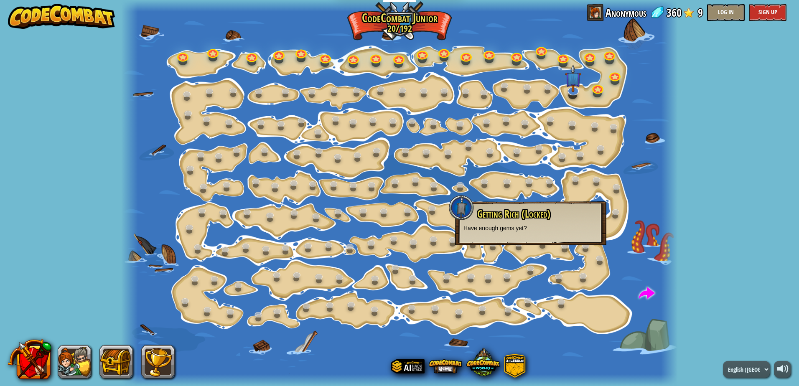
click at [623, 268] on div at bounding box center [399, 193] width 557 height 386
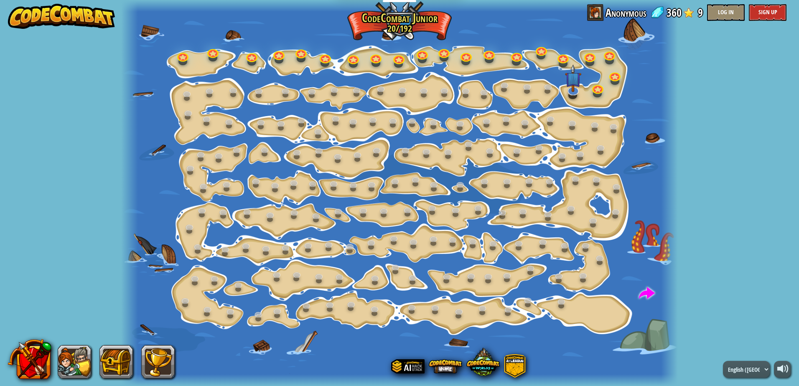
drag, startPoint x: 641, startPoint y: 1, endPoint x: 577, endPoint y: 103, distance: 120.6
click at [535, 101] on div "Step Change Change step arguments. 15a. Step Change A (practice) Go Smart Now w…" at bounding box center [399, 193] width 557 height 386
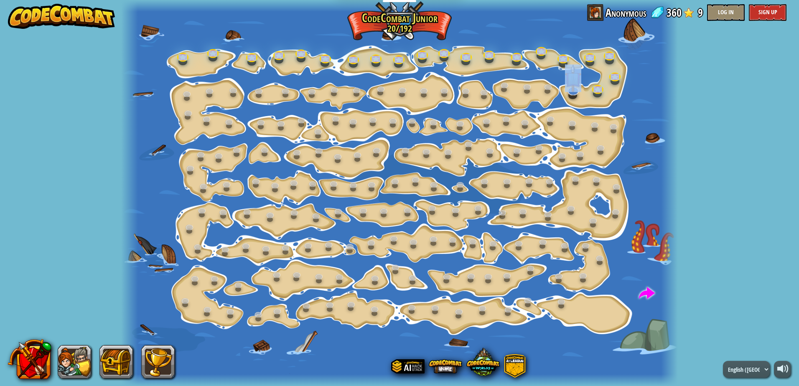
drag, startPoint x: 593, startPoint y: 15, endPoint x: 676, endPoint y: 38, distance: 86.5
click at [676, 38] on div "powered by Step Change Change step arguments. 15a. Step Change A (practice) Go …" at bounding box center [399, 193] width 799 height 386
drag, startPoint x: 676, startPoint y: 38, endPoint x: 713, endPoint y: 70, distance: 48.6
click at [713, 70] on div "powered by Step Change Change step arguments. 15a. Step Change A (practice) Go …" at bounding box center [399, 193] width 799 height 386
drag, startPoint x: 699, startPoint y: 17, endPoint x: 693, endPoint y: 32, distance: 15.9
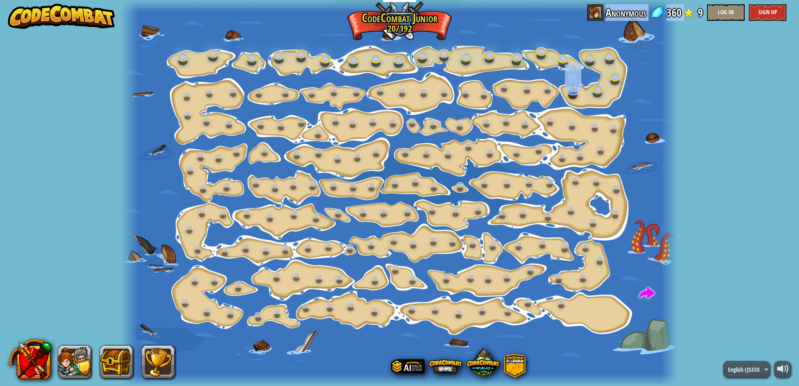
click at [693, 32] on div "powered by Step Change Change step arguments. 15a. Step Change A (practice) Go …" at bounding box center [399, 193] width 799 height 386
